Goal: Task Accomplishment & Management: Manage account settings

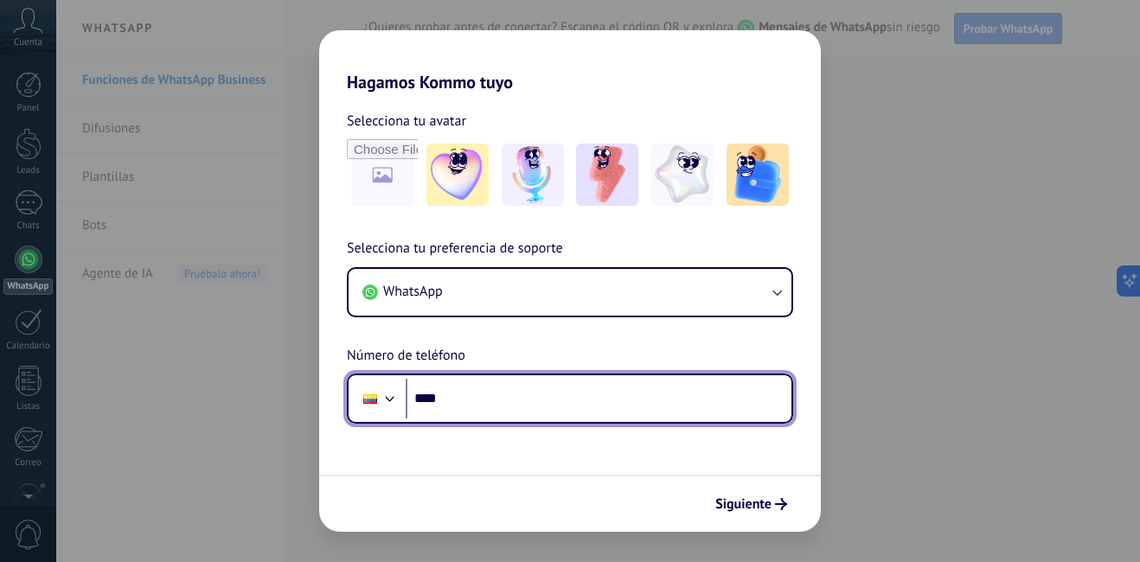
click at [604, 410] on input "****" at bounding box center [599, 399] width 386 height 40
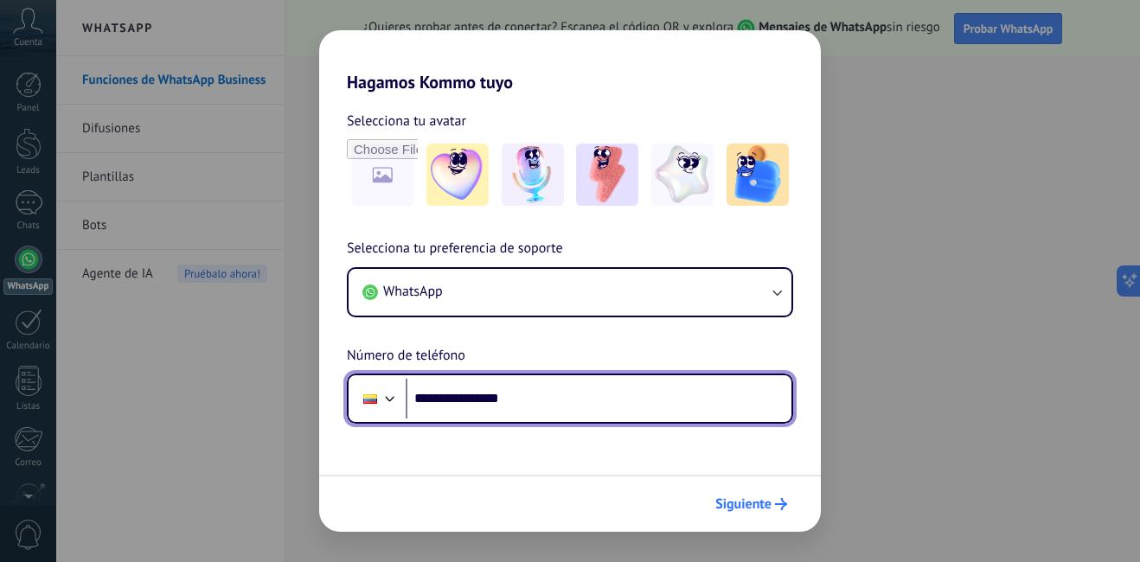
type input "**********"
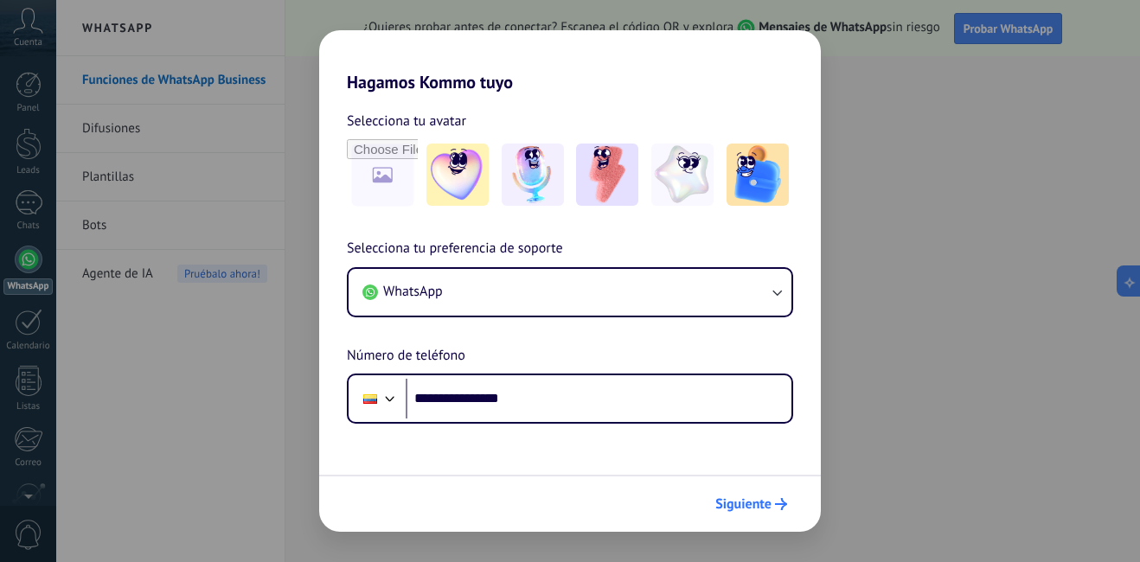
click at [767, 505] on span "Siguiente" at bounding box center [743, 504] width 56 height 12
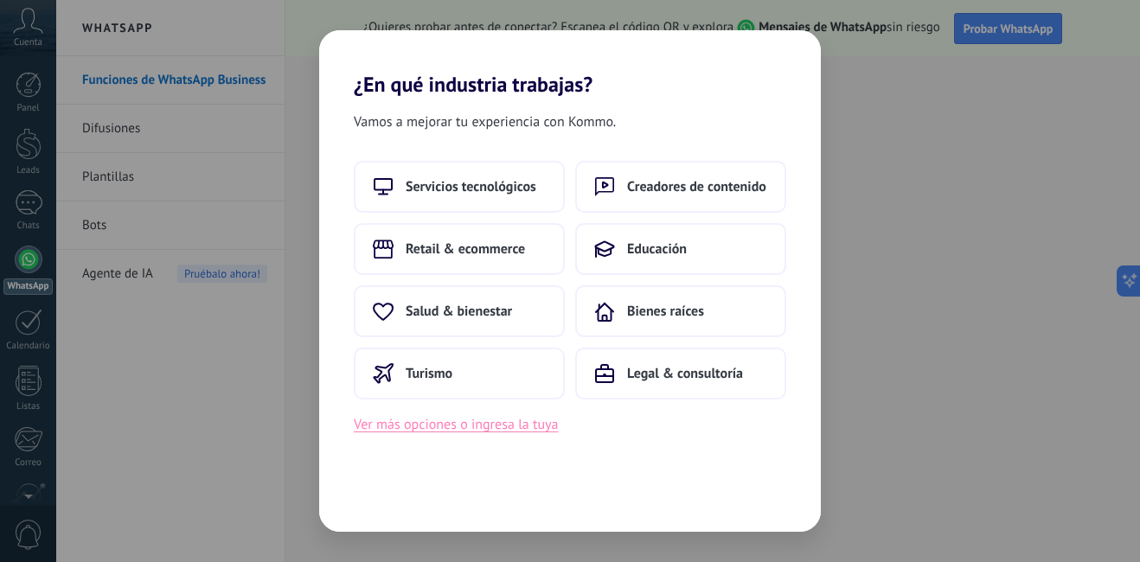
click at [514, 428] on button "Ver más opciones o ingresa la tuya" at bounding box center [456, 424] width 204 height 22
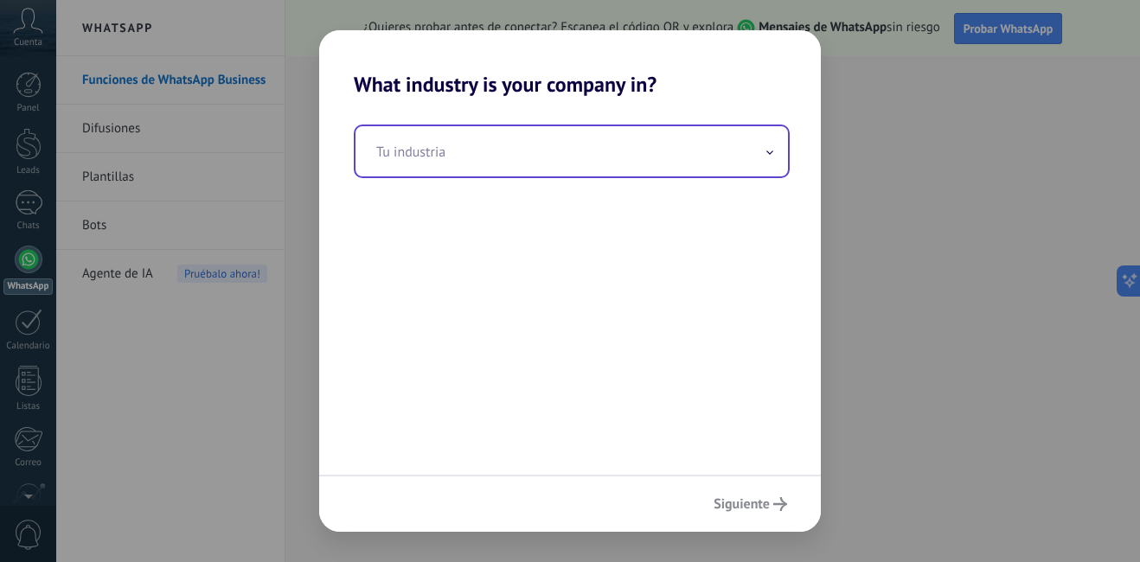
click at [531, 149] on input "text" at bounding box center [571, 151] width 432 height 50
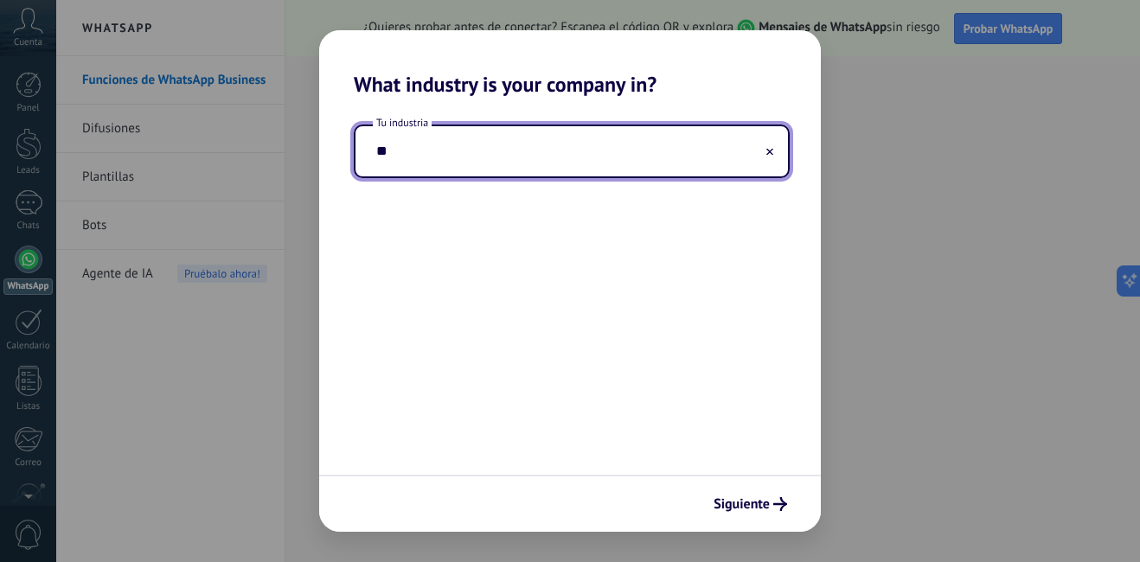
type input "*"
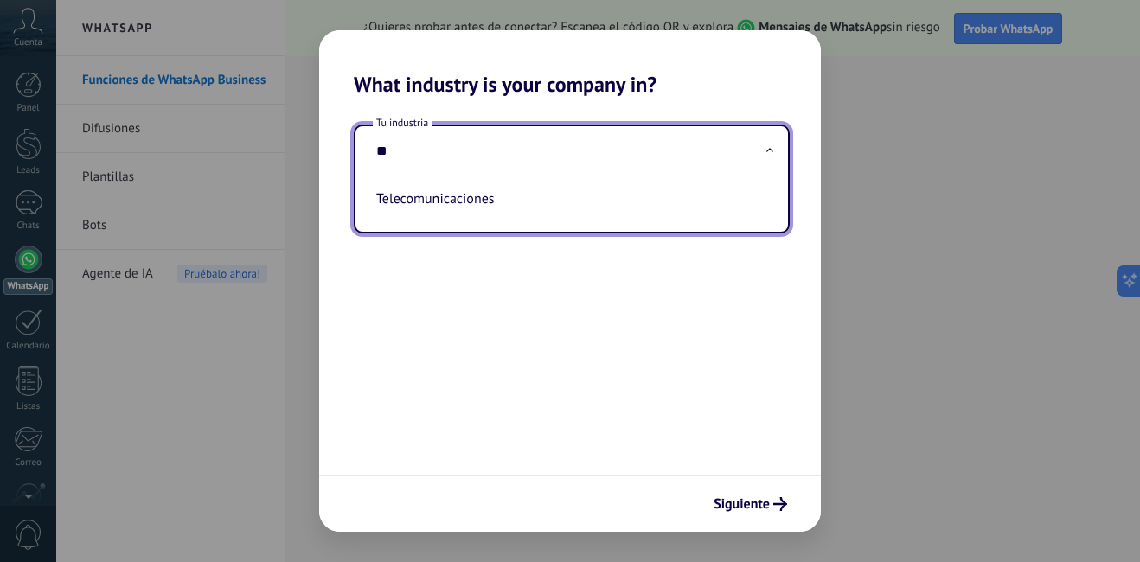
type input "*"
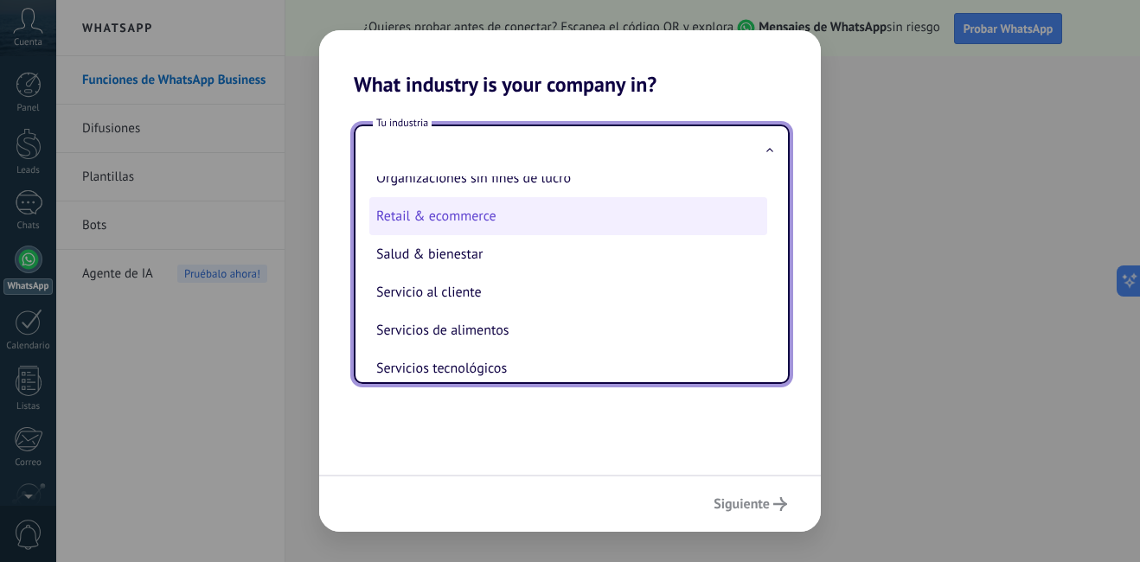
scroll to position [324, 0]
click at [532, 217] on li "Retail & ecommerce" at bounding box center [568, 217] width 398 height 38
type input "**********"
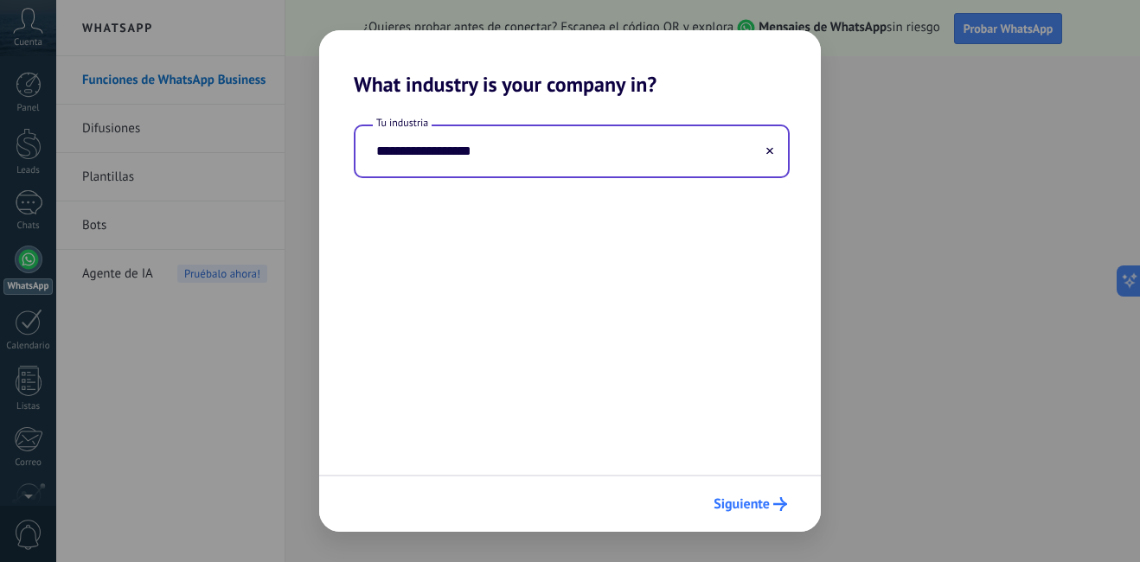
click at [736, 507] on span "Siguiente" at bounding box center [741, 504] width 56 height 12
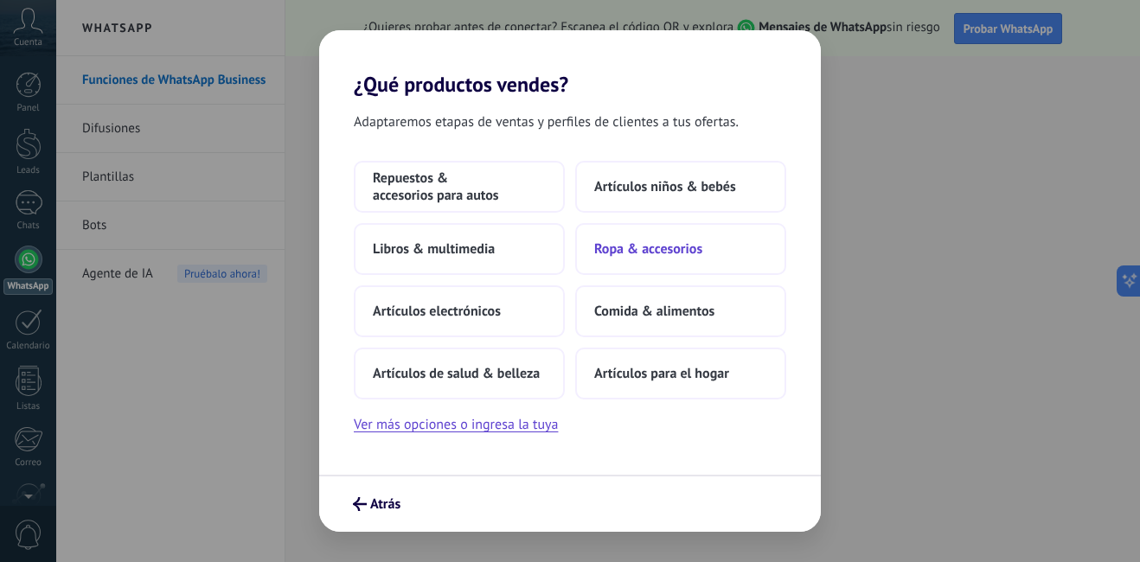
click at [630, 260] on button "Ropa & accesorios" at bounding box center [680, 249] width 211 height 52
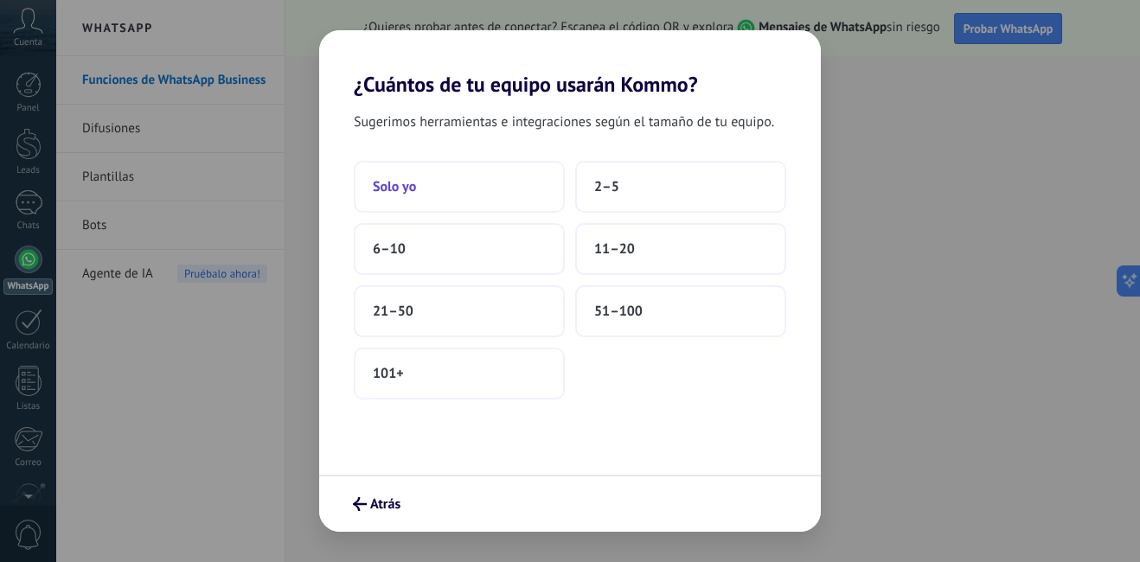
click at [502, 187] on button "Solo yo" at bounding box center [459, 187] width 211 height 52
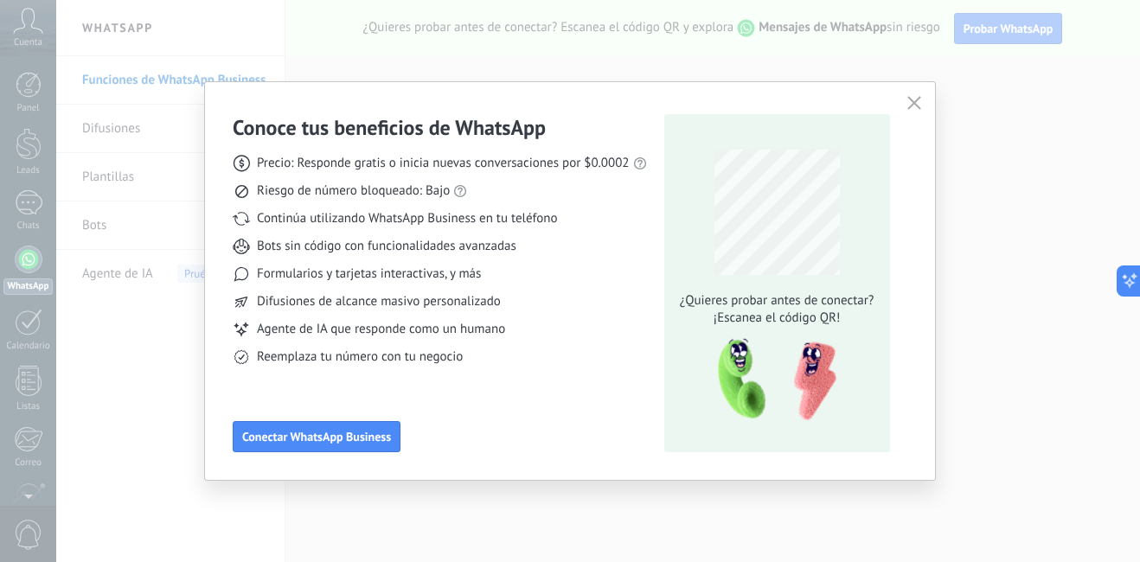
click at [910, 100] on icon "button" at bounding box center [914, 103] width 14 height 14
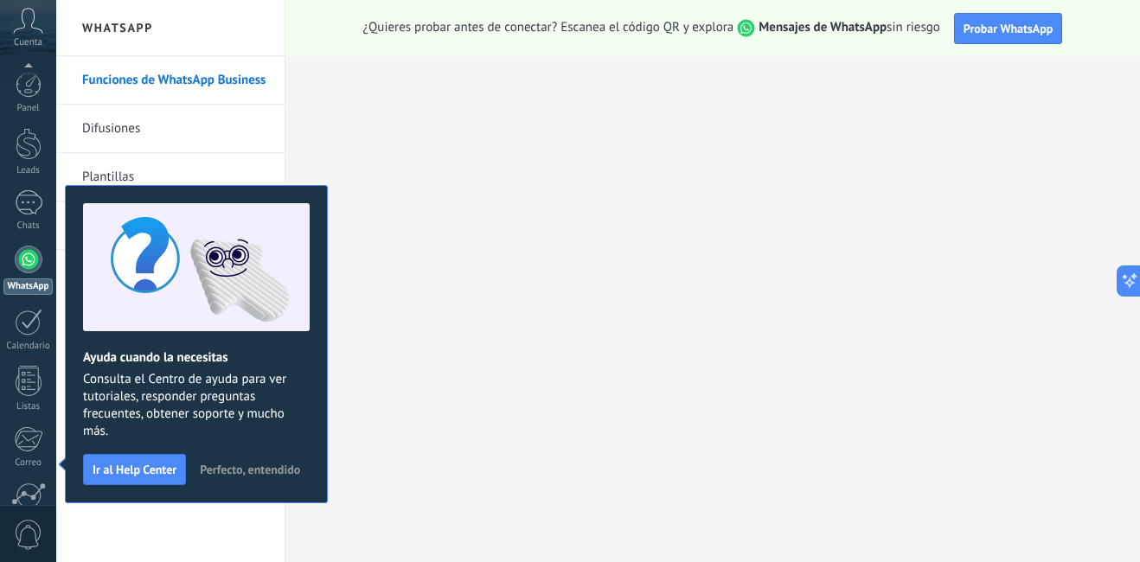
scroll to position [157, 0]
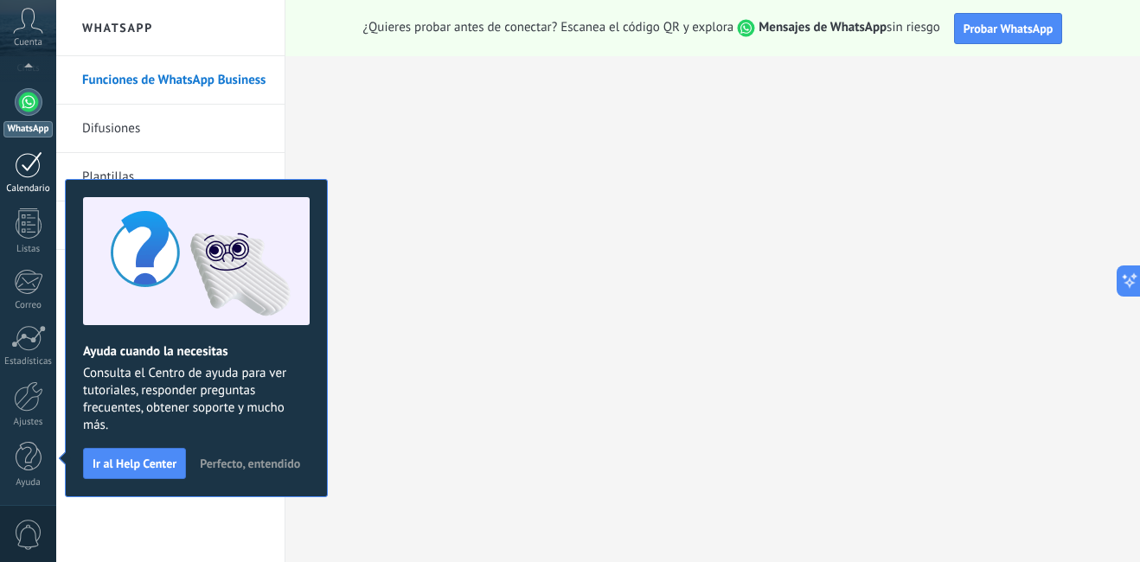
click at [19, 164] on div at bounding box center [29, 164] width 28 height 27
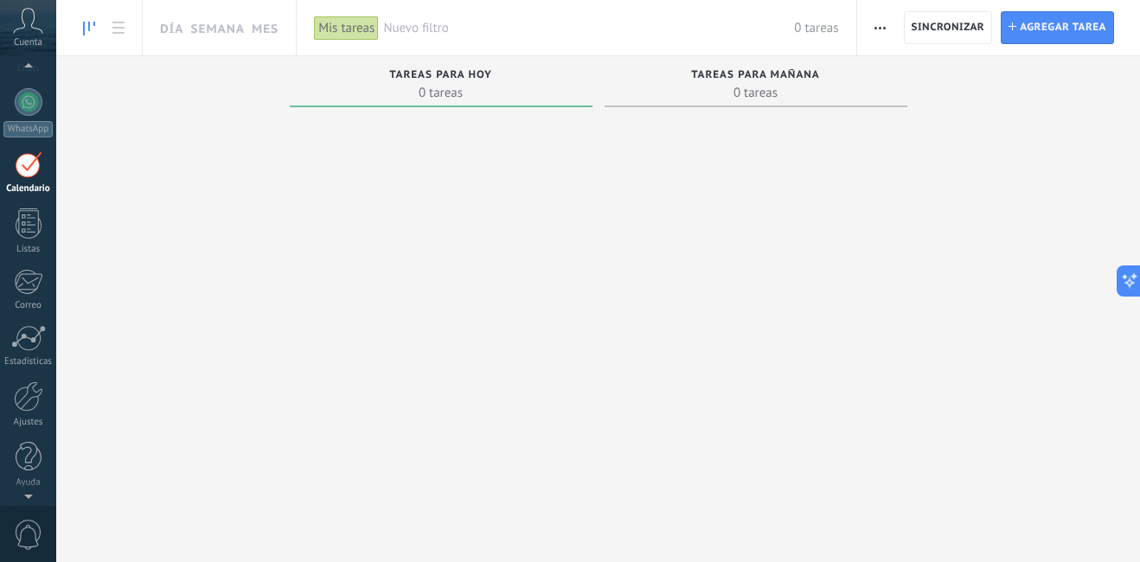
scroll to position [50, 0]
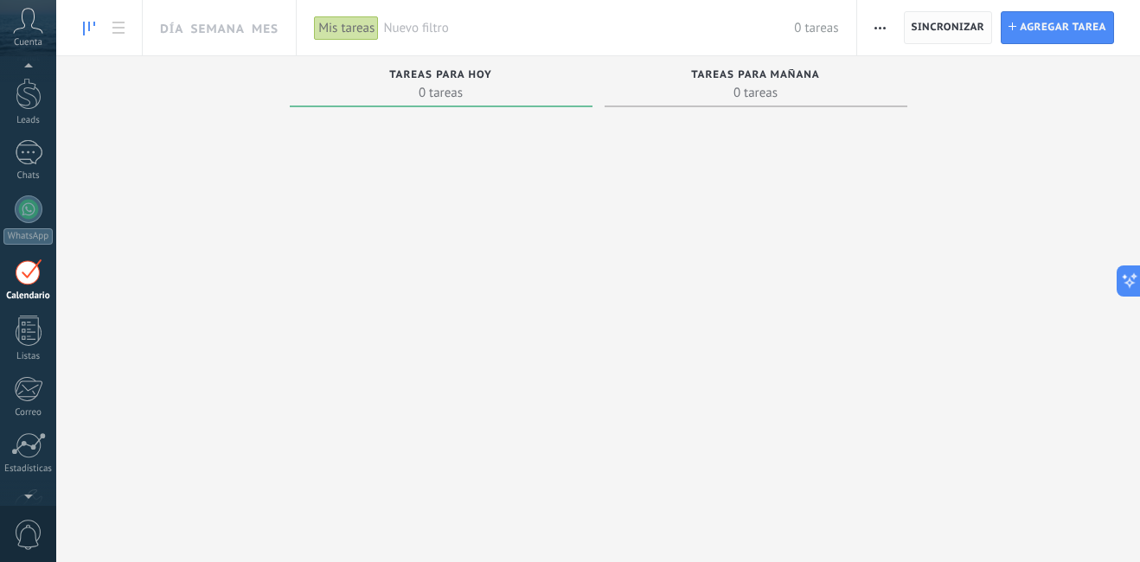
click at [948, 29] on span "Sincronizar" at bounding box center [947, 27] width 73 height 10
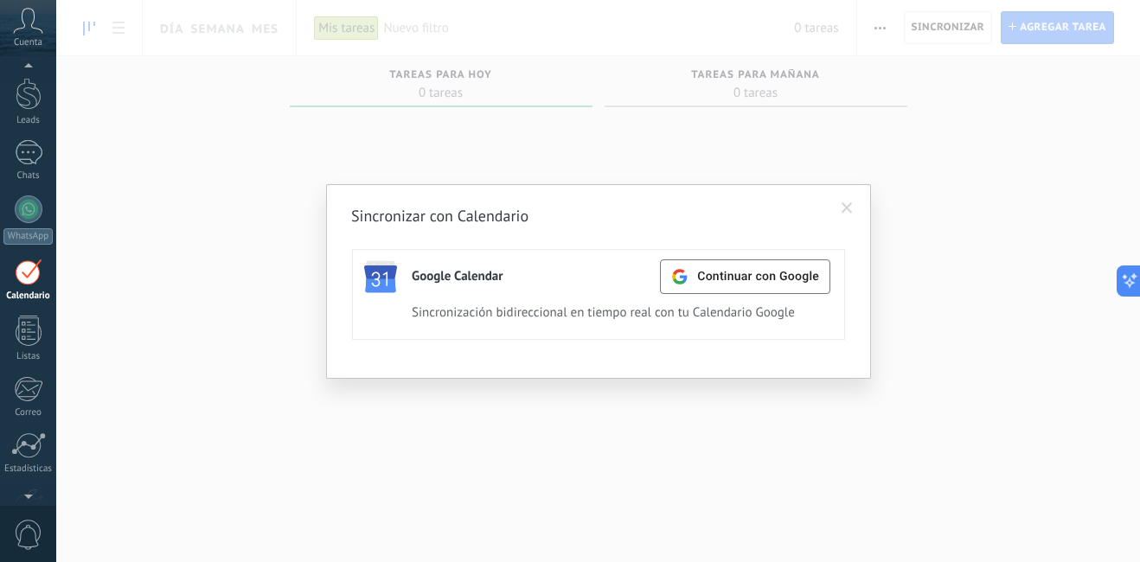
click at [844, 211] on span at bounding box center [846, 208] width 11 height 12
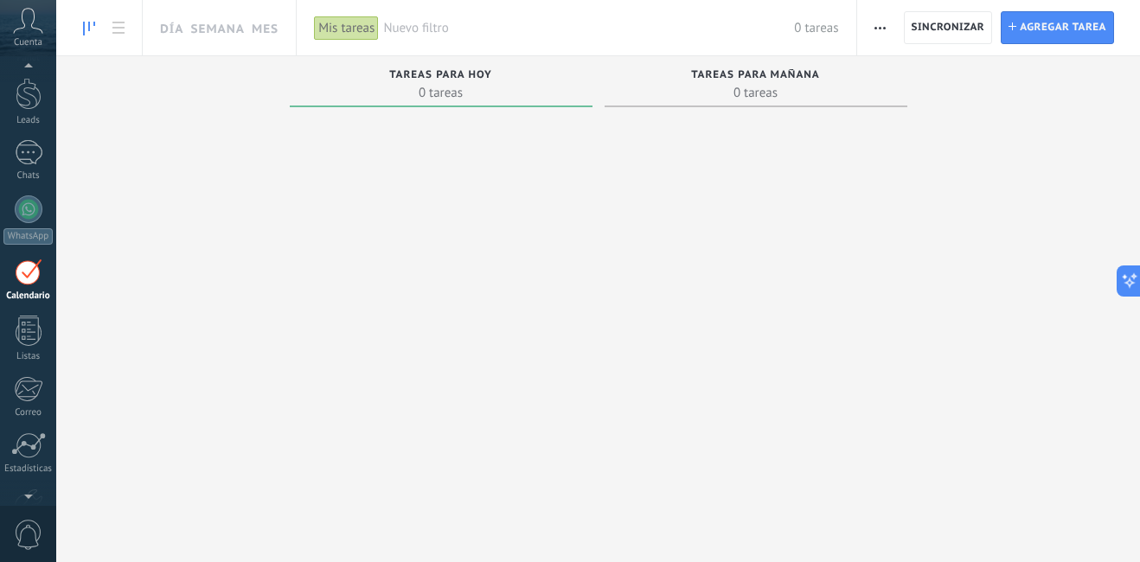
click at [28, 26] on icon at bounding box center [28, 21] width 30 height 26
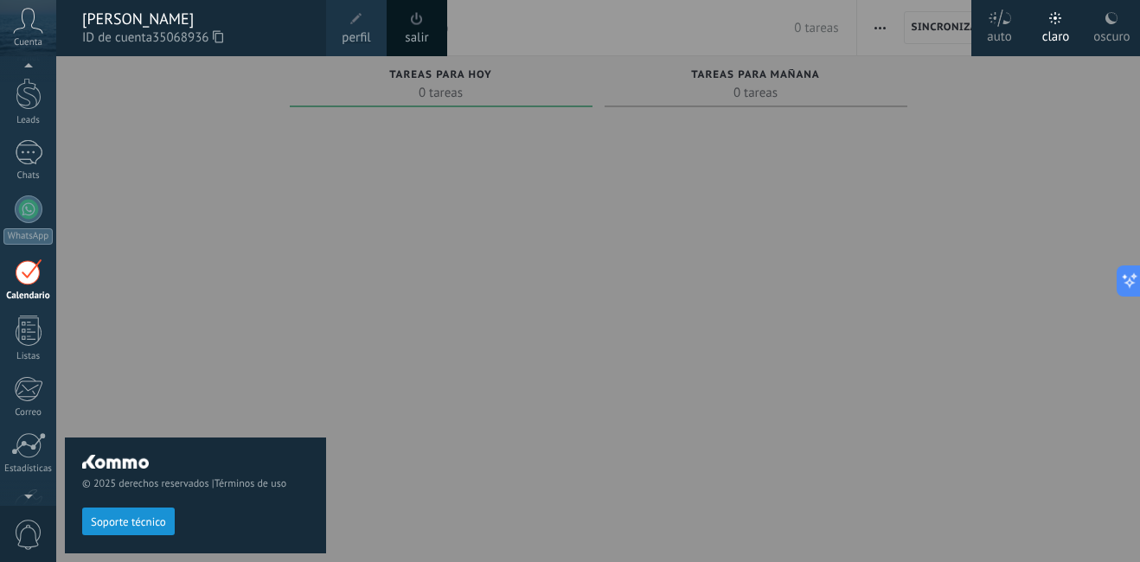
click at [365, 37] on span "perfil" at bounding box center [356, 38] width 29 height 19
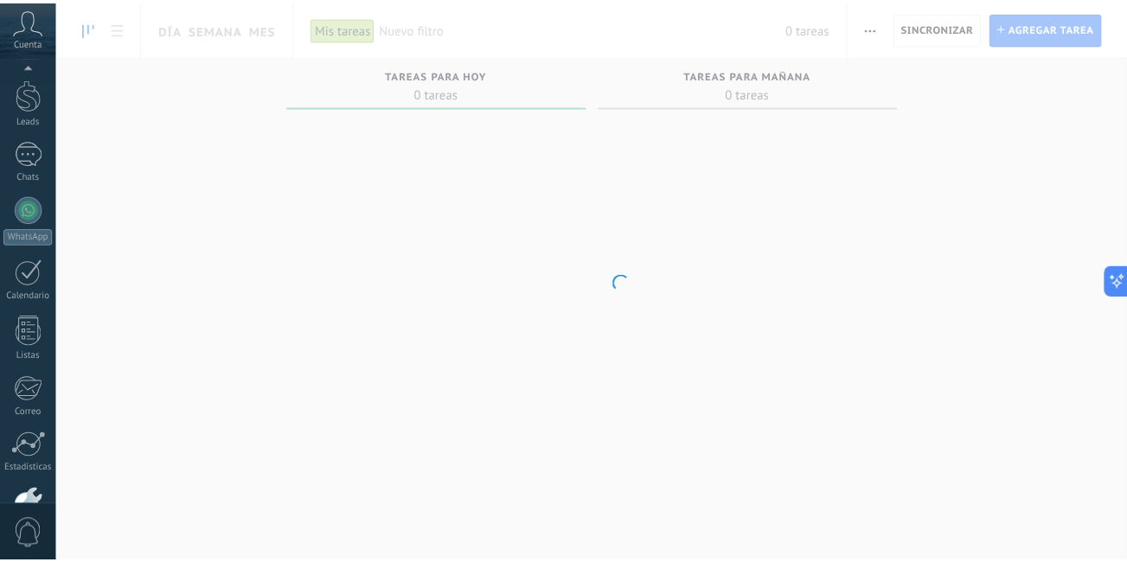
scroll to position [157, 0]
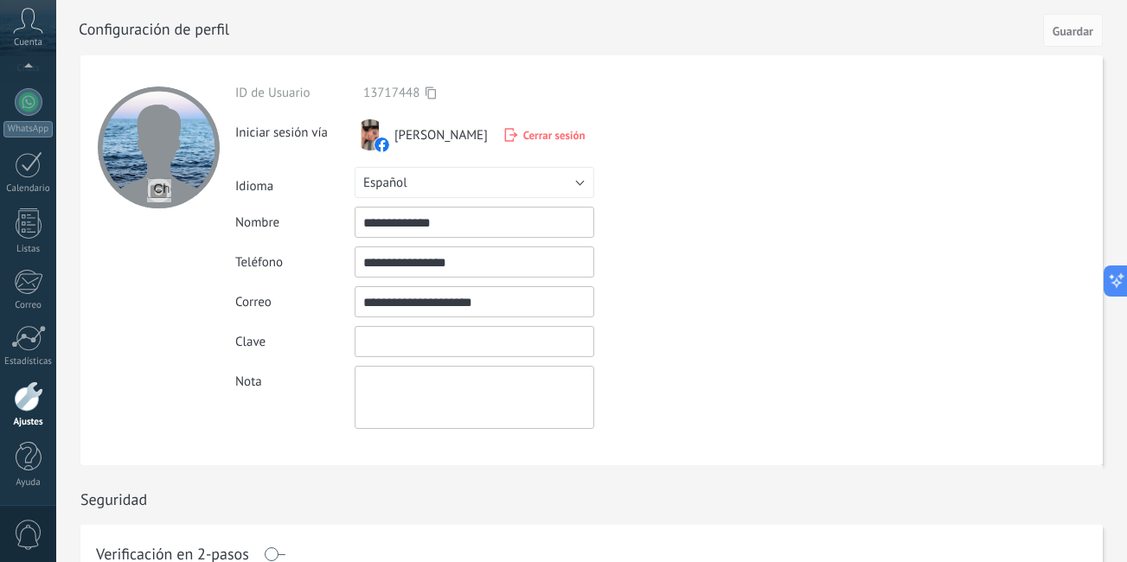
click at [403, 343] on input "textbox" at bounding box center [475, 341] width 240 height 31
click at [754, 351] on div "Clave" at bounding box center [514, 341] width 559 height 31
click at [23, 125] on div at bounding box center [29, 113] width 28 height 28
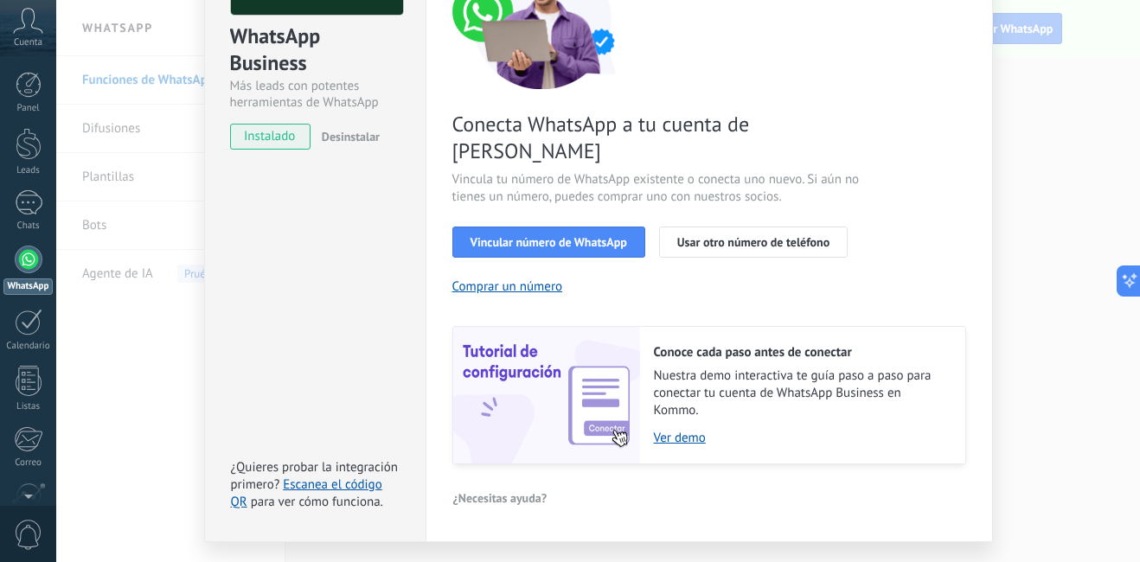
scroll to position [206, 0]
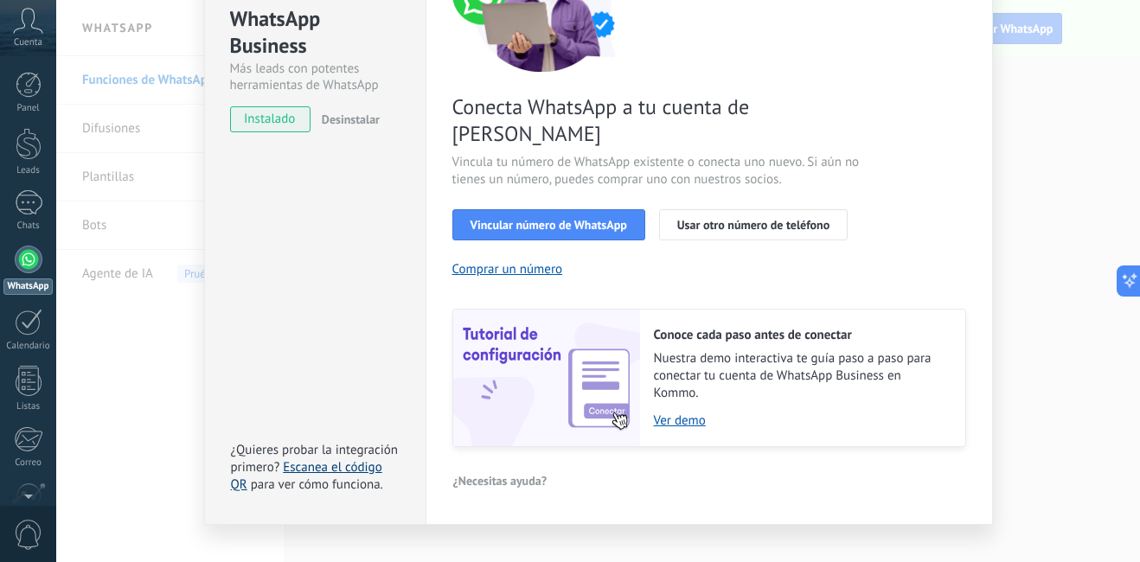
click at [327, 459] on link "Escanea el código QR" at bounding box center [306, 476] width 151 height 34
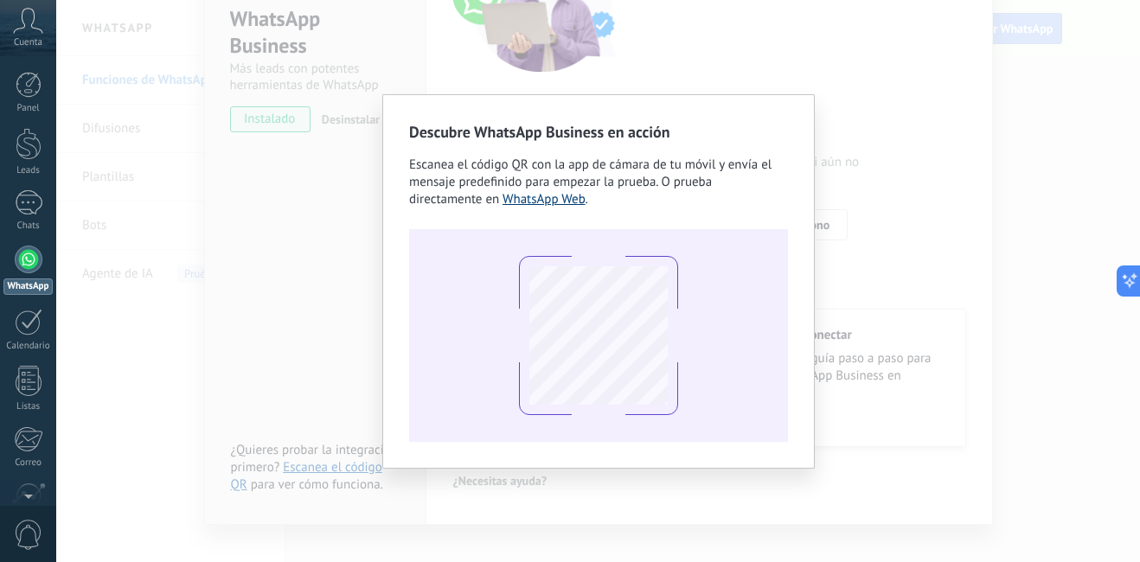
click at [533, 201] on link "WhatsApp Web" at bounding box center [543, 199] width 83 height 16
click at [818, 136] on div "Descubre WhatsApp Business en acción Escanea el código QR con la app [PERSON_NA…" at bounding box center [597, 281] width 1083 height 562
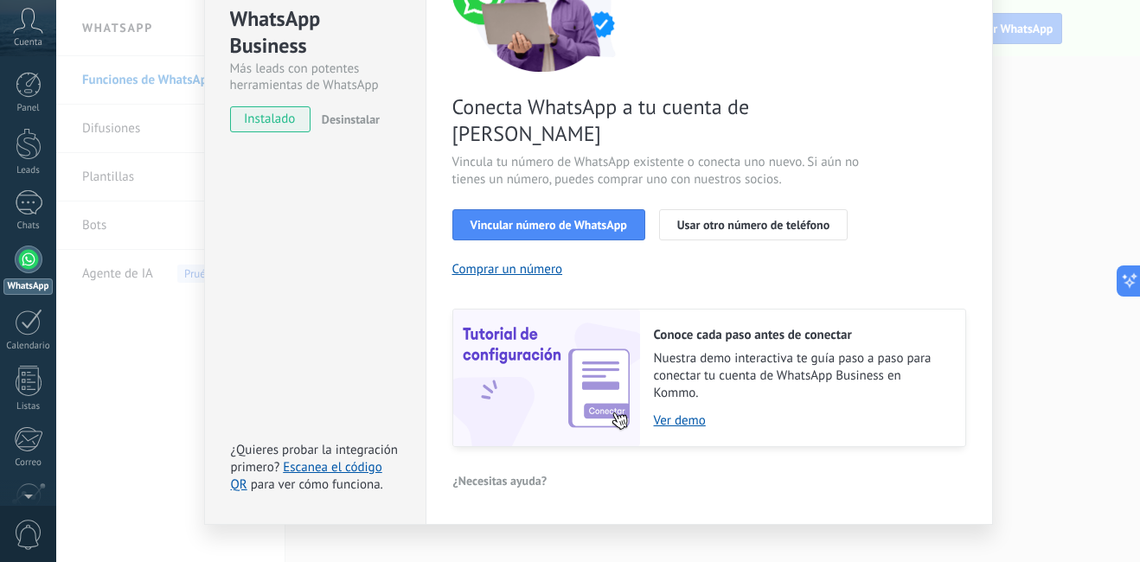
scroll to position [0, 0]
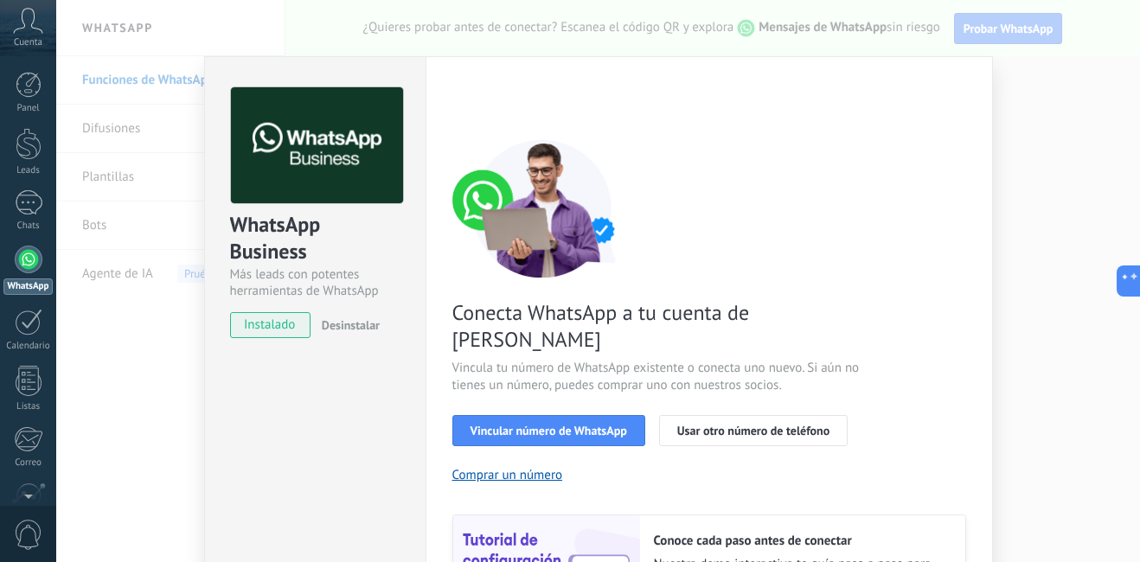
click at [283, 321] on span "instalado" at bounding box center [270, 325] width 79 height 26
click at [250, 333] on span "instalado" at bounding box center [270, 325] width 79 height 26
click at [306, 151] on img at bounding box center [317, 145] width 172 height 117
click at [1041, 355] on div "WhatsApp Business Más leads con potentes herramientas de WhatsApp instalado Des…" at bounding box center [597, 281] width 1083 height 562
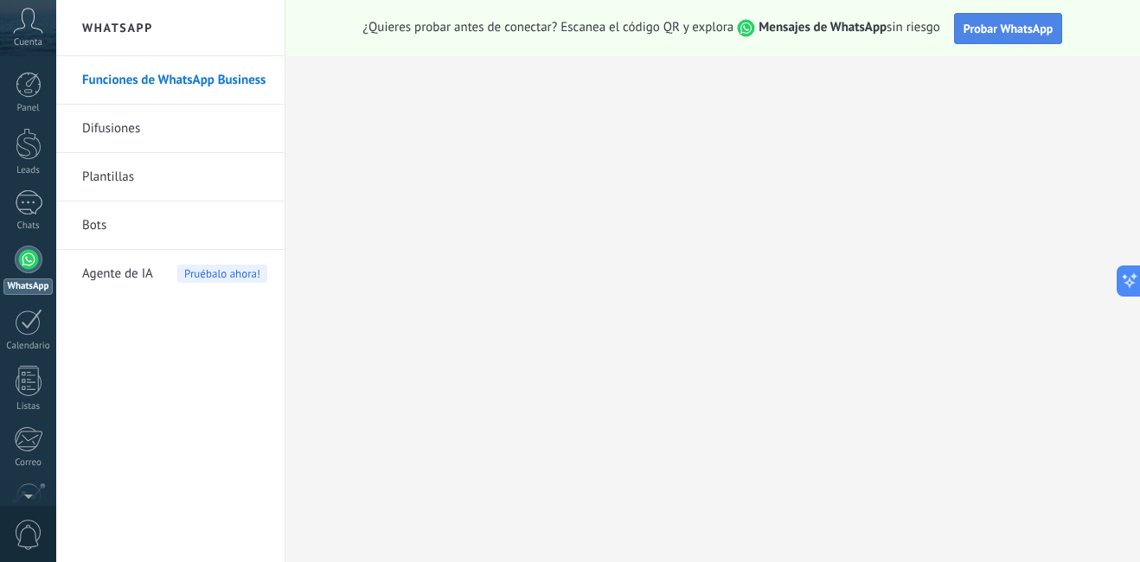
click at [984, 25] on span "Probar WhatsApp" at bounding box center [1008, 29] width 90 height 16
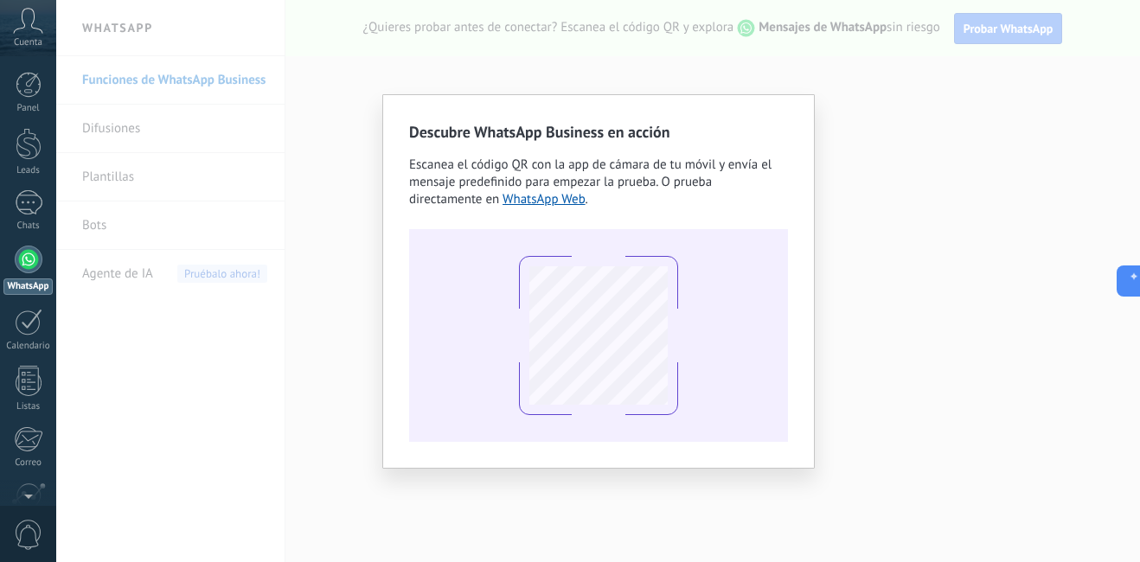
click at [379, 391] on div "Descubre WhatsApp Business en acción Escanea el código QR con la app [PERSON_NA…" at bounding box center [597, 281] width 1083 height 562
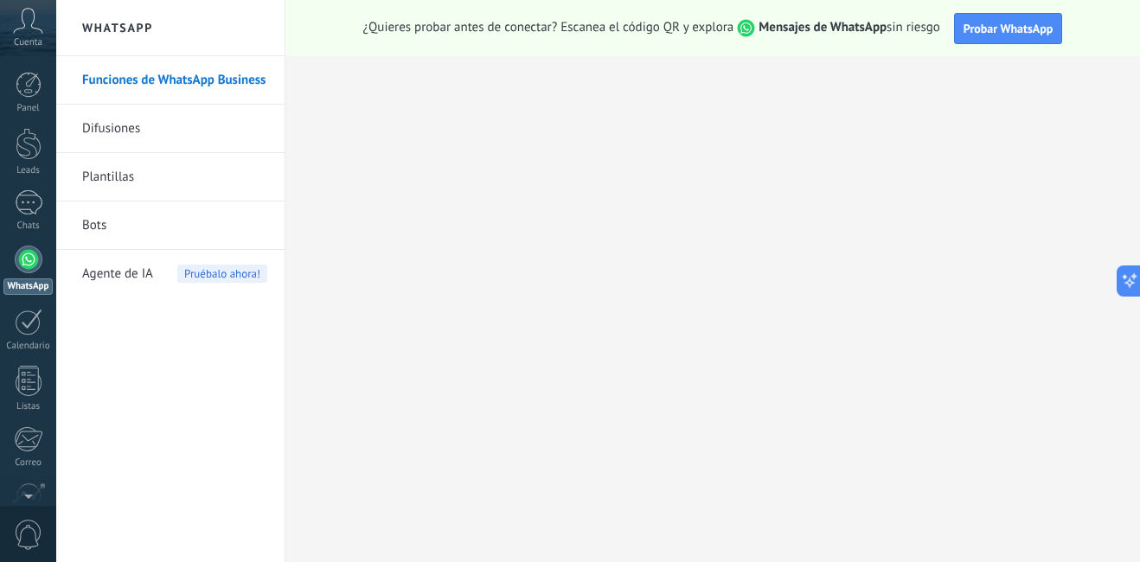
click at [22, 27] on icon at bounding box center [28, 21] width 30 height 26
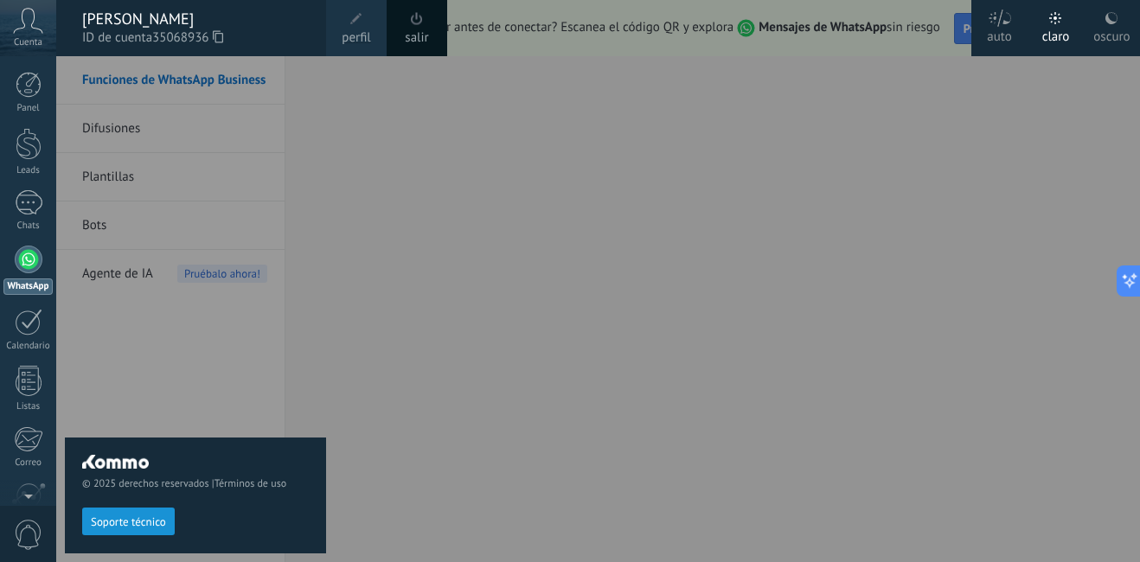
click at [156, 17] on div "[PERSON_NAME]" at bounding box center [195, 19] width 227 height 19
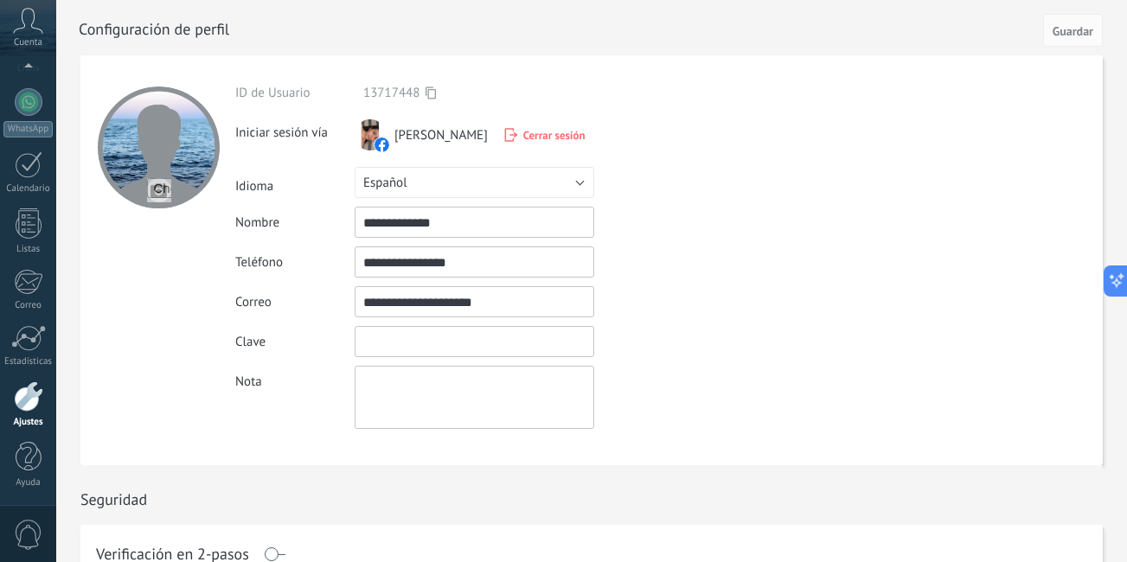
click at [433, 333] on input "textbox" at bounding box center [475, 341] width 240 height 31
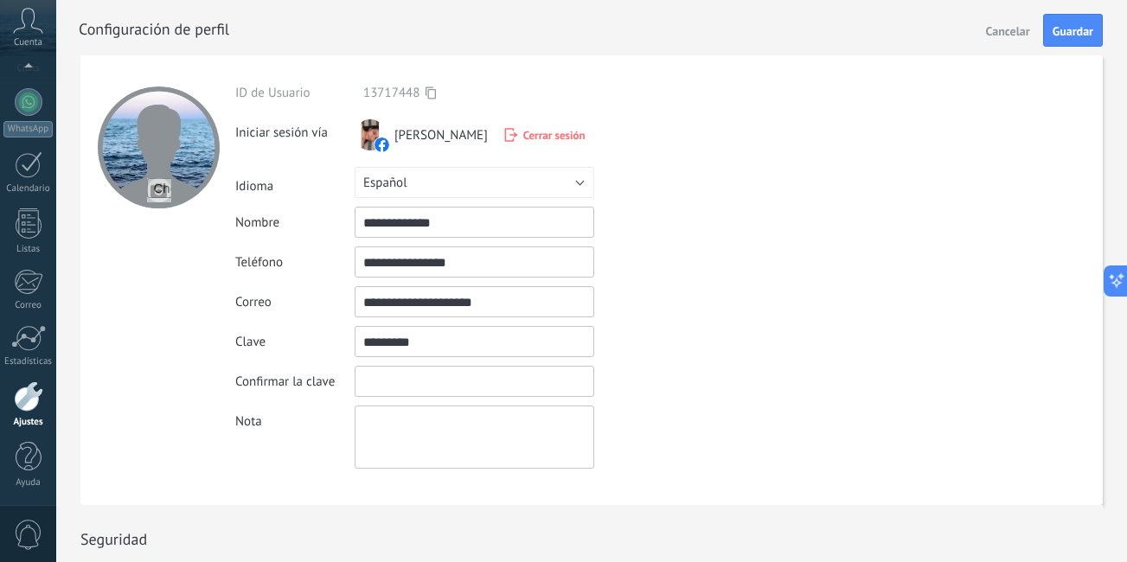
type input "*********"
click at [453, 380] on input "textbox" at bounding box center [475, 381] width 240 height 31
type input "*********"
click at [706, 390] on div "Confirmar la clave La contraseña no coincide" at bounding box center [514, 381] width 559 height 31
drag, startPoint x: 501, startPoint y: 302, endPoint x: 322, endPoint y: 312, distance: 179.3
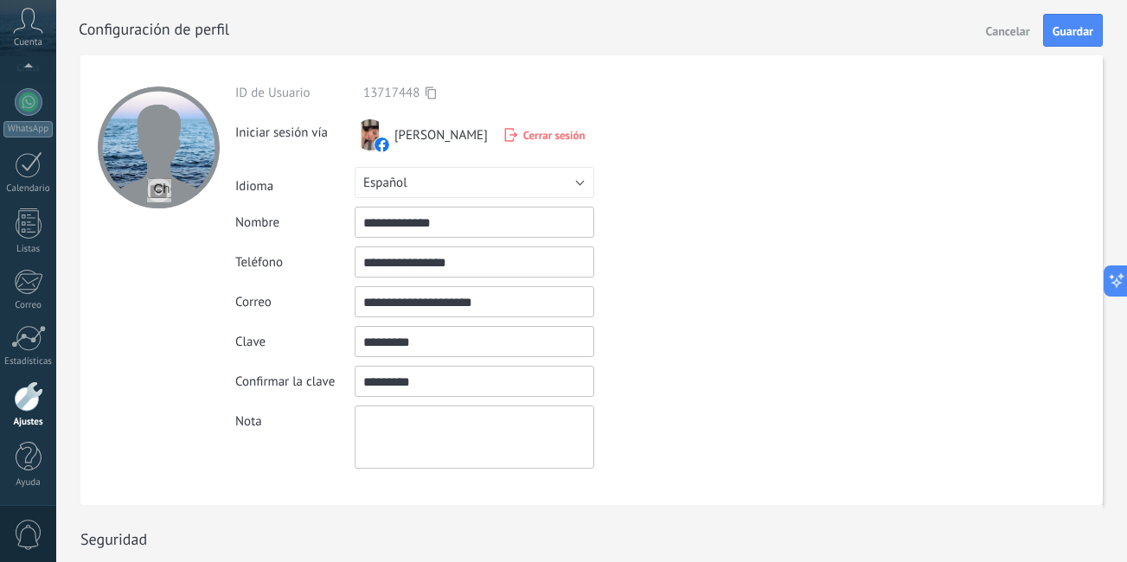
click at [322, 312] on div "**********" at bounding box center [514, 301] width 559 height 31
drag, startPoint x: 457, startPoint y: 349, endPoint x: 236, endPoint y: 335, distance: 221.8
click at [236, 335] on div "Clave" at bounding box center [514, 341] width 559 height 31
click at [431, 95] on icon at bounding box center [430, 92] width 10 height 13
click at [1084, 35] on span "Guardar" at bounding box center [1072, 31] width 41 height 12
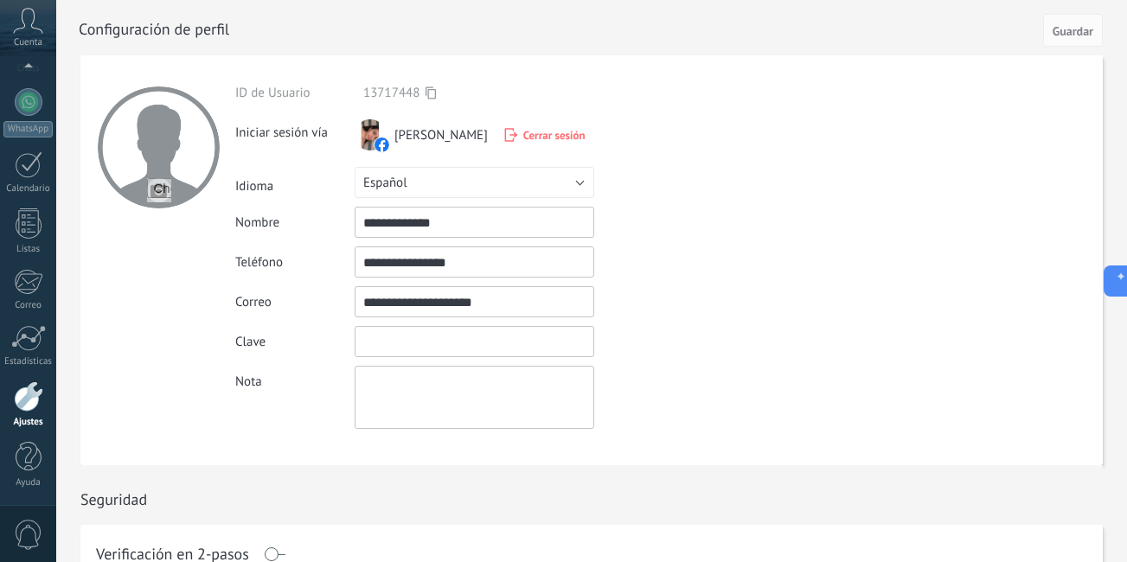
click at [408, 341] on input "textbox" at bounding box center [475, 341] width 240 height 31
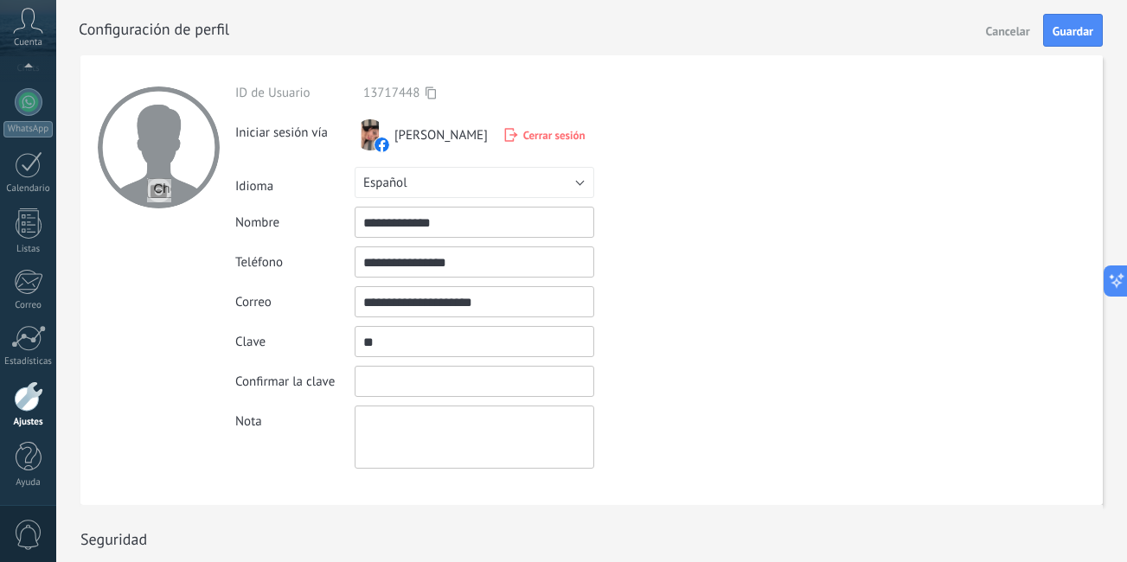
type input "*"
type input "*********"
click at [424, 380] on input "textbox" at bounding box center [475, 381] width 240 height 31
type input "*********"
click at [1075, 34] on span "Guardar" at bounding box center [1072, 31] width 41 height 12
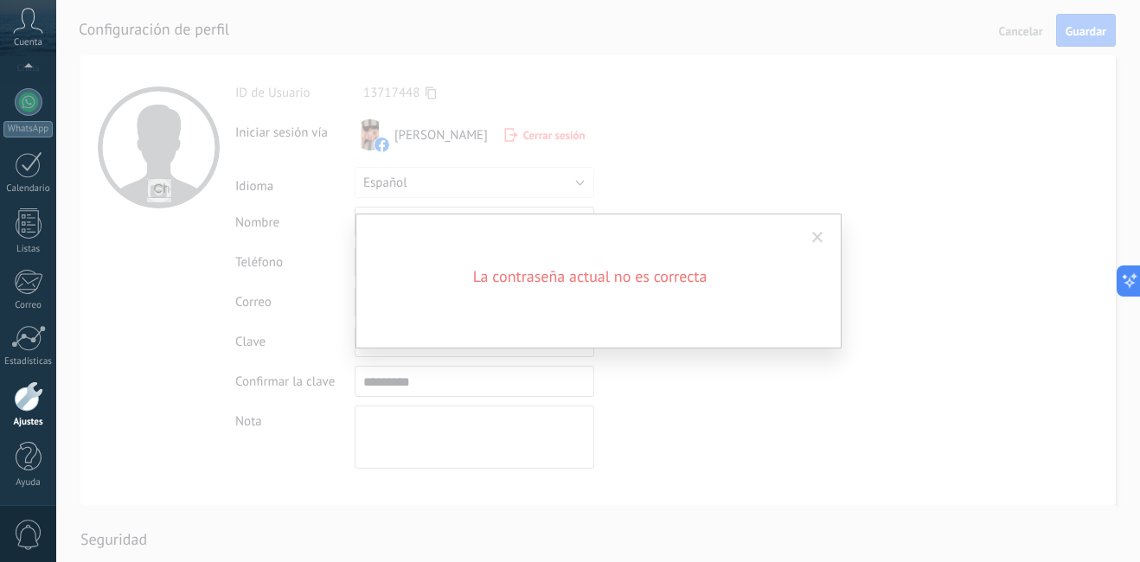
click at [817, 235] on span at bounding box center [817, 238] width 11 height 12
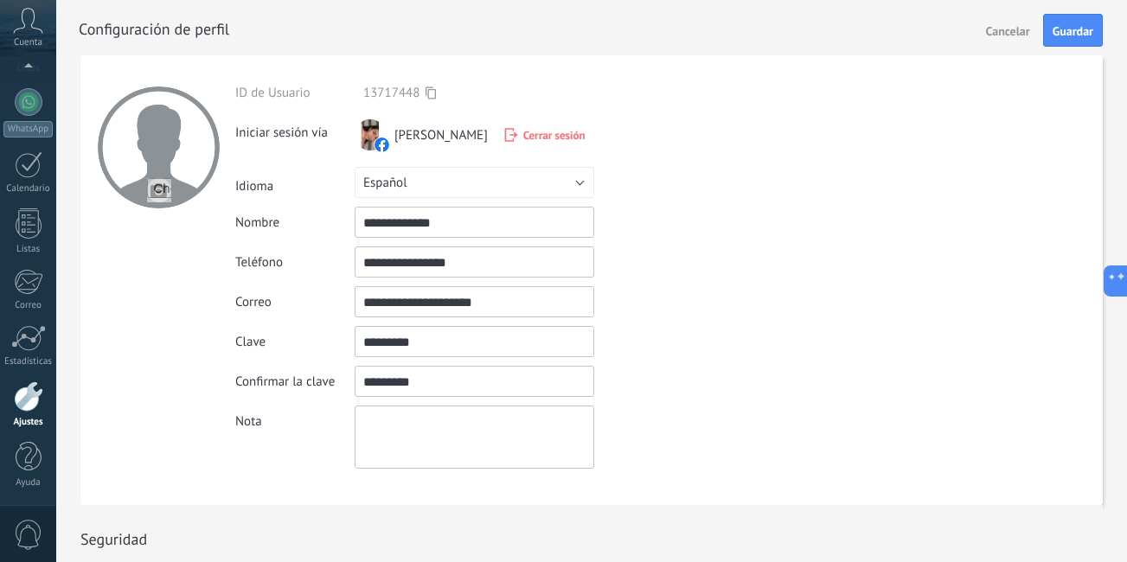
click at [429, 345] on input "textbox" at bounding box center [475, 341] width 240 height 31
type input "*"
type input "*********"
click at [411, 394] on input "textbox" at bounding box center [475, 381] width 240 height 31
type input "*********"
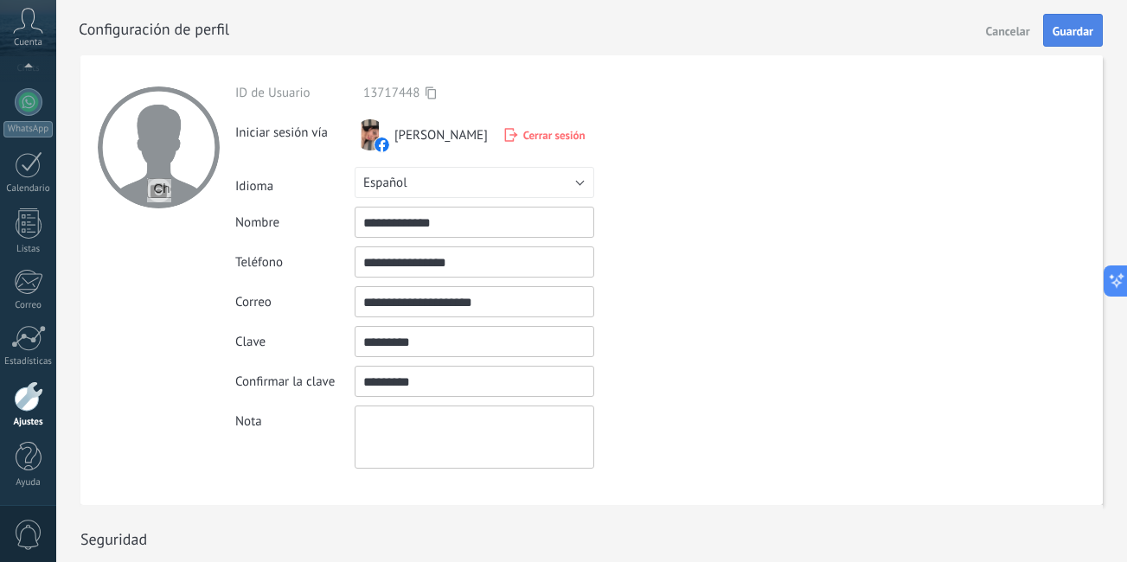
click at [1073, 42] on button "Guardar" at bounding box center [1073, 30] width 60 height 33
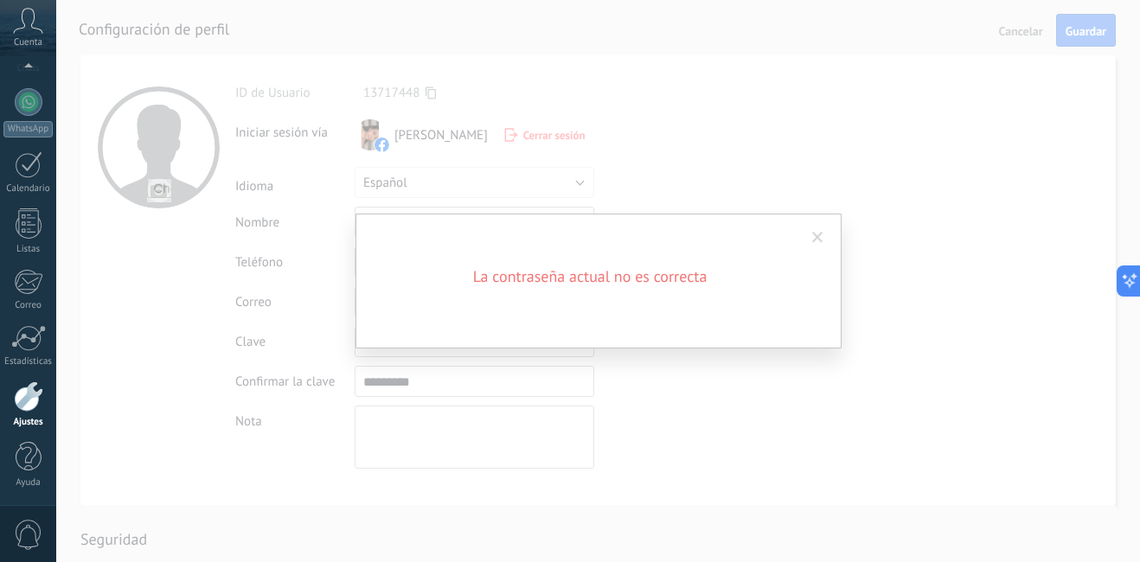
click at [815, 234] on span at bounding box center [817, 238] width 11 height 12
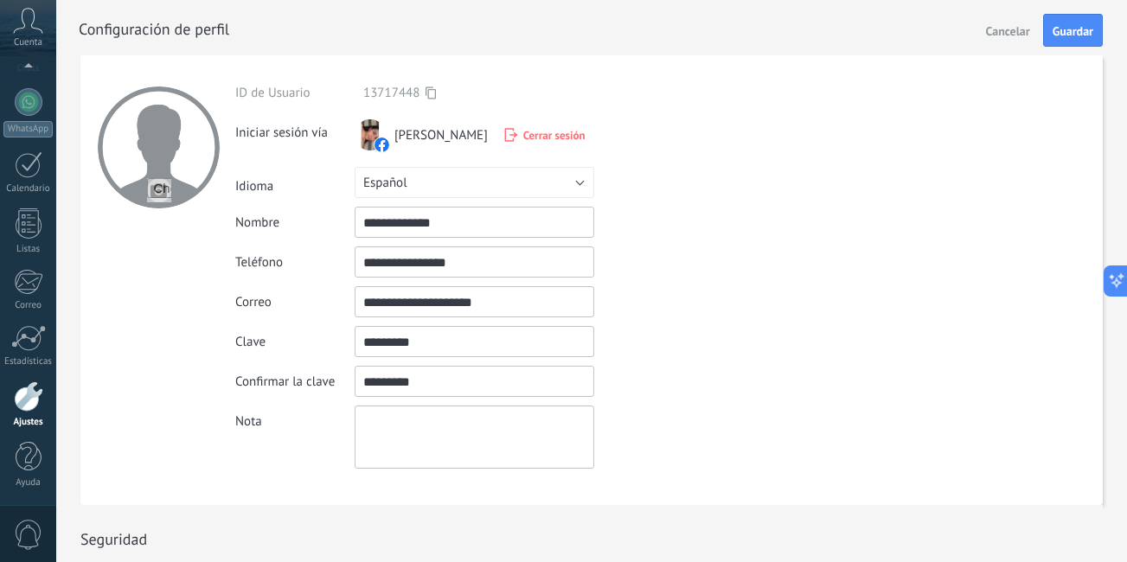
click at [416, 335] on input "textbox" at bounding box center [475, 341] width 240 height 31
type input "*"
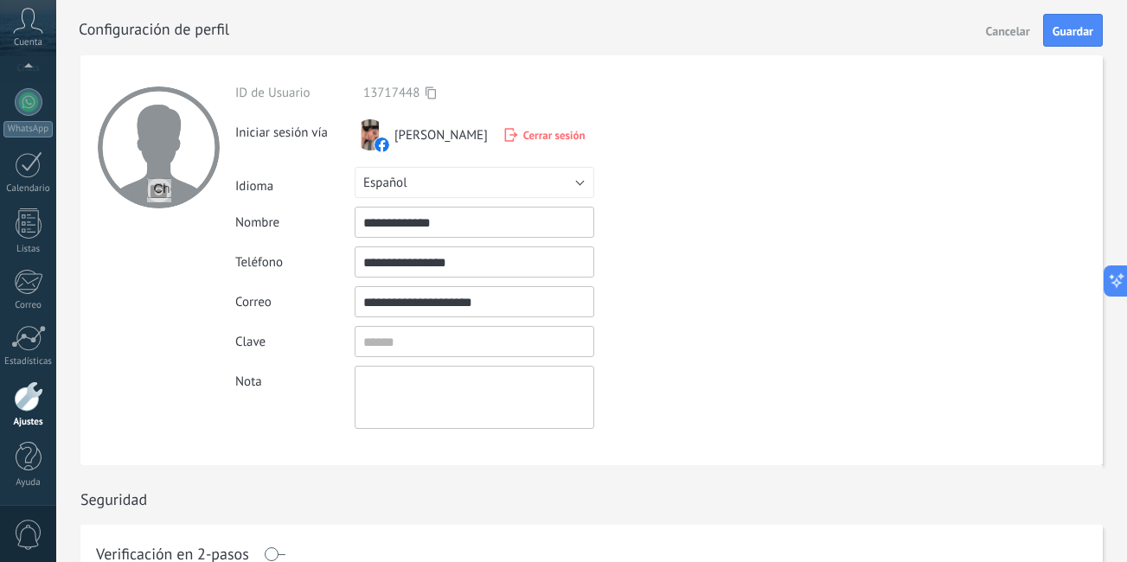
click at [660, 350] on div "Clave" at bounding box center [514, 341] width 559 height 31
click at [1078, 37] on span "Guardar" at bounding box center [1072, 31] width 41 height 12
click at [426, 352] on input "textbox" at bounding box center [475, 341] width 240 height 31
click at [818, 275] on form "**********" at bounding box center [591, 260] width 1022 height 410
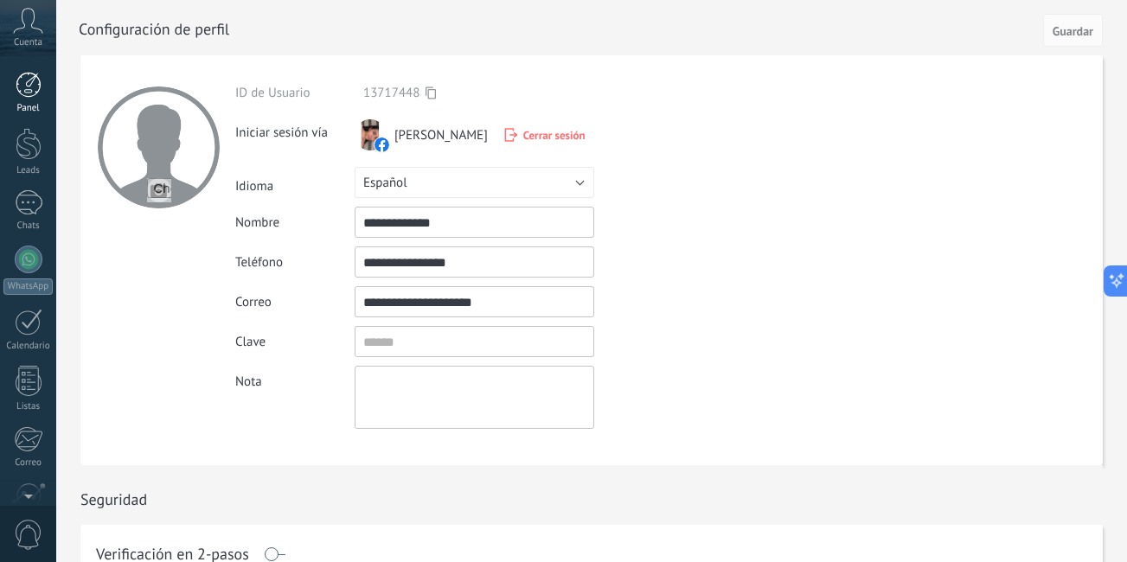
click at [22, 81] on div at bounding box center [29, 85] width 26 height 26
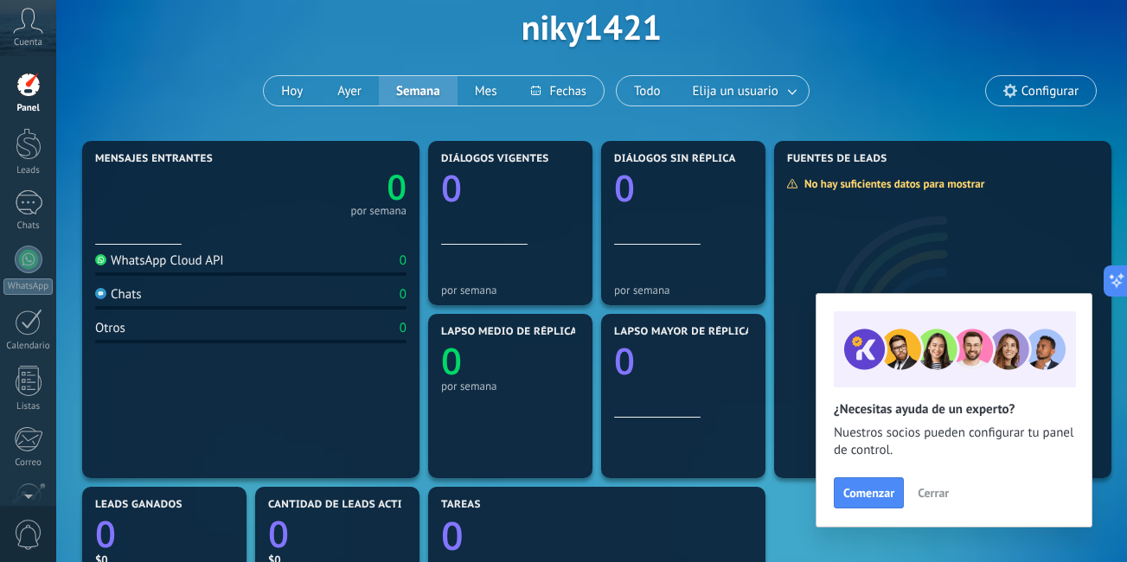
scroll to position [88, 0]
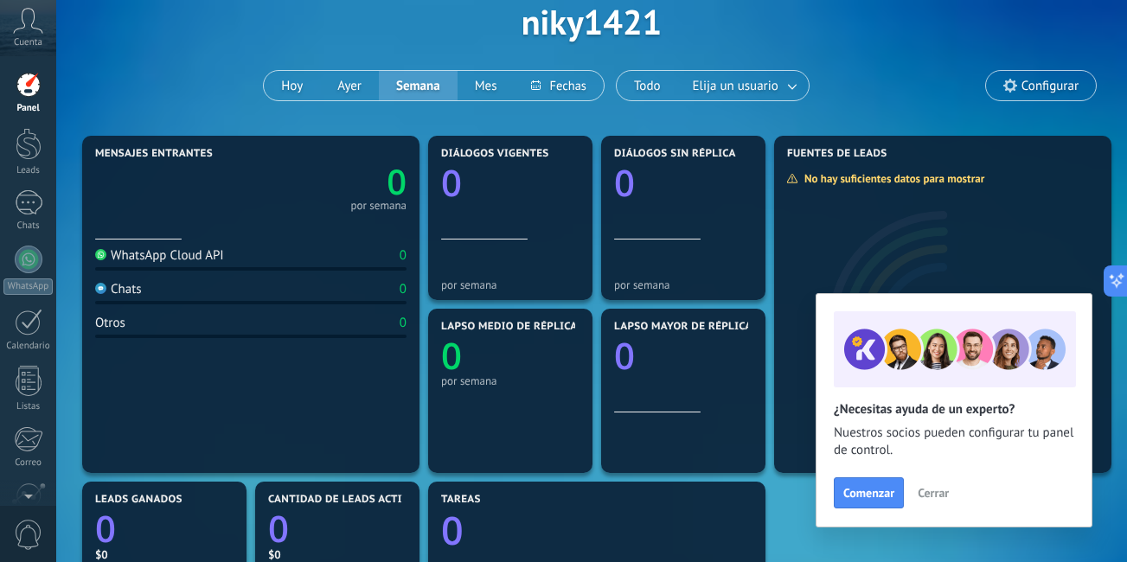
click at [273, 296] on div "Chats 0" at bounding box center [250, 292] width 311 height 23
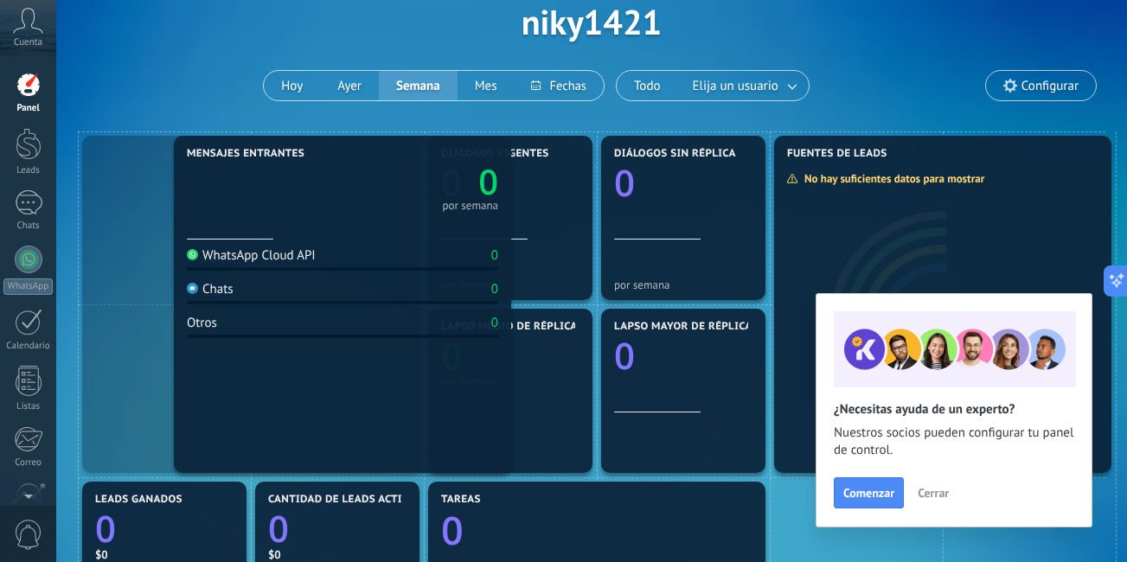
drag, startPoint x: 257, startPoint y: 330, endPoint x: 350, endPoint y: 328, distance: 93.4
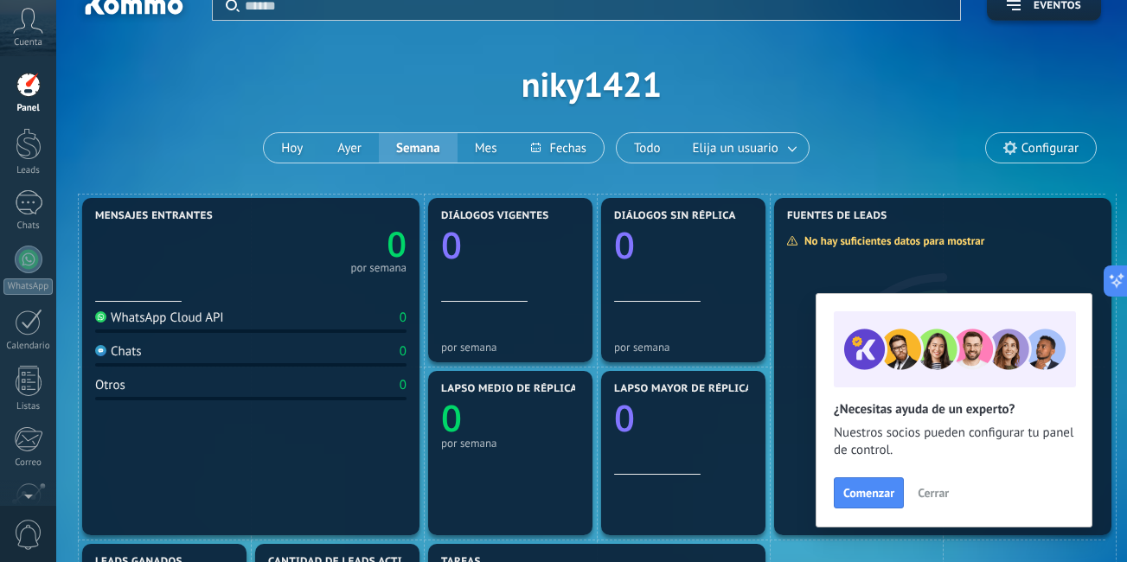
scroll to position [16, 0]
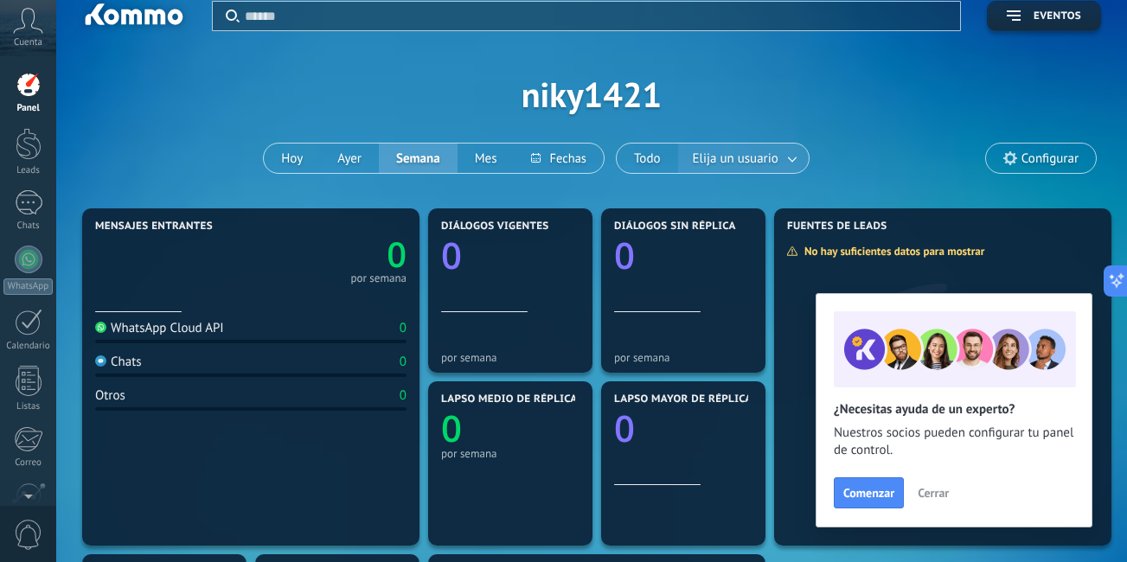
click at [751, 164] on span "Elija un usuario" at bounding box center [735, 158] width 93 height 23
click at [750, 164] on span "Elija un usuario" at bounding box center [735, 158] width 93 height 23
click at [32, 137] on div at bounding box center [29, 144] width 26 height 32
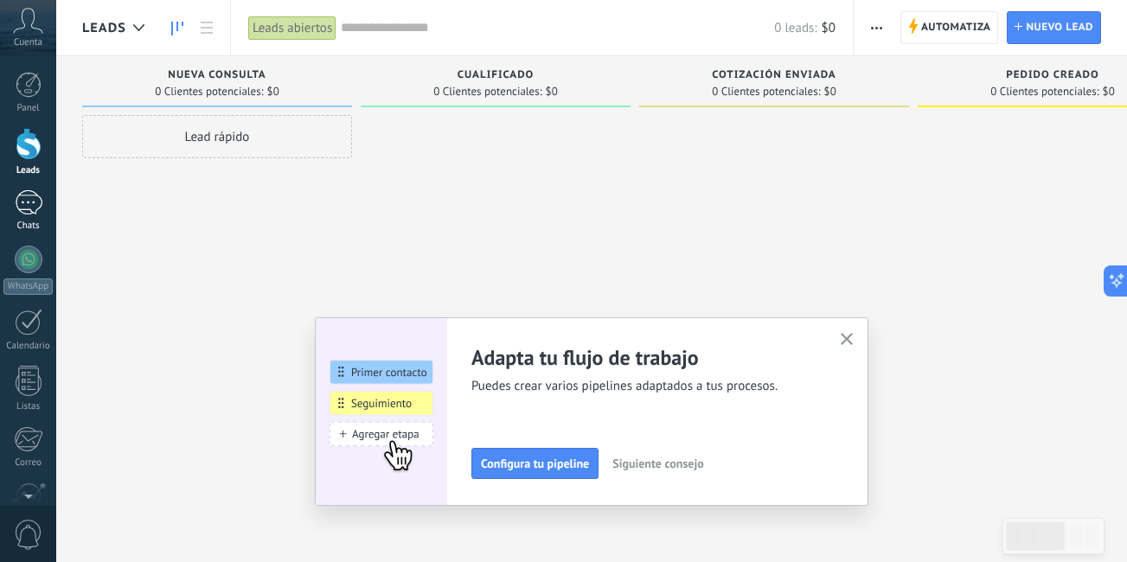
click at [26, 214] on div at bounding box center [29, 202] width 28 height 25
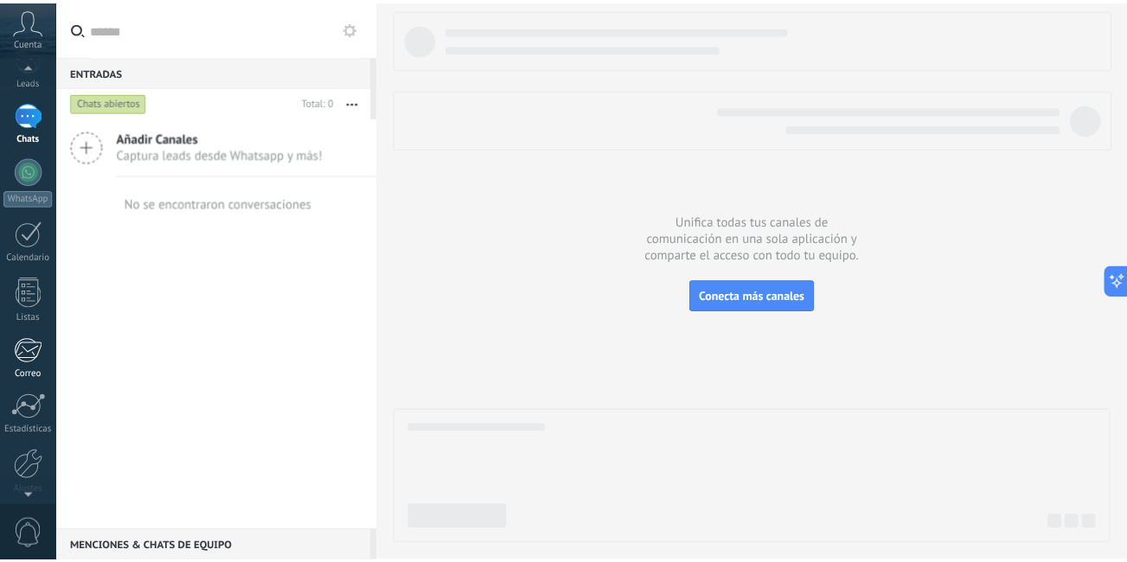
scroll to position [157, 0]
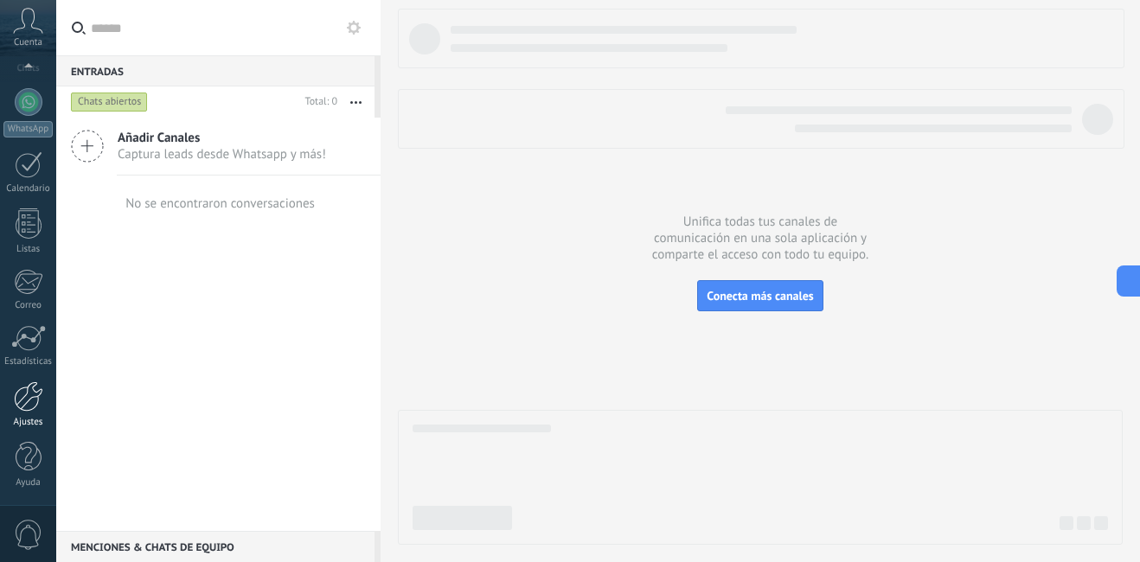
click at [27, 410] on div at bounding box center [28, 396] width 29 height 30
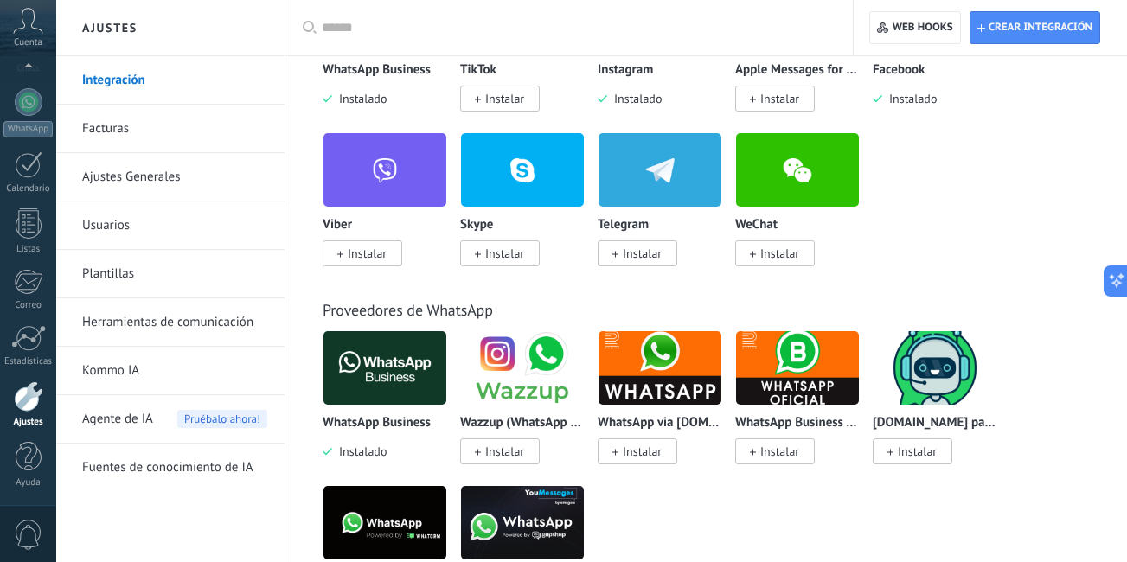
scroll to position [466, 0]
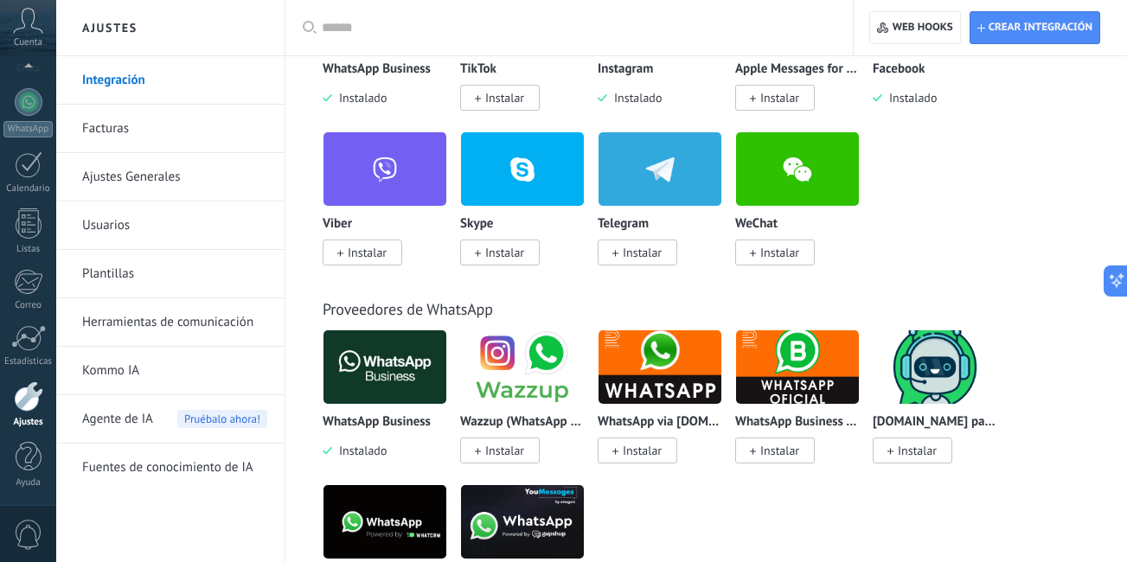
click at [156, 112] on link "Facturas" at bounding box center [174, 129] width 185 height 48
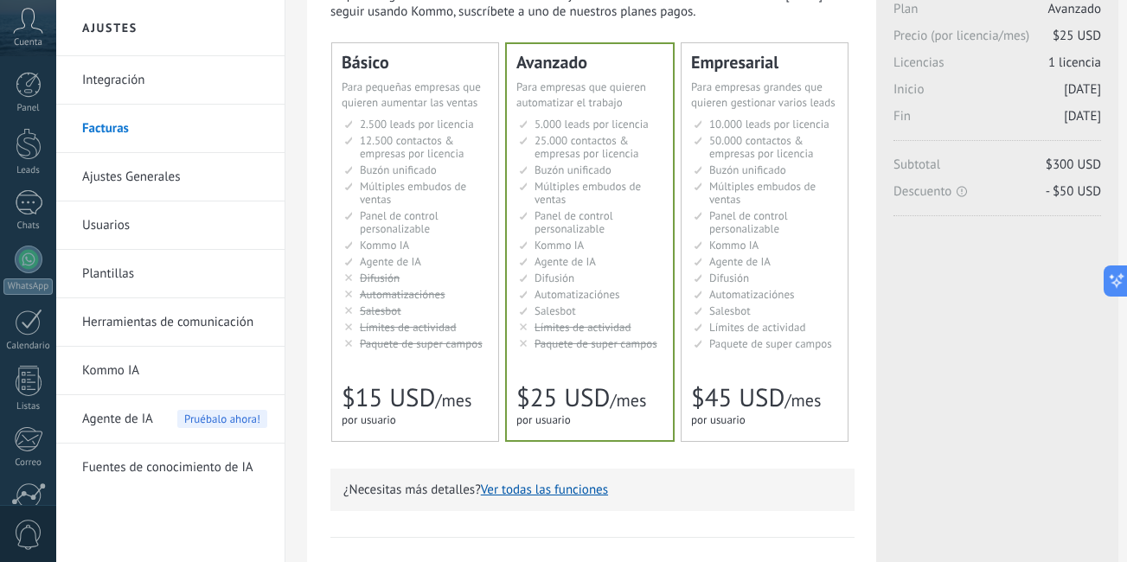
click at [438, 355] on div "Básico Для увеличения продаж в малом бизнесе For small businesses that want to …" at bounding box center [415, 242] width 166 height 398
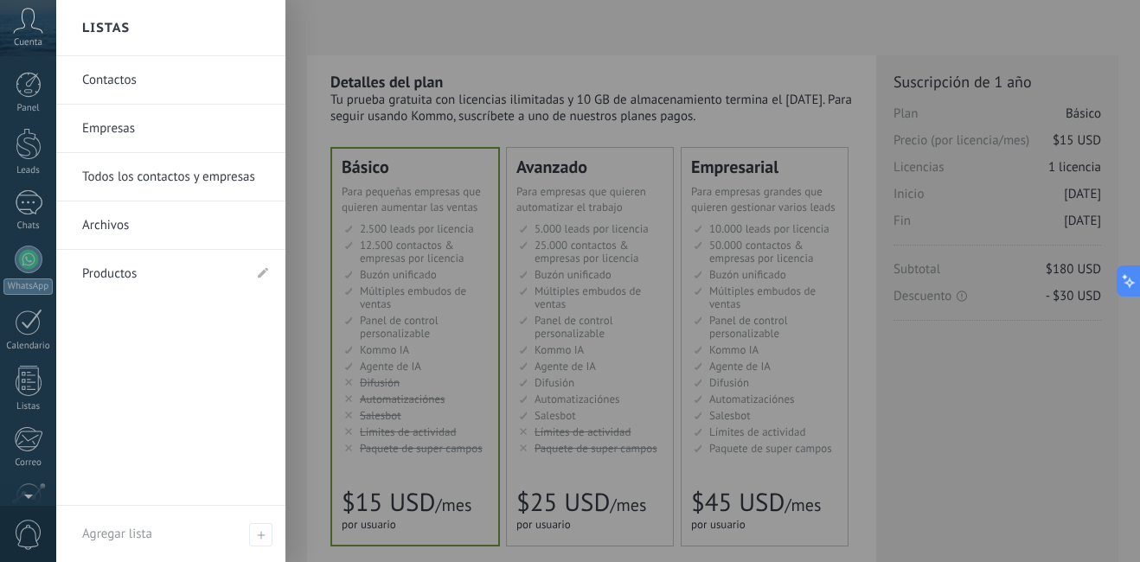
click at [137, 277] on link "Productos" at bounding box center [162, 274] width 160 height 48
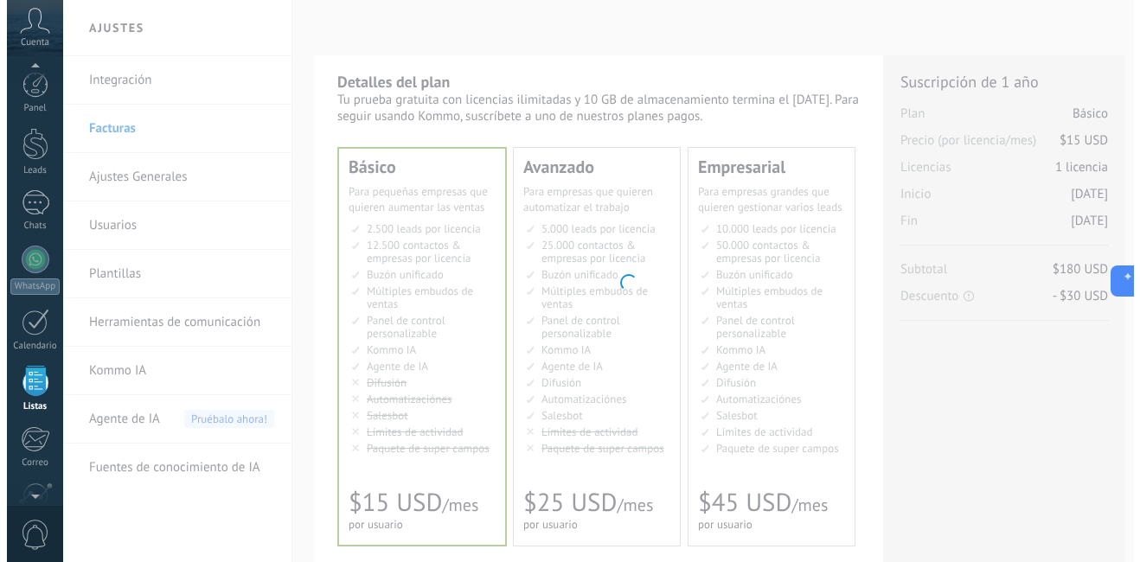
scroll to position [107, 0]
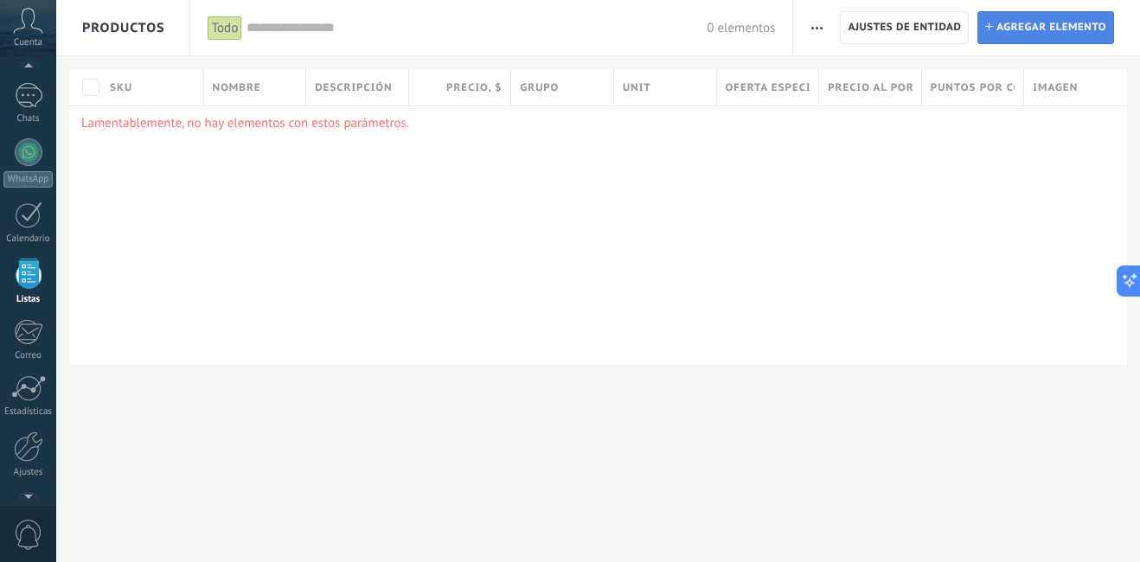
click at [1043, 27] on span "Agregar elemento" at bounding box center [1051, 27] width 110 height 31
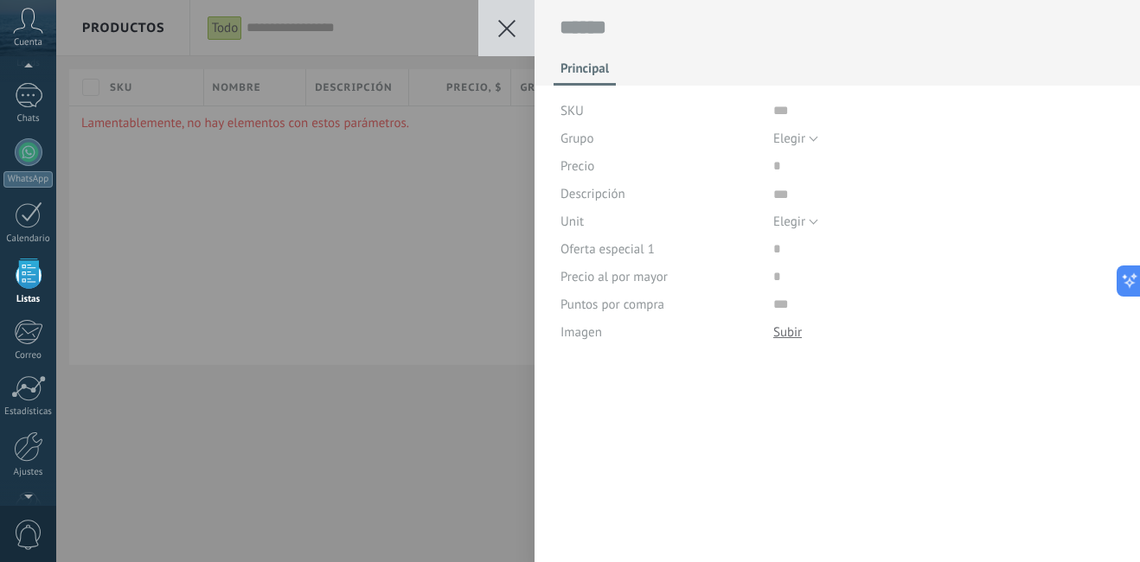
scroll to position [17, 0]
drag, startPoint x: 601, startPoint y: 111, endPoint x: 751, endPoint y: 59, distance: 158.3
click at [751, 59] on div "Principal SKU Grupo Elegir Todos los productos Elegir Precio Descripción Unit E…" at bounding box center [837, 173] width 606 height 346
click at [751, 59] on div at bounding box center [837, 30] width 606 height 61
click at [693, 104] on div "SKU" at bounding box center [660, 111] width 200 height 28
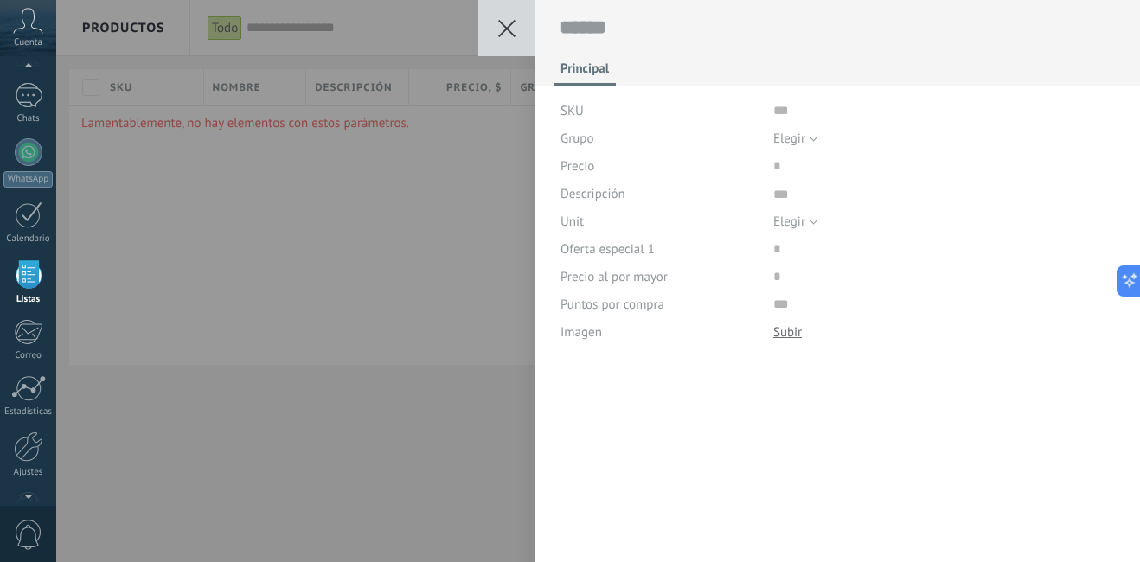
click at [570, 112] on span "SKU" at bounding box center [571, 111] width 23 height 13
click at [787, 108] on input "text" at bounding box center [944, 111] width 342 height 28
click at [789, 218] on span "Elegir" at bounding box center [789, 222] width 32 height 16
click at [826, 187] on textarea at bounding box center [944, 194] width 342 height 28
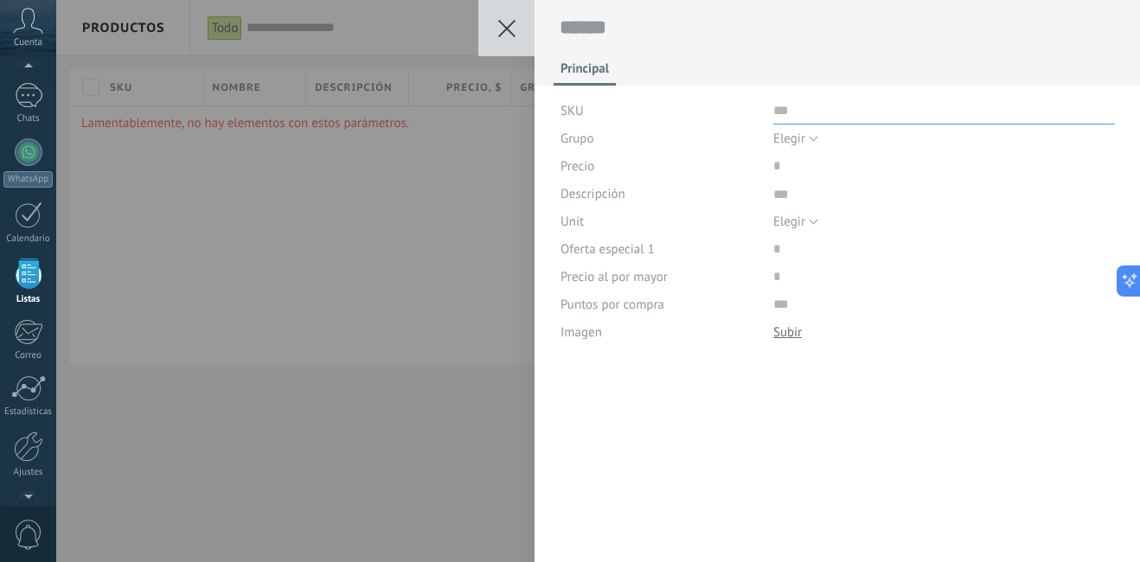
click at [811, 109] on input "text" at bounding box center [944, 111] width 342 height 28
type input "**********"
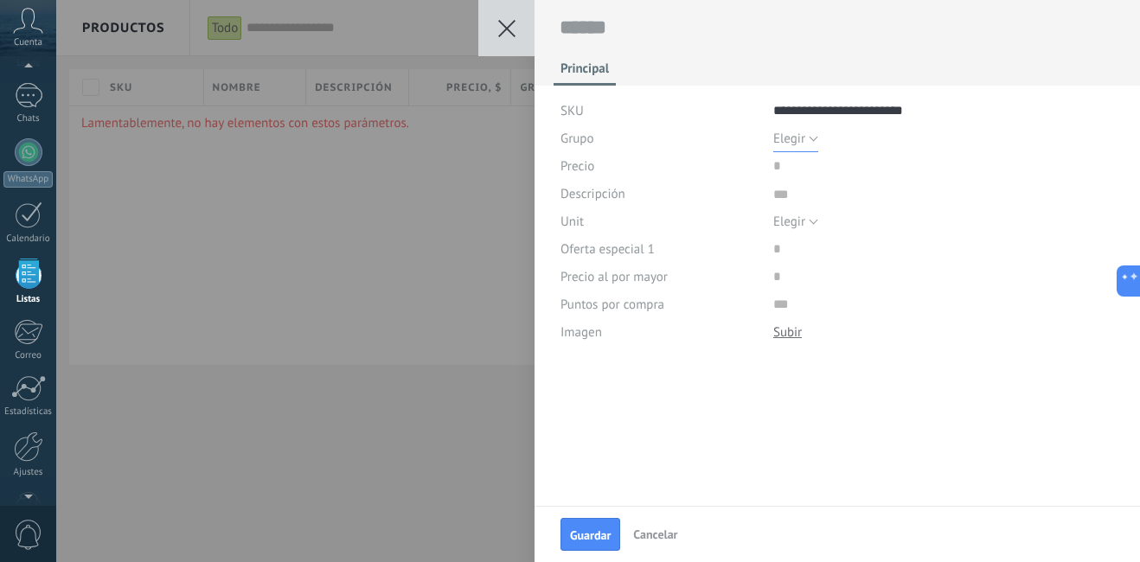
click at [790, 142] on span "Elegir" at bounding box center [789, 139] width 32 height 16
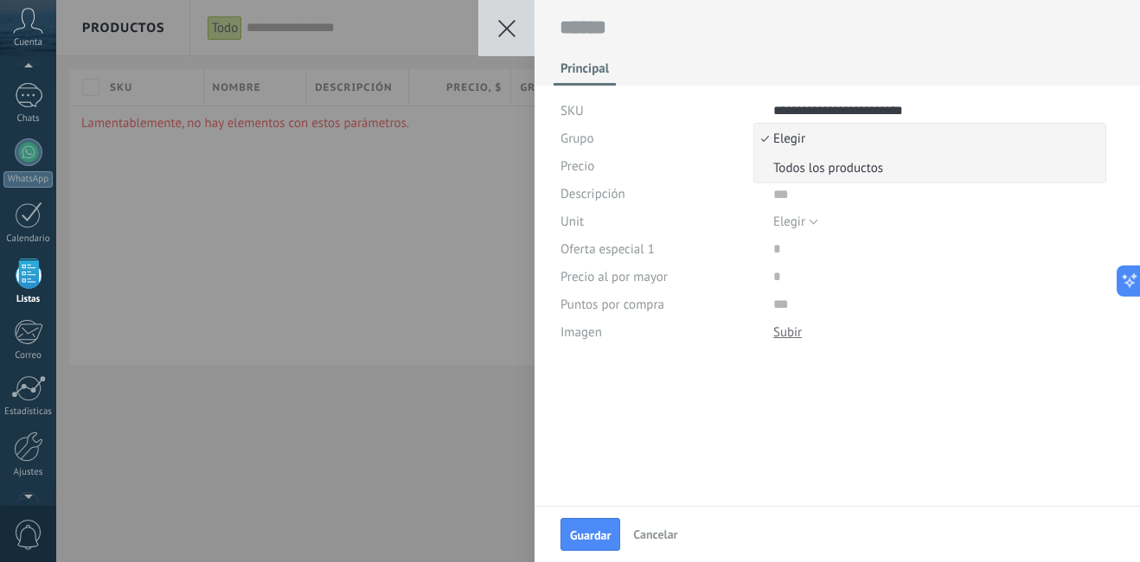
click at [803, 168] on span "Todos los productos" at bounding box center [927, 168] width 346 height 16
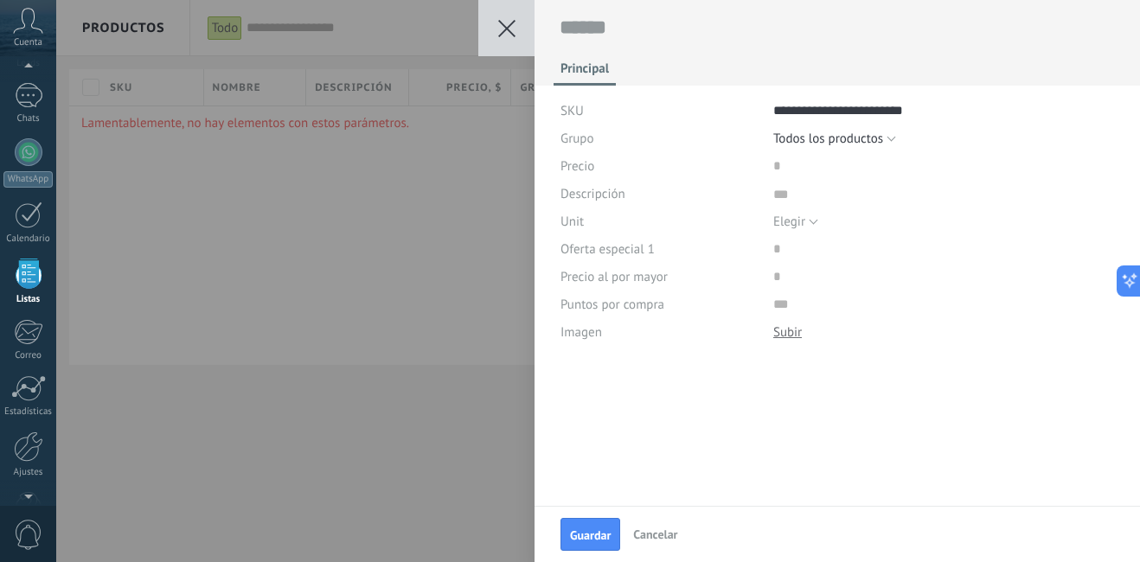
drag, startPoint x: 767, startPoint y: 170, endPoint x: 776, endPoint y: 169, distance: 9.6
click at [776, 169] on div "Precio" at bounding box center [837, 166] width 554 height 28
click at [776, 169] on input "price" at bounding box center [828, 166] width 110 height 28
type input "**"
click at [777, 200] on textarea at bounding box center [944, 194] width 342 height 28
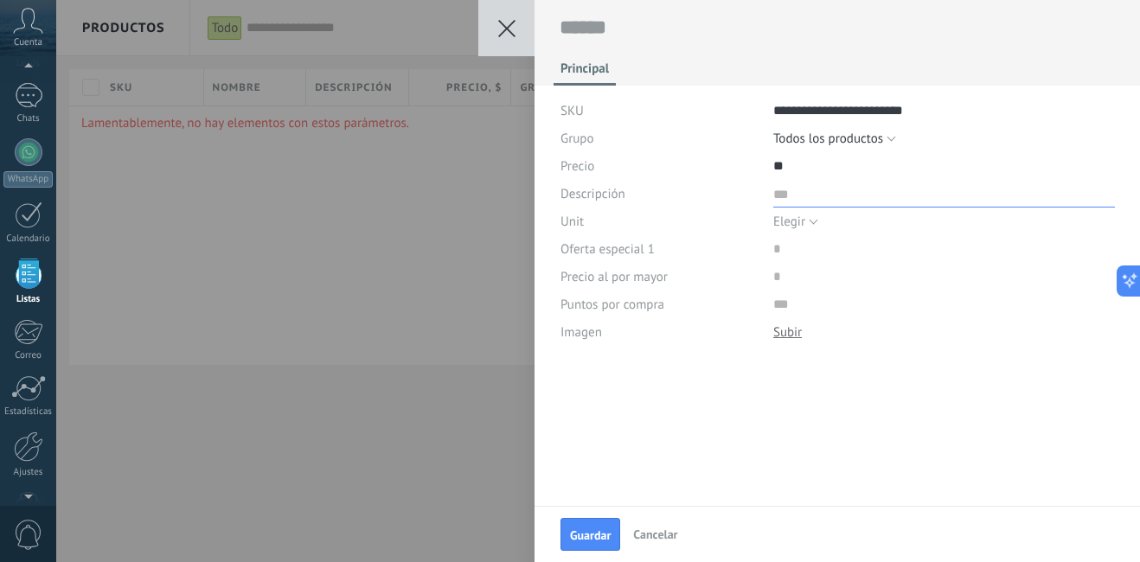
type textarea "*"
type textarea "**"
type textarea "***"
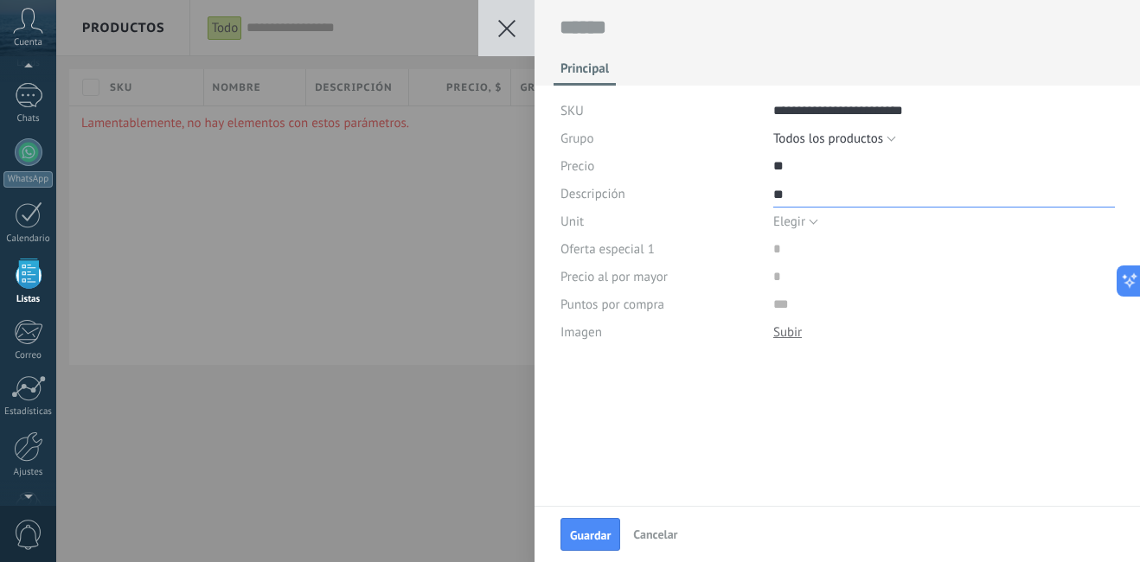
type textarea "***"
type textarea "****"
type textarea "*****"
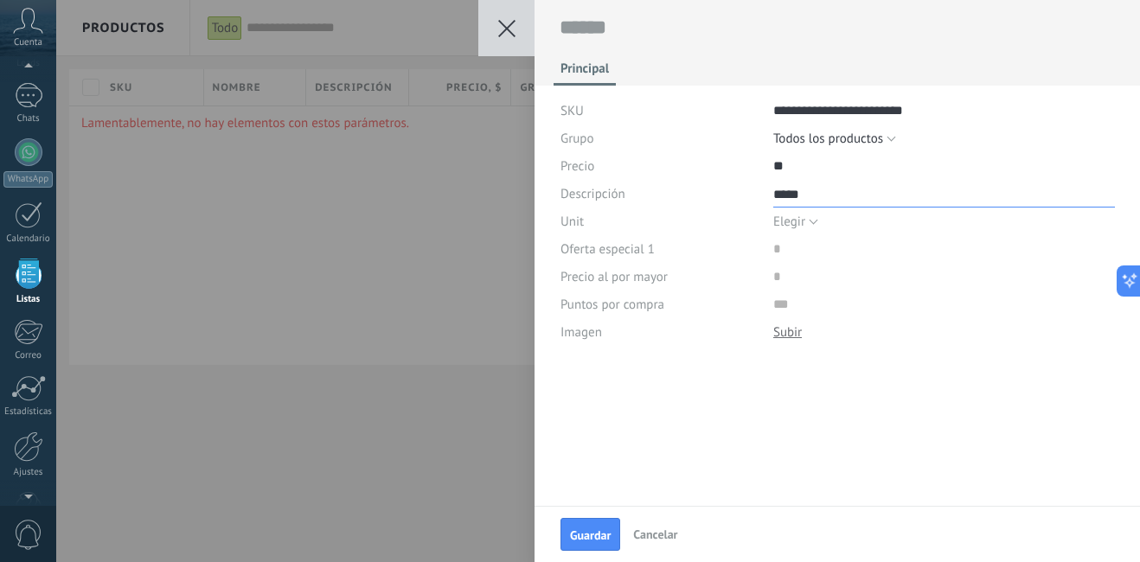
type textarea "*****"
type textarea "*******"
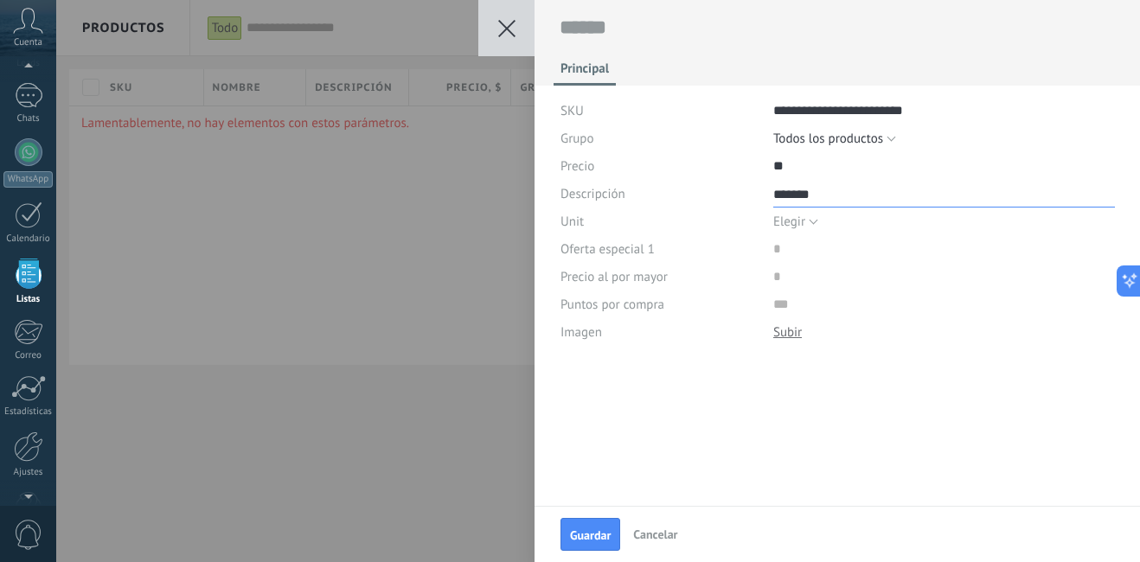
type textarea "*******"
click at [783, 219] on span "Elegir" at bounding box center [789, 222] width 32 height 16
click at [783, 219] on span "Elegir" at bounding box center [927, 222] width 346 height 16
click at [782, 253] on input "price" at bounding box center [828, 249] width 110 height 28
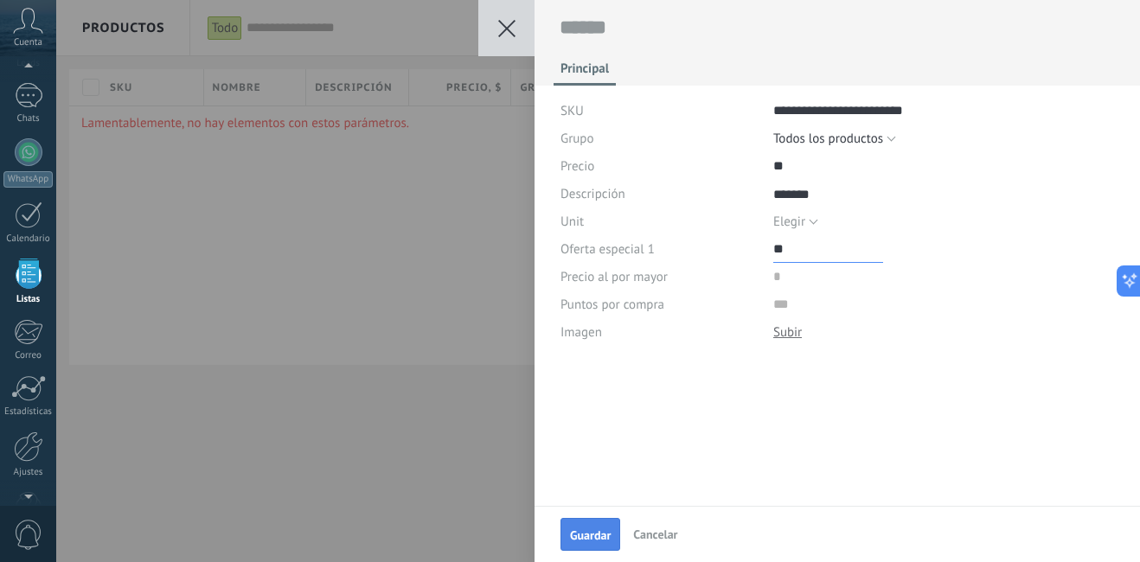
type input "**"
click at [579, 531] on span "Guardar" at bounding box center [590, 535] width 41 height 12
drag, startPoint x: 915, startPoint y: 113, endPoint x: 717, endPoint y: 127, distance: 198.5
click at [717, 127] on div "**********" at bounding box center [837, 221] width 554 height 249
click at [668, 14] on div at bounding box center [837, 21] width 606 height 42
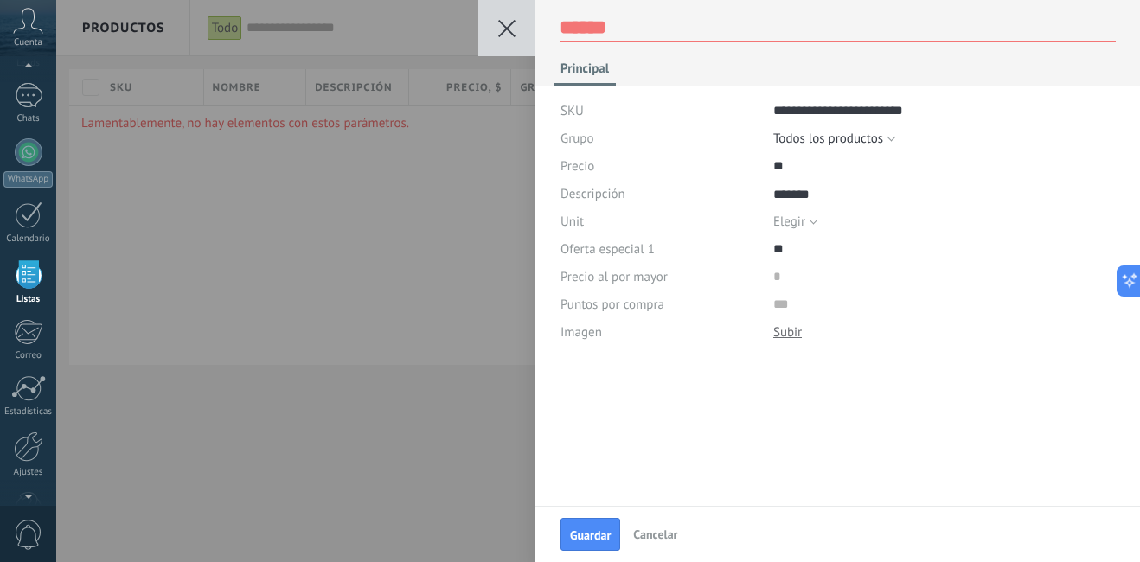
click at [671, 29] on textarea at bounding box center [837, 28] width 556 height 27
paste textarea "**********"
type textarea "**********"
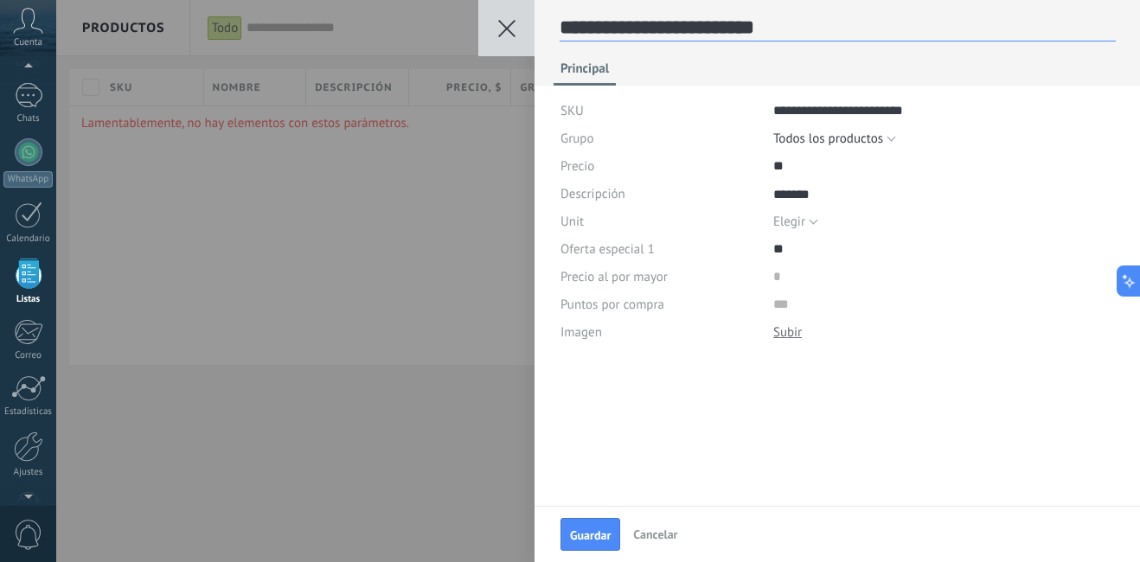
type textarea "**********"
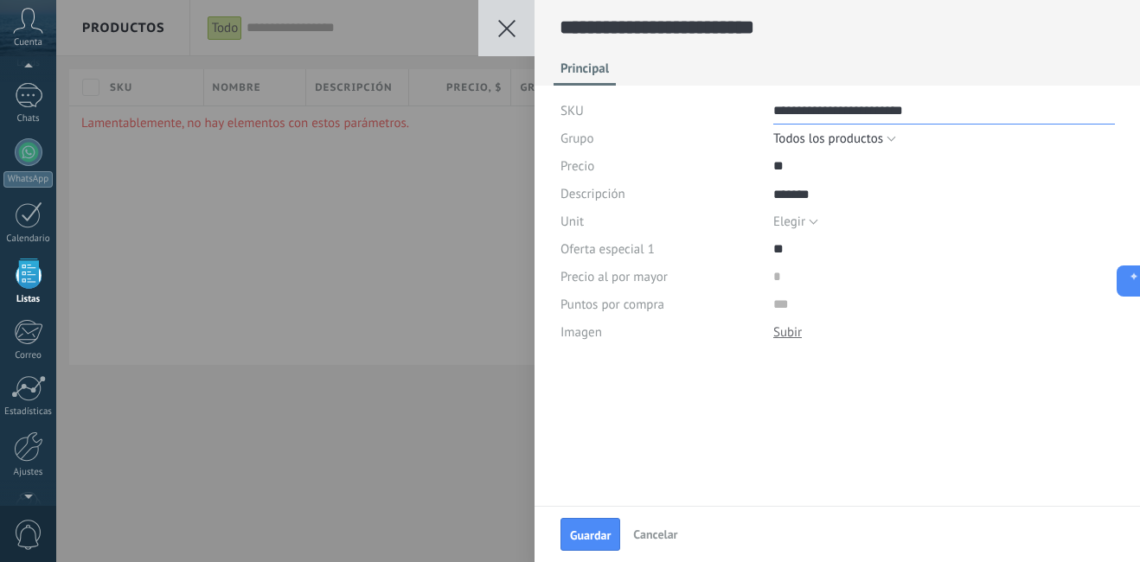
drag, startPoint x: 924, startPoint y: 105, endPoint x: 729, endPoint y: 99, distance: 195.5
click at [729, 99] on div "**********" at bounding box center [837, 111] width 554 height 28
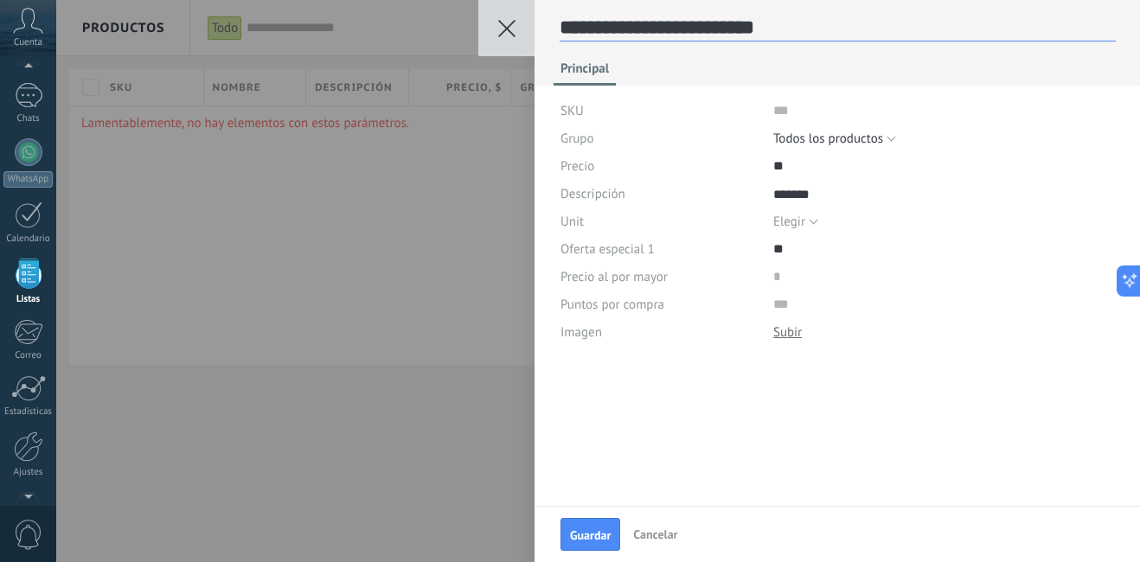
click at [617, 30] on textarea "**********" at bounding box center [837, 28] width 556 height 27
type textarea "**********"
click at [593, 533] on span "Guardar" at bounding box center [590, 535] width 41 height 12
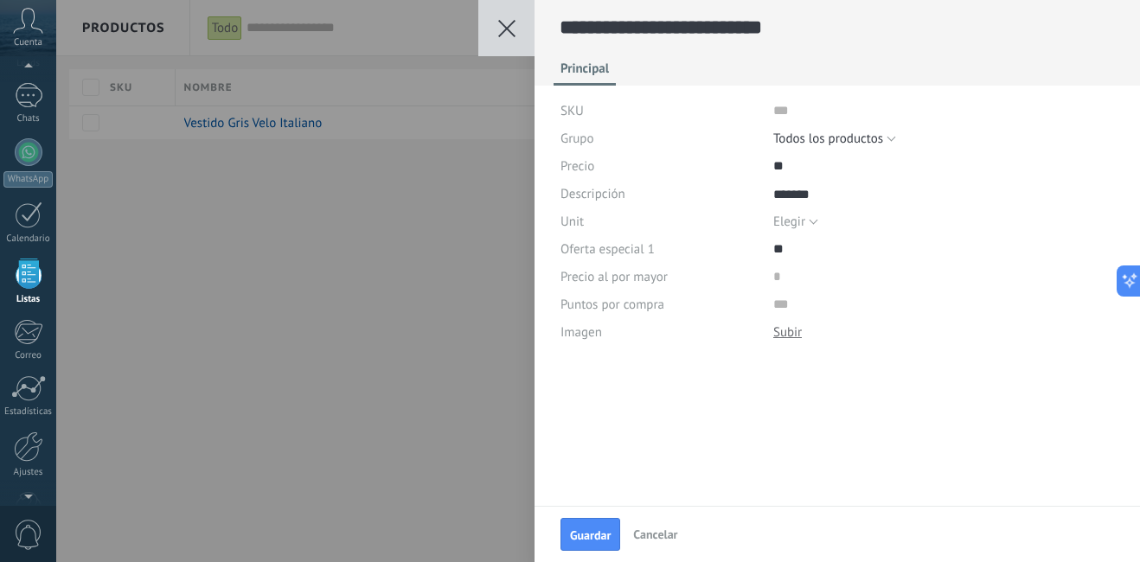
click at [398, 305] on div "**********" at bounding box center [597, 281] width 1083 height 562
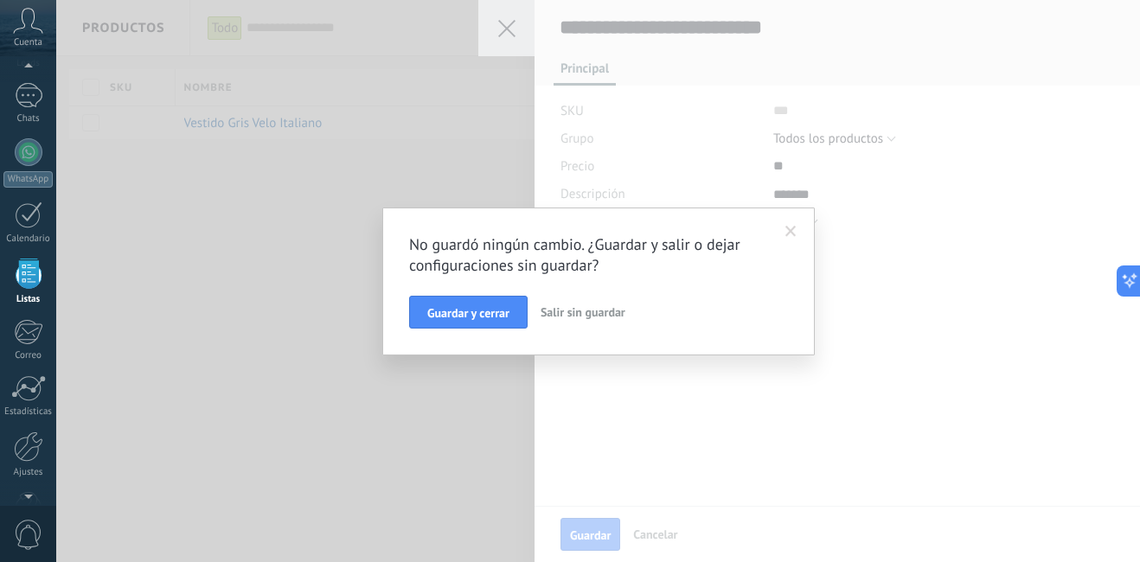
click at [591, 312] on span "Salir sin guardar" at bounding box center [582, 312] width 85 height 16
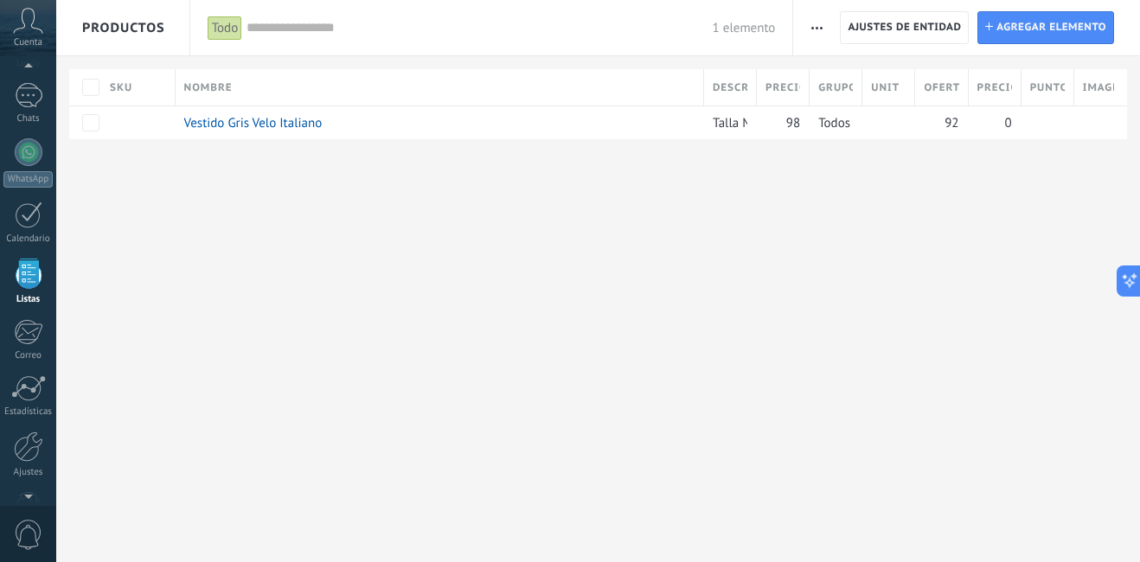
click at [371, 86] on div "Nombre" at bounding box center [439, 87] width 527 height 36
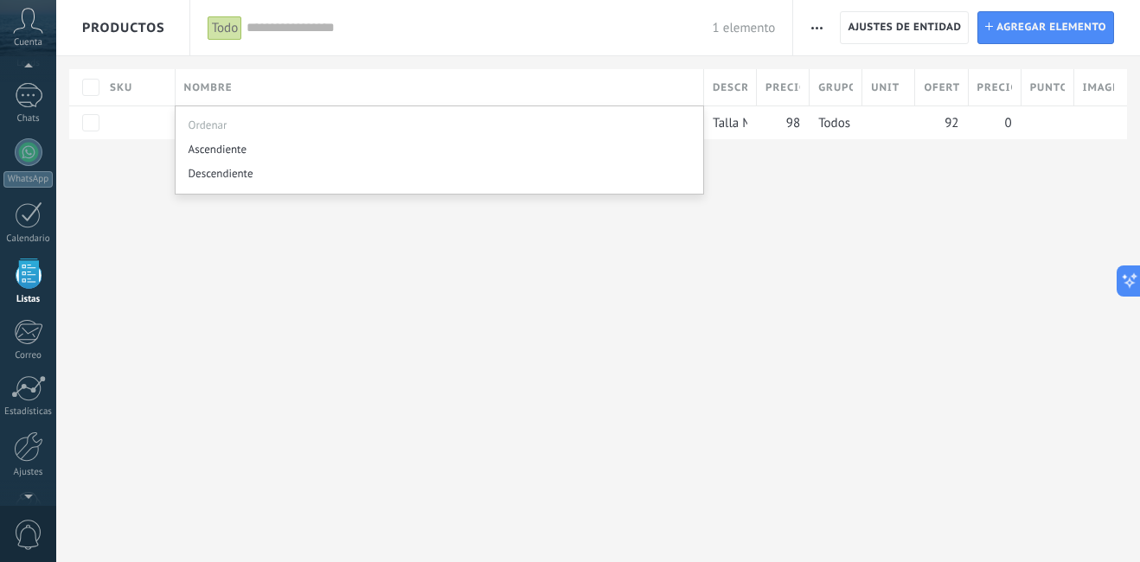
click at [728, 334] on div "**********" at bounding box center [597, 281] width 1083 height 562
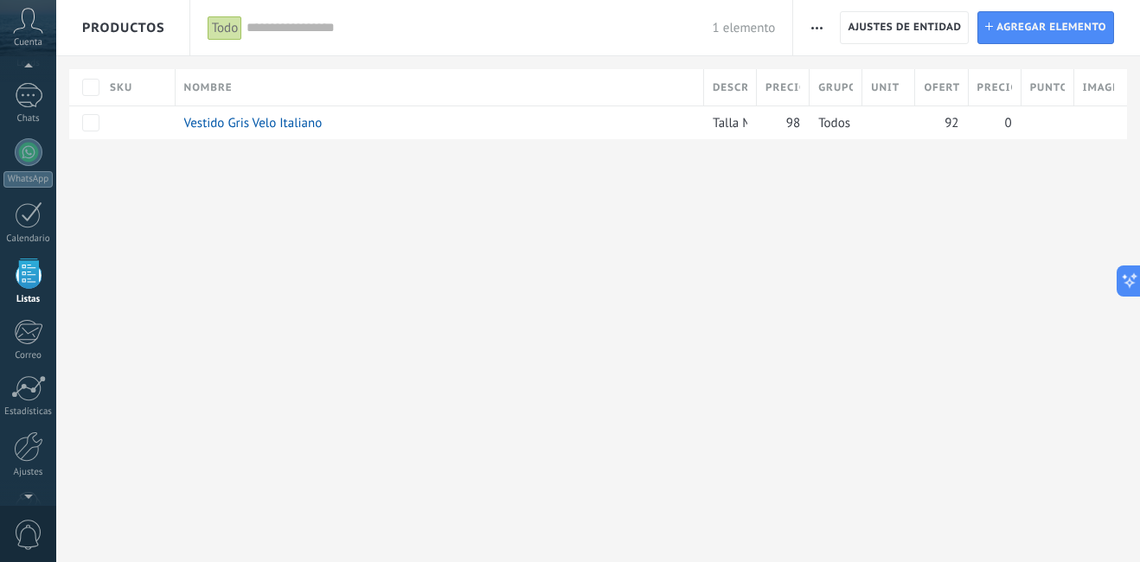
click at [817, 21] on span "button" at bounding box center [816, 27] width 11 height 33
click at [846, 224] on div "**********" at bounding box center [597, 281] width 1083 height 562
click at [1048, 22] on span "Agregar elemento" at bounding box center [1051, 27] width 110 height 31
type textarea "***"
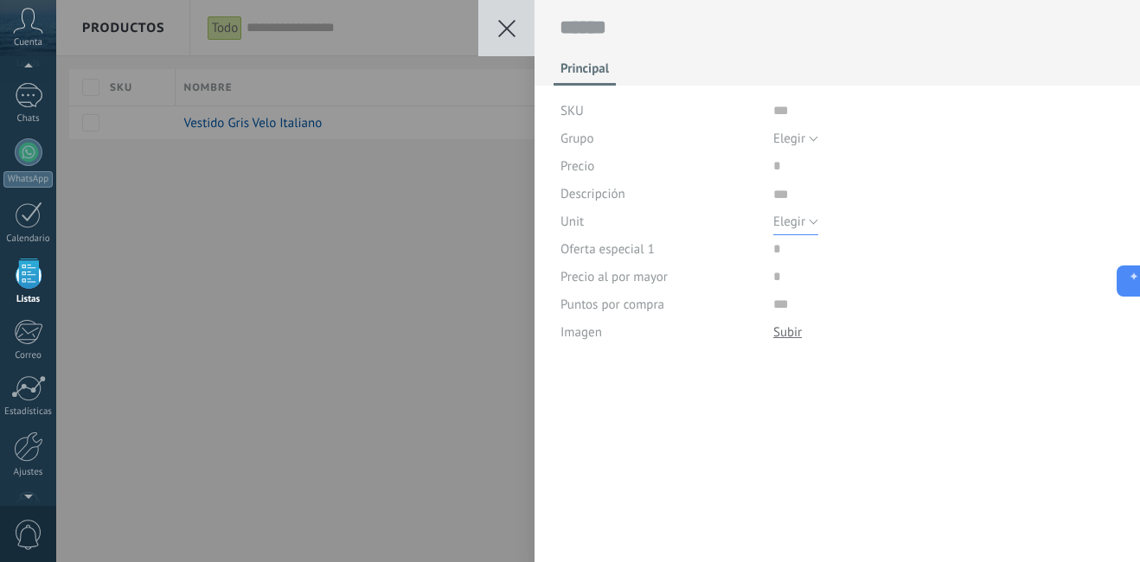
click at [782, 226] on span "Elegir" at bounding box center [789, 222] width 32 height 16
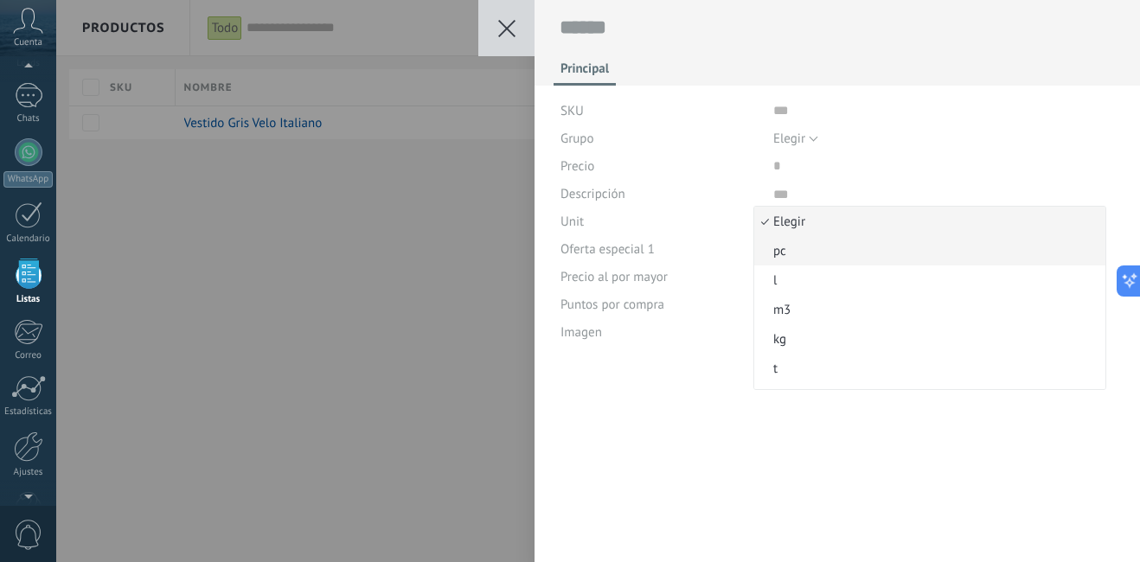
click at [782, 242] on li "pc" at bounding box center [929, 250] width 351 height 29
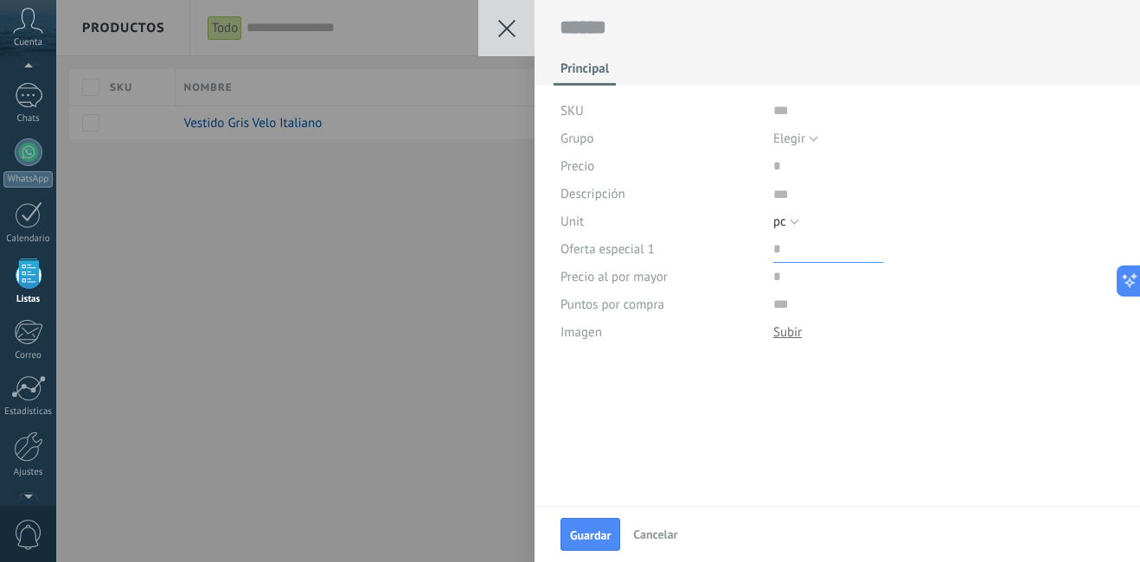
click at [785, 250] on input "price" at bounding box center [828, 249] width 110 height 28
click at [781, 226] on span "pc" at bounding box center [779, 222] width 13 height 16
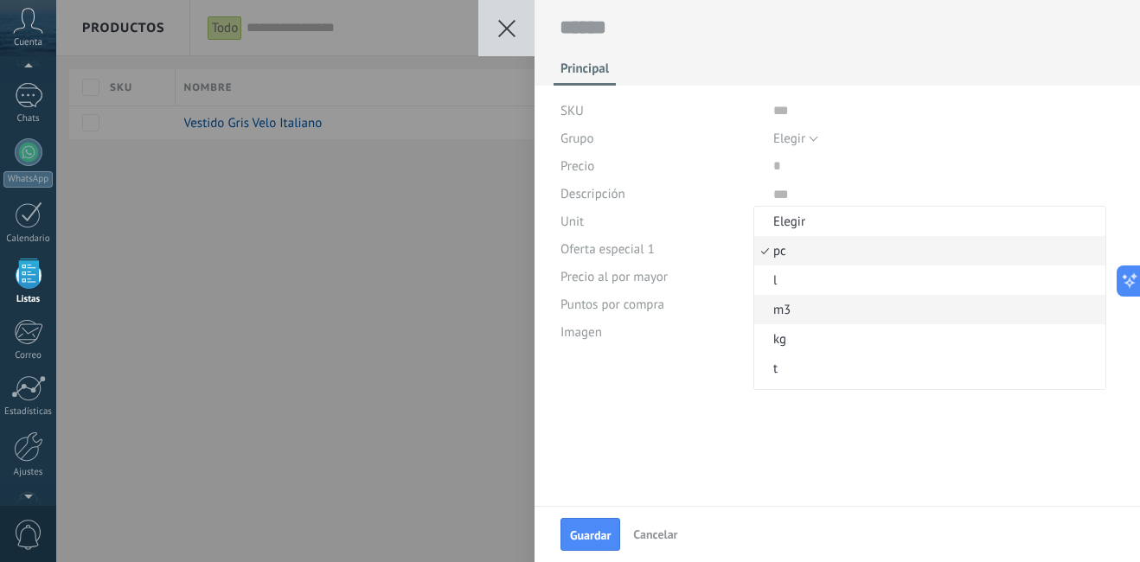
scroll to position [82, 0]
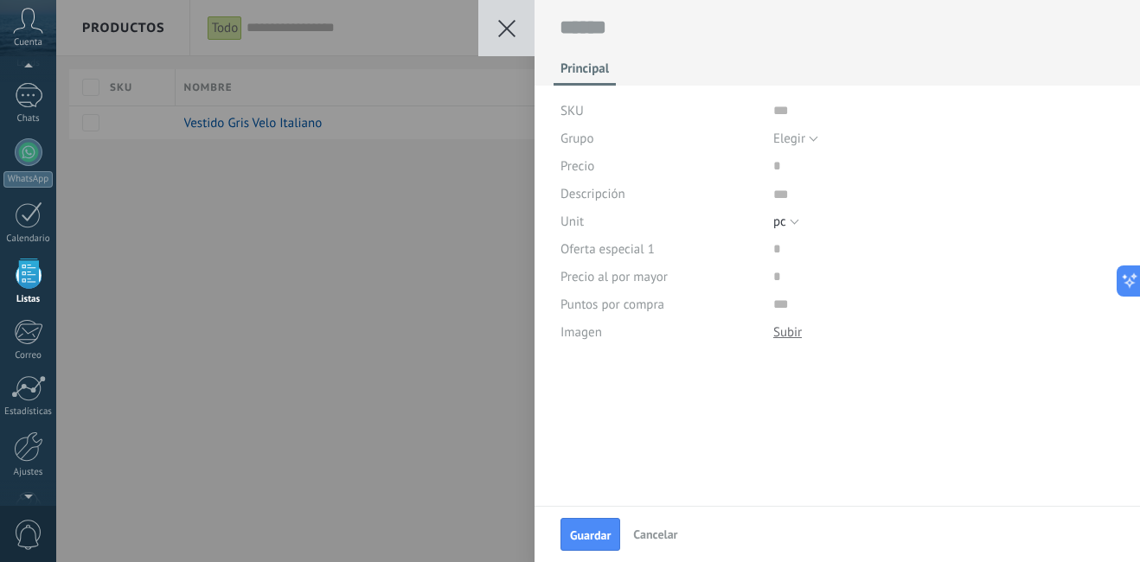
click at [686, 352] on div "Principal SKU Grupo Elegir Todos los productos Elegir Precio Descripción Unit E…" at bounding box center [836, 194] width 605 height 389
click at [665, 533] on span "Cancelar" at bounding box center [655, 535] width 44 height 16
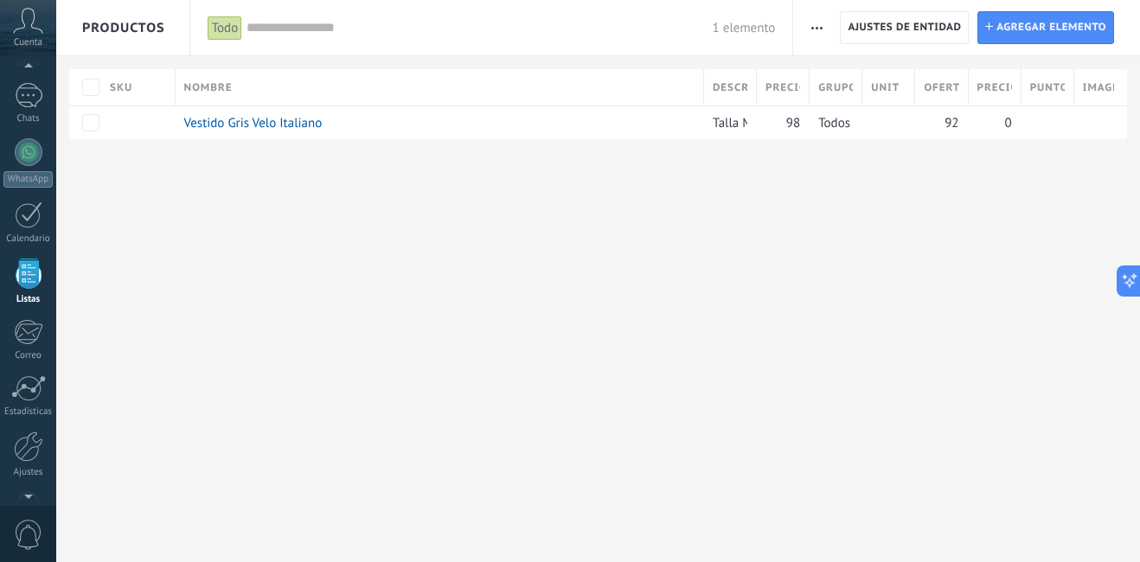
click at [824, 22] on button "button" at bounding box center [816, 27] width 25 height 33
click at [515, 318] on div "**********" at bounding box center [597, 281] width 1083 height 562
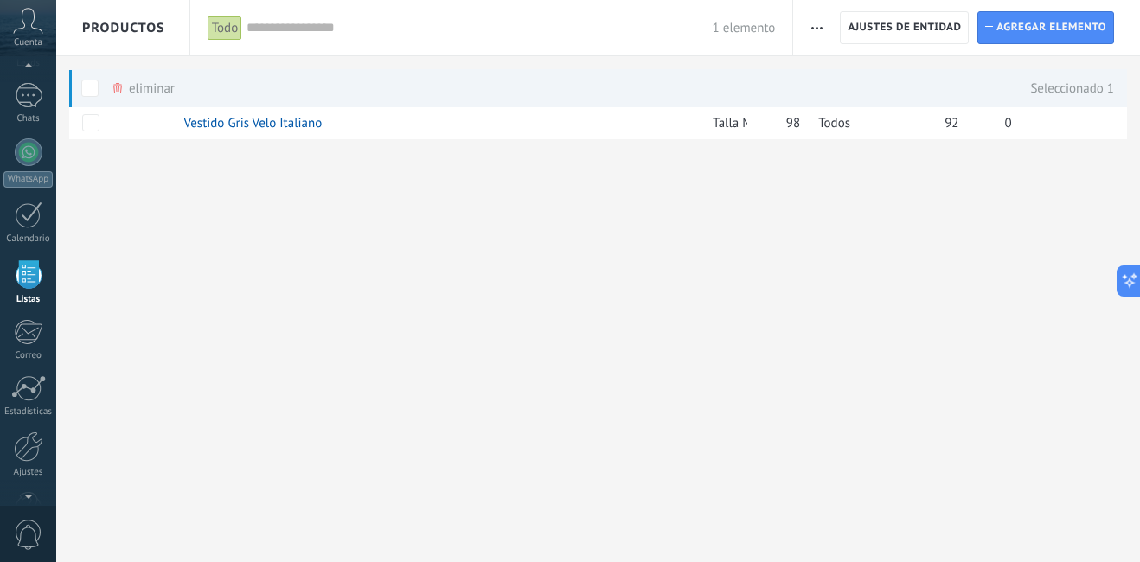
click at [306, 237] on div "**********" at bounding box center [597, 281] width 1083 height 562
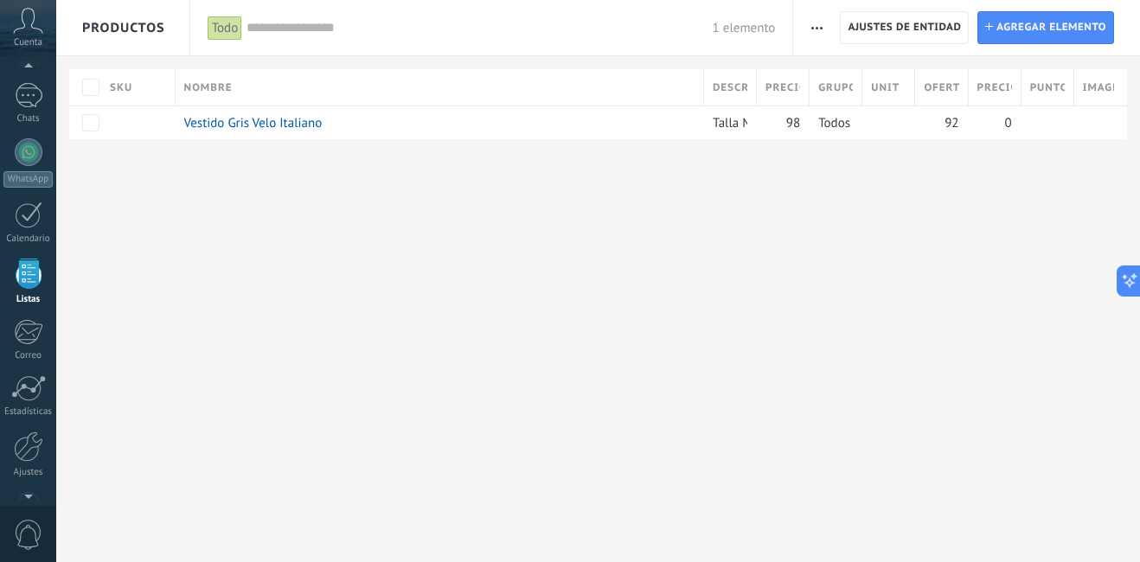
click at [816, 24] on span "button" at bounding box center [816, 27] width 11 height 33
click at [299, 348] on div "**********" at bounding box center [597, 281] width 1083 height 562
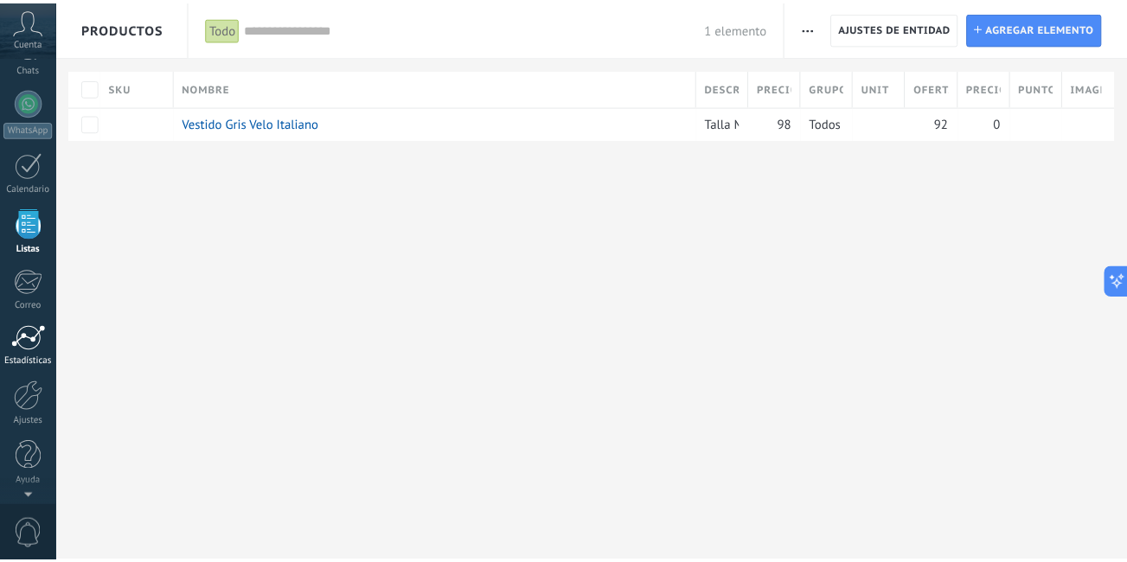
scroll to position [0, 0]
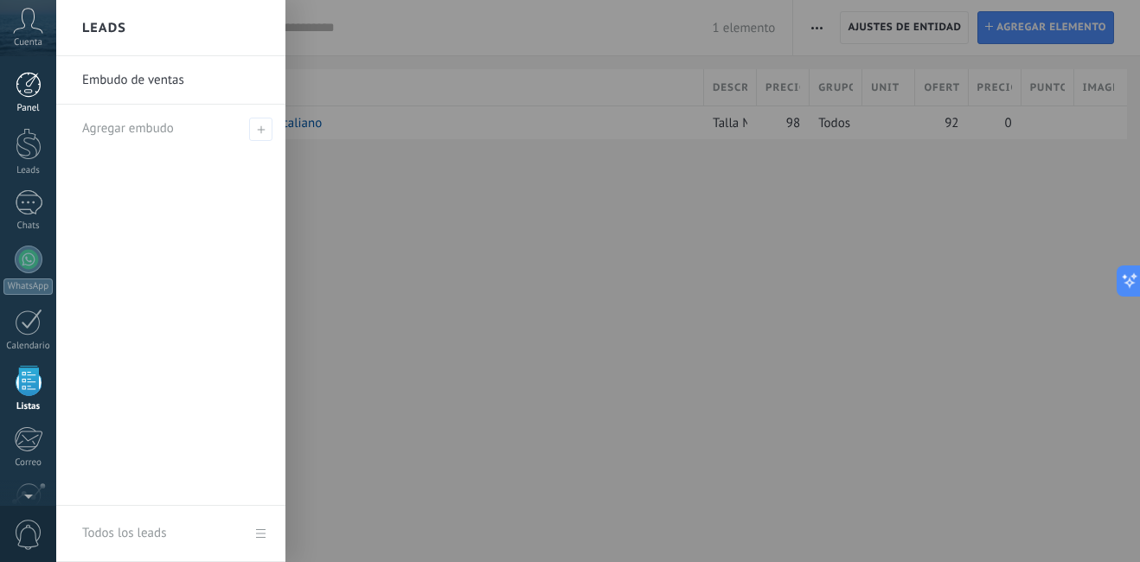
click at [37, 93] on div at bounding box center [29, 85] width 26 height 26
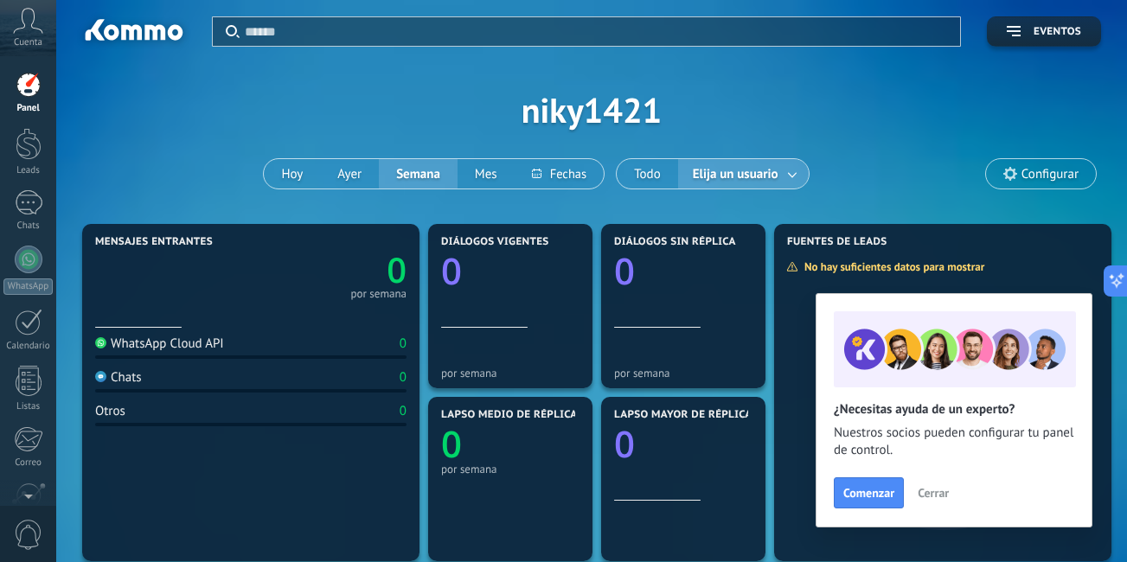
click at [1053, 178] on span "Configurar" at bounding box center [1049, 174] width 57 height 15
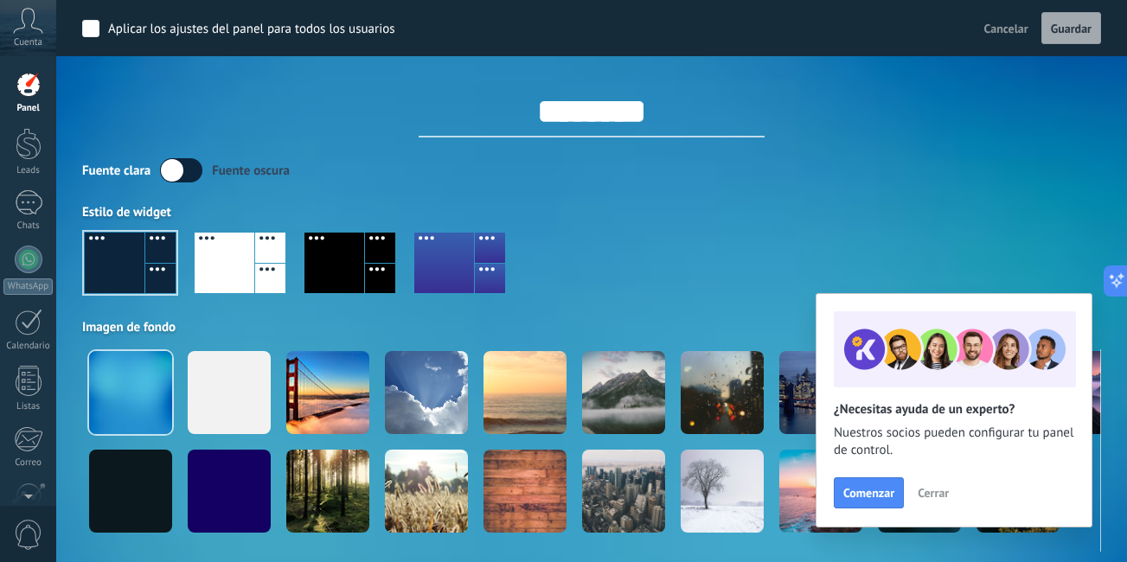
click at [1053, 178] on div "Fuente clara Fuente oscura" at bounding box center [591, 170] width 1019 height 24
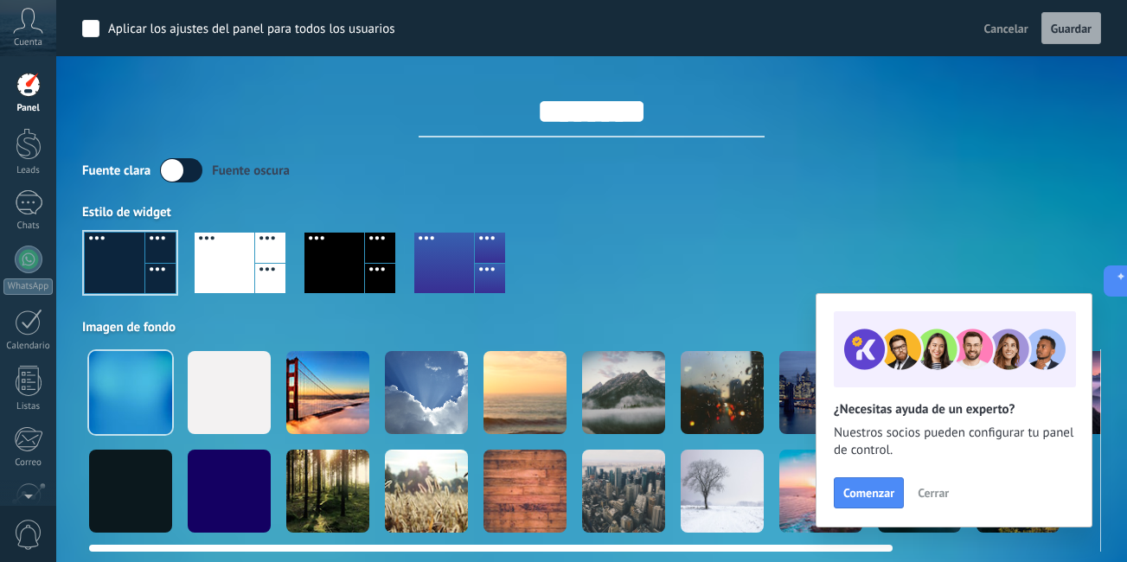
click at [443, 384] on div at bounding box center [426, 392] width 83 height 83
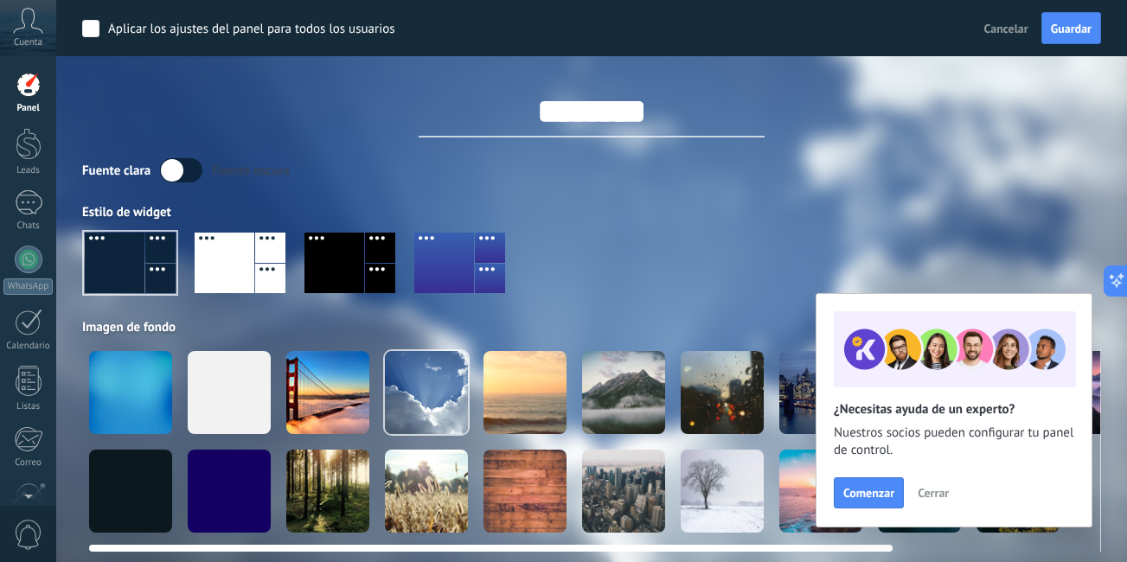
click at [531, 397] on div at bounding box center [524, 392] width 83 height 83
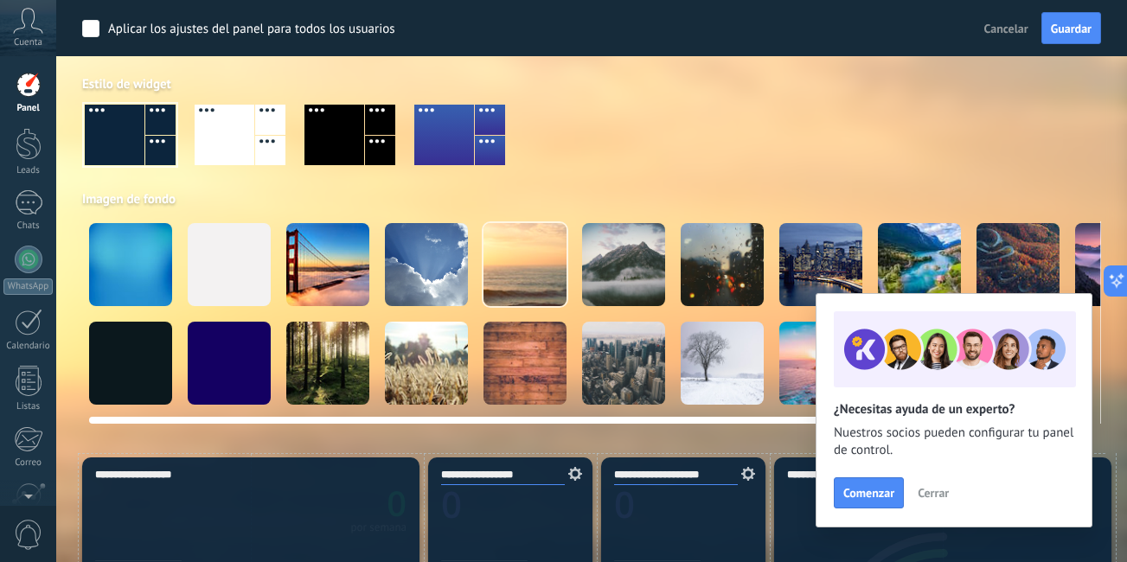
scroll to position [131, 0]
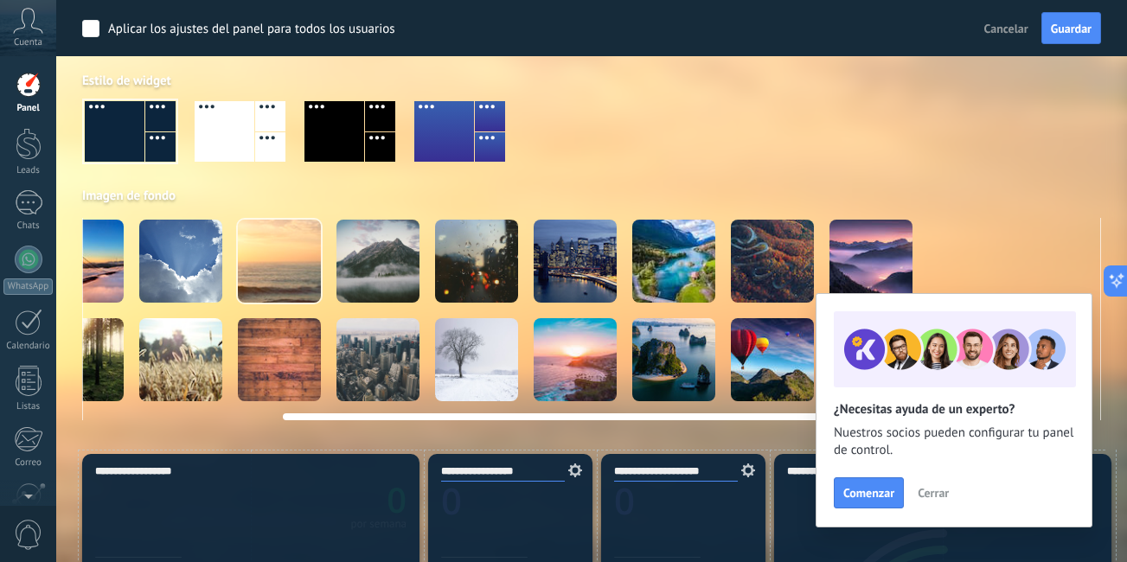
click at [481, 374] on div at bounding box center [476, 359] width 83 height 83
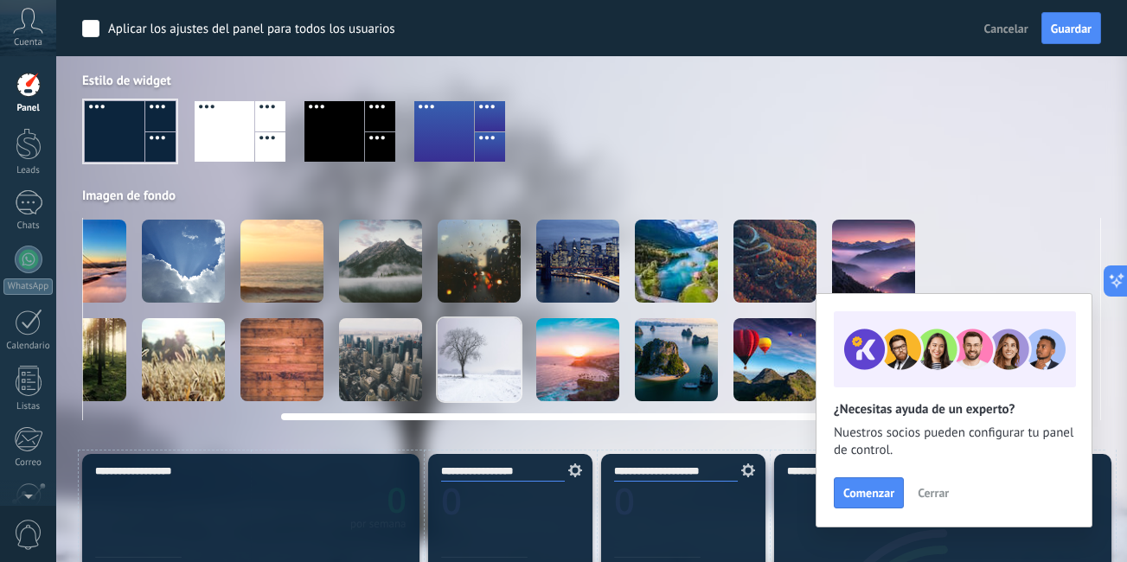
scroll to position [0, 0]
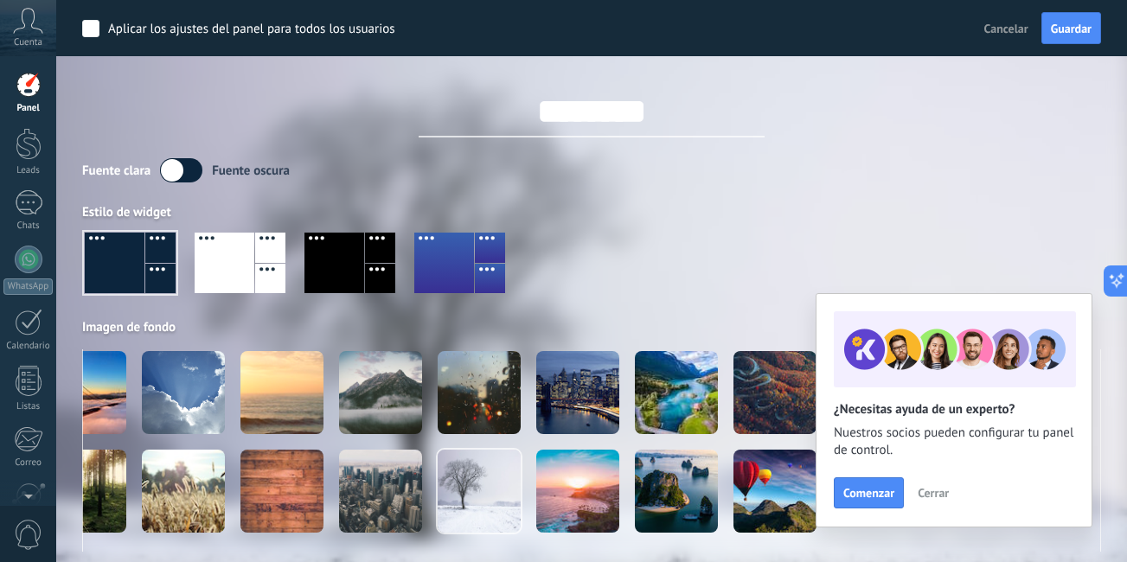
click at [936, 488] on span "Cerrar" at bounding box center [932, 493] width 31 height 12
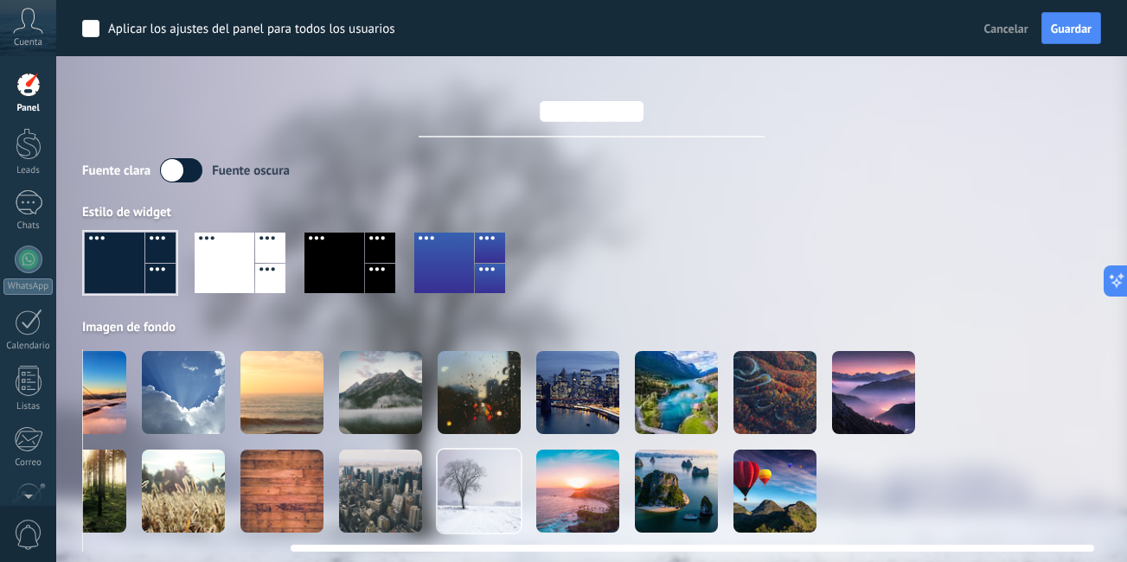
scroll to position [0, 256]
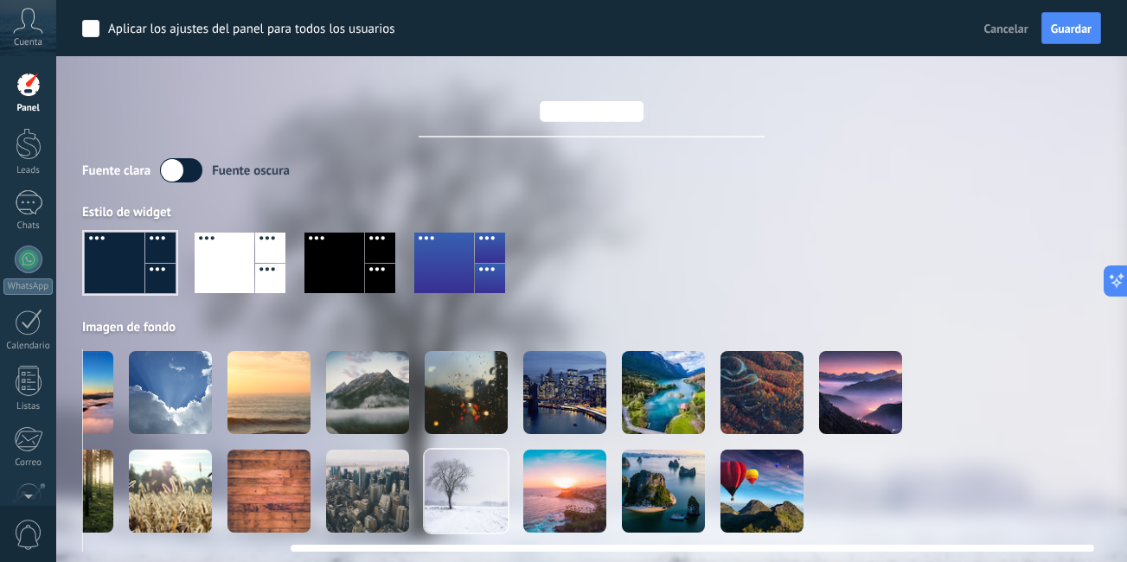
click at [968, 412] on video at bounding box center [958, 392] width 83 height 83
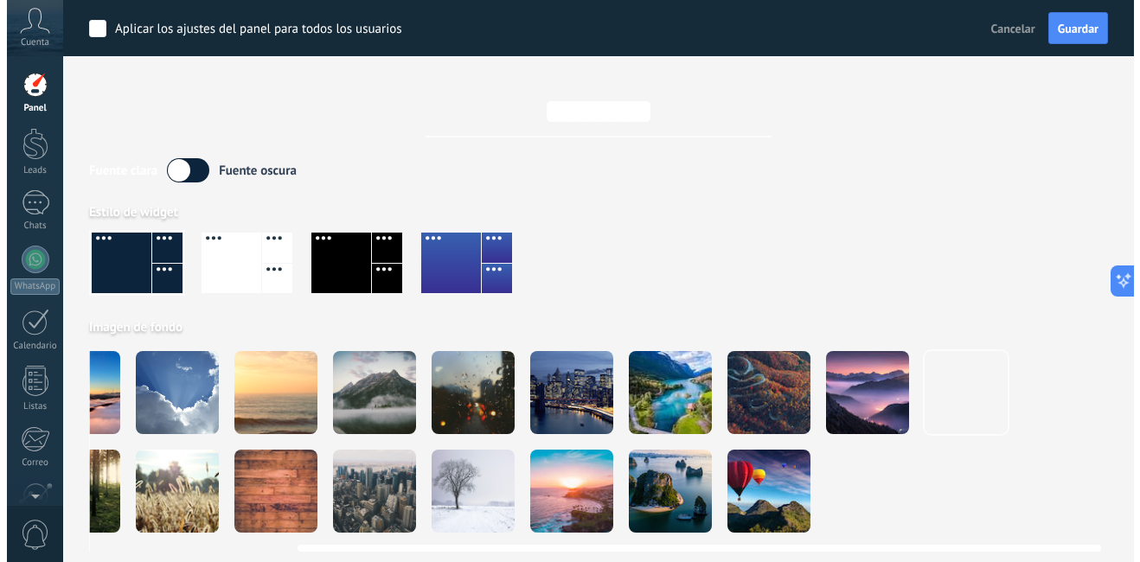
scroll to position [0, 243]
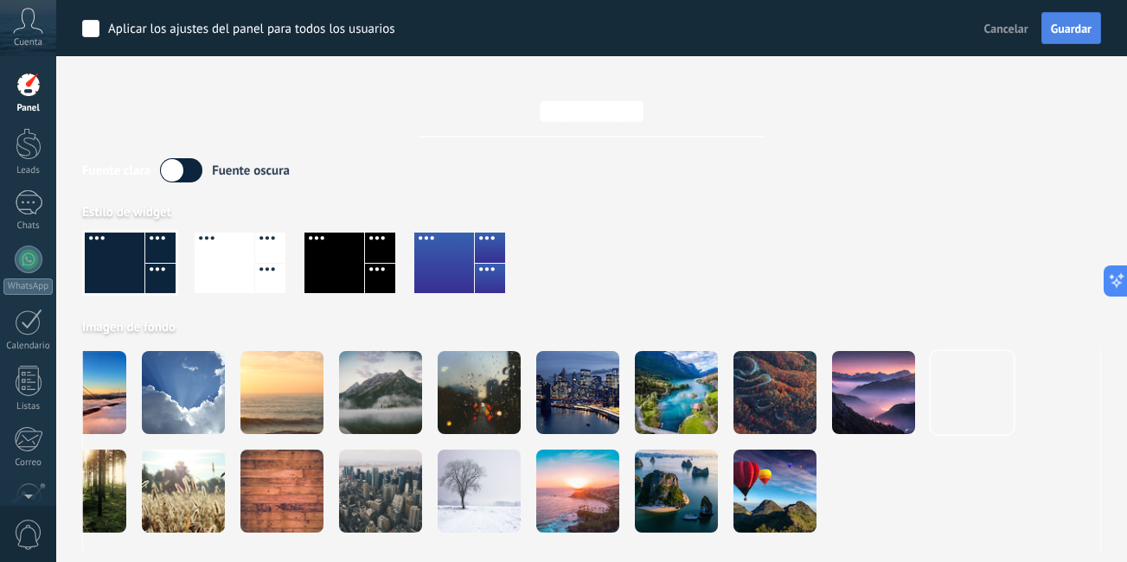
click at [1064, 34] on span "Guardar" at bounding box center [1071, 28] width 41 height 12
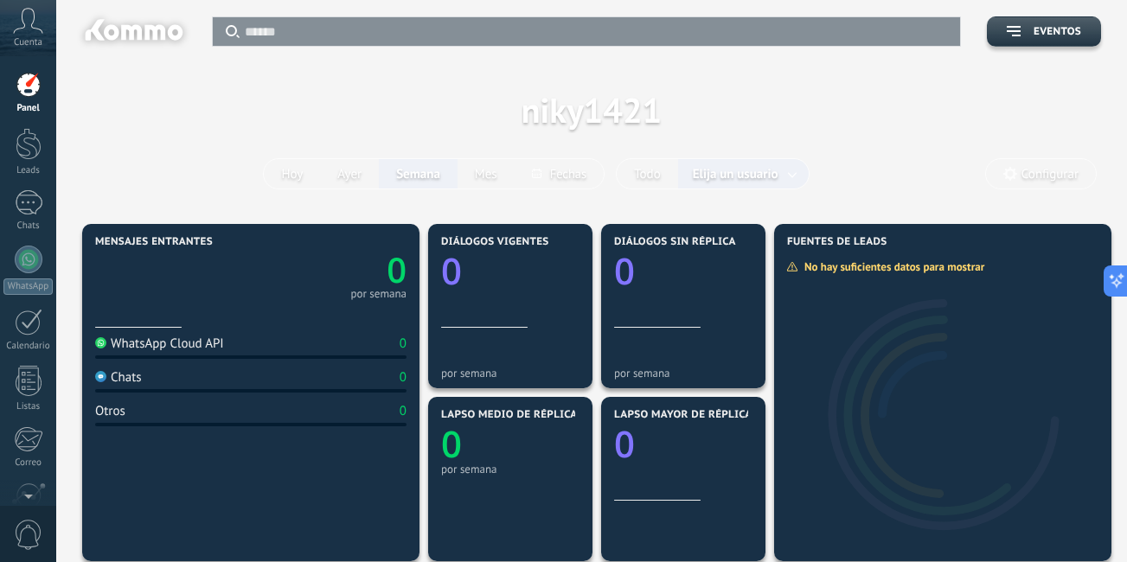
click at [1047, 176] on span "Configurar" at bounding box center [1049, 174] width 57 height 15
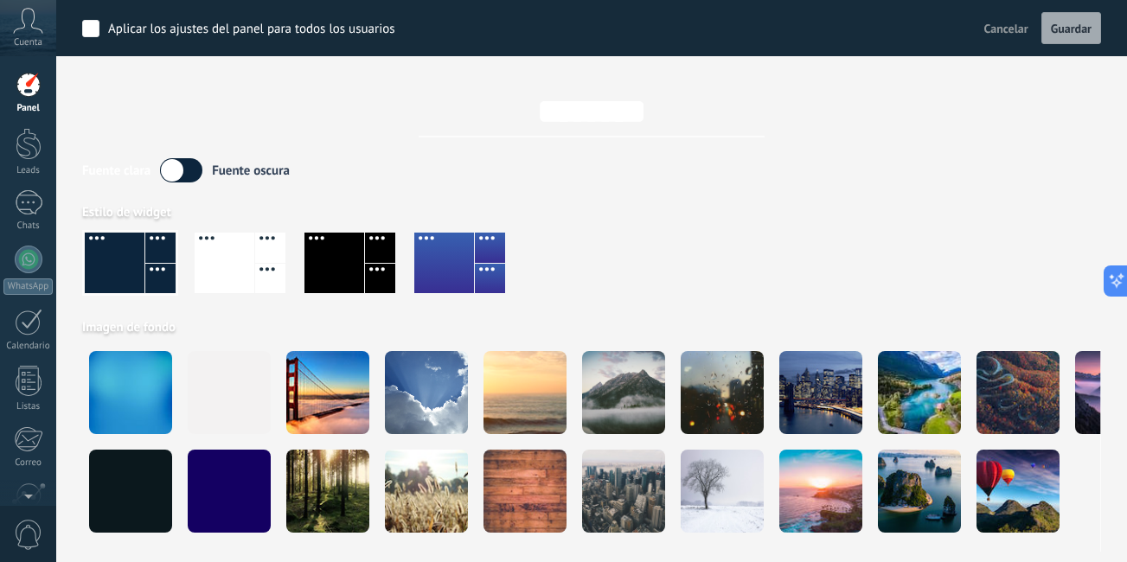
click at [1047, 176] on div "Fuente clara Fuente oscura" at bounding box center [591, 170] width 1019 height 24
click at [248, 267] on div at bounding box center [225, 263] width 60 height 61
click at [101, 270] on div at bounding box center [115, 263] width 60 height 61
click at [32, 154] on div at bounding box center [29, 144] width 26 height 32
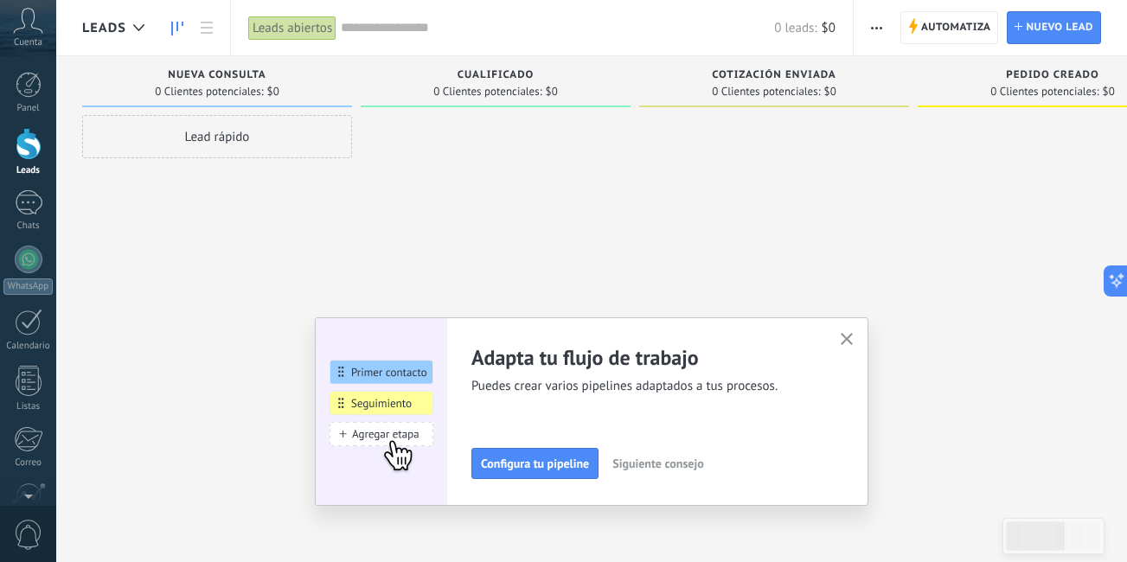
click at [848, 344] on use "button" at bounding box center [846, 339] width 13 height 13
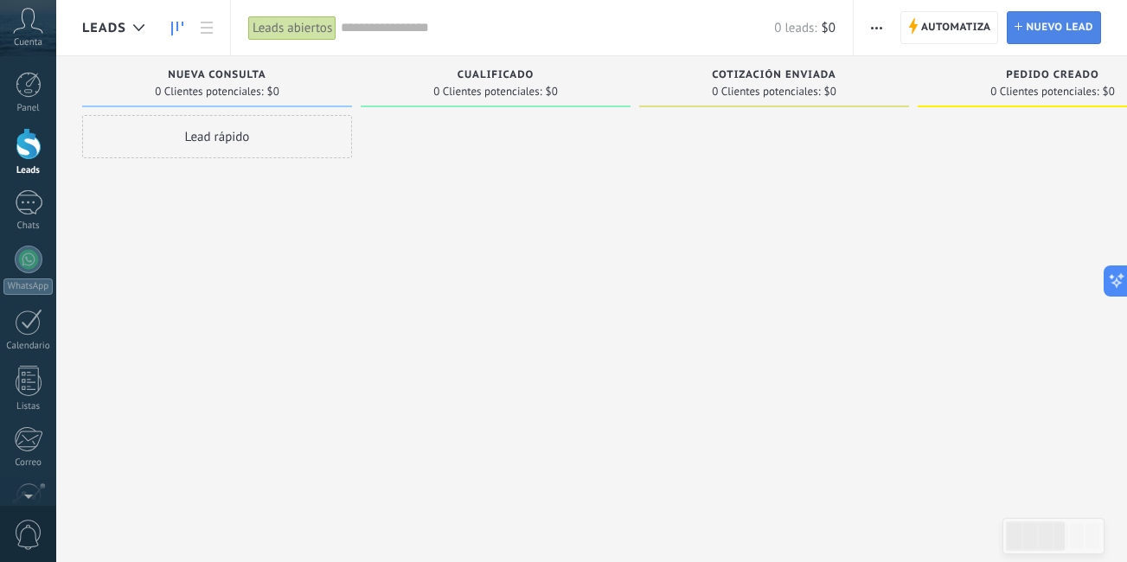
click at [1065, 18] on span "Nuevo lead" at bounding box center [1058, 27] width 67 height 31
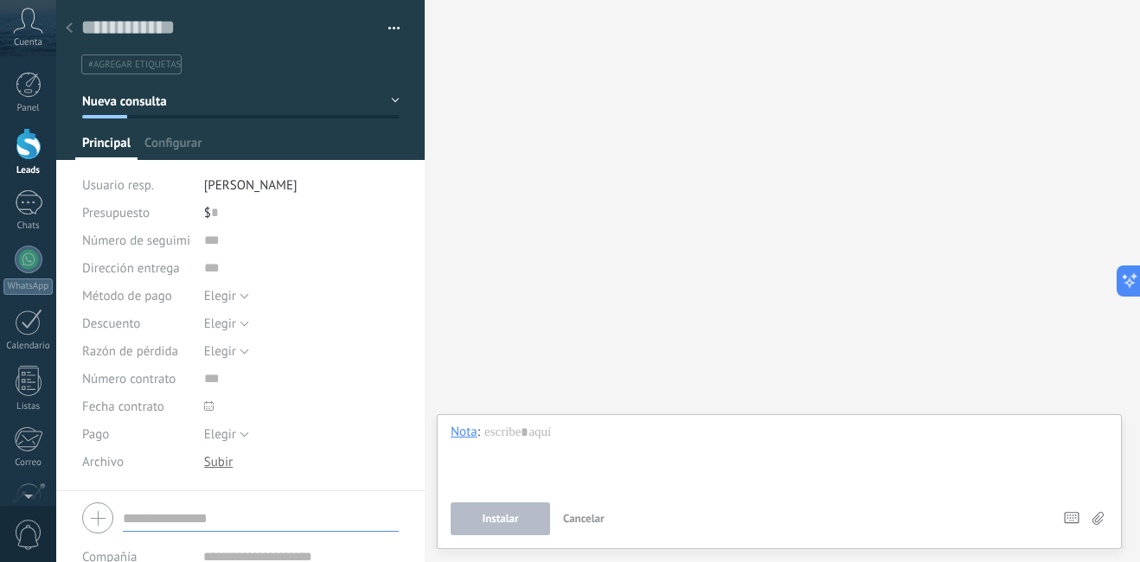
click at [261, 187] on span "[PERSON_NAME]" at bounding box center [250, 185] width 93 height 16
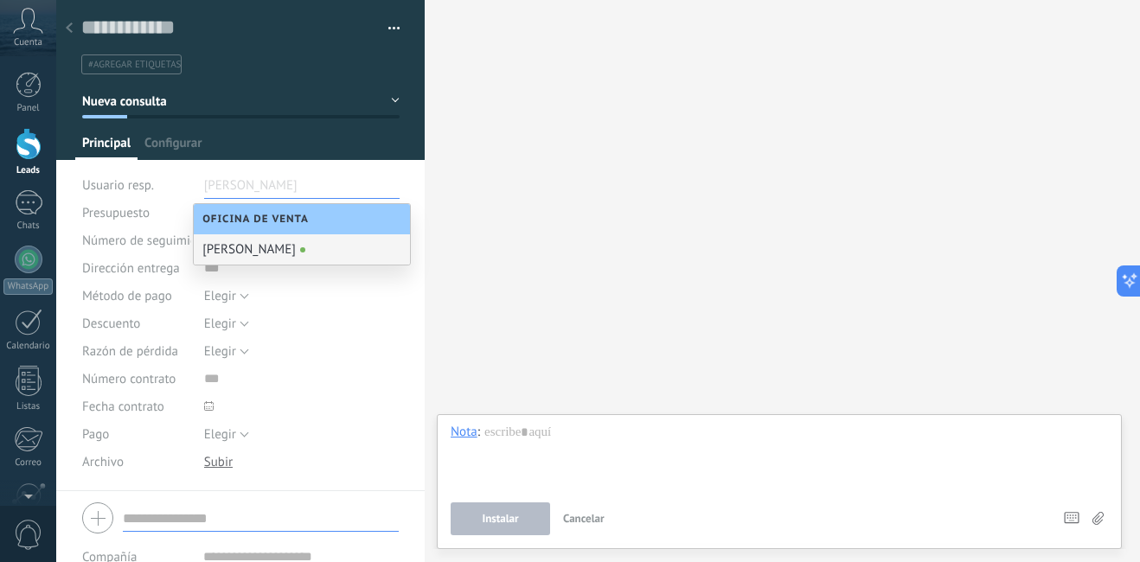
click at [471, 245] on div "Buscar Carga más Participantes: 0 Agregar usuario Bots: 0" at bounding box center [782, 281] width 715 height 562
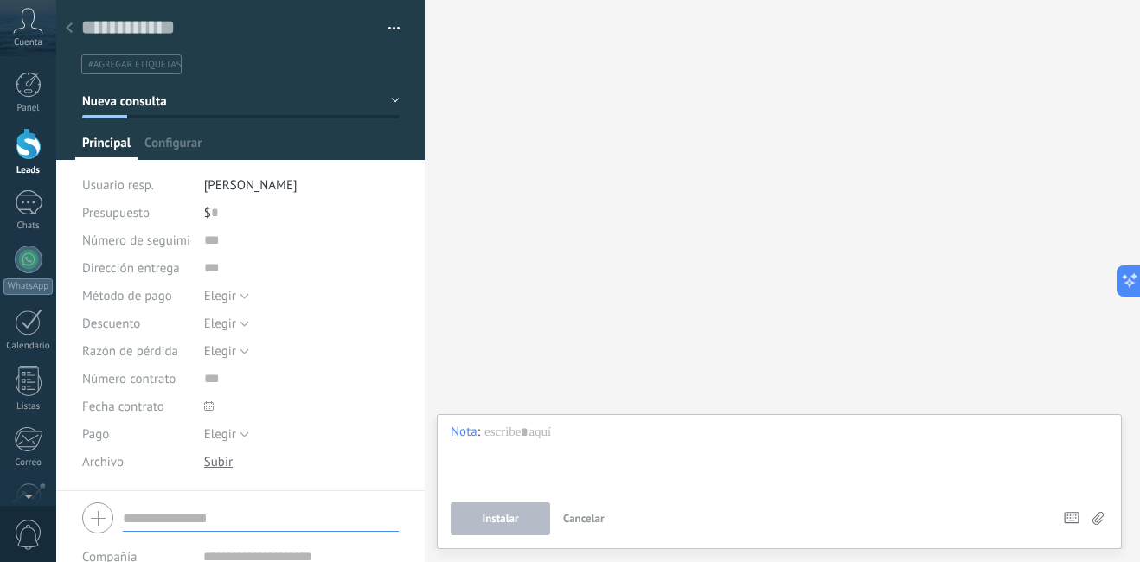
click at [225, 225] on div "$ 0" at bounding box center [301, 213] width 195 height 28
click at [152, 63] on span "#agregar etiquetas" at bounding box center [134, 65] width 93 height 12
click at [212, 122] on div at bounding box center [240, 80] width 369 height 160
click at [186, 133] on div at bounding box center [240, 80] width 369 height 160
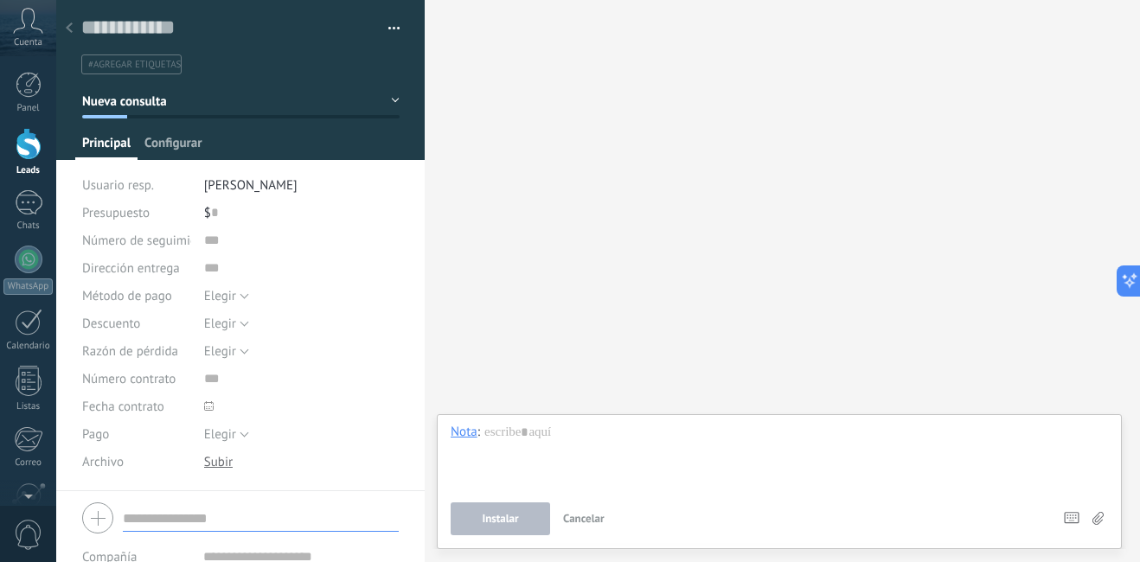
click at [187, 150] on span "Configurar" at bounding box center [172, 147] width 57 height 25
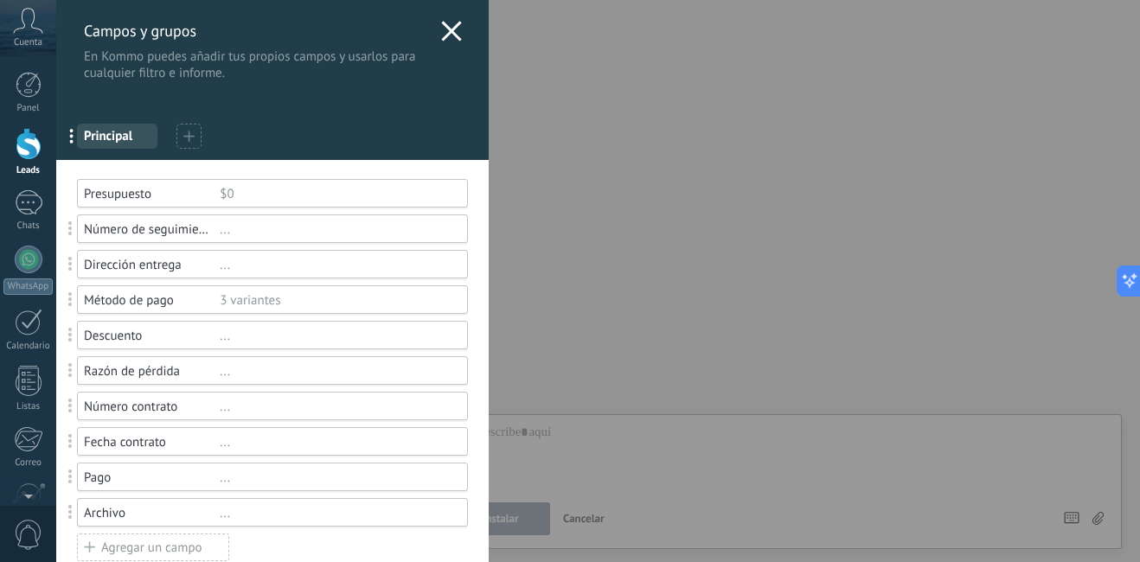
click at [441, 32] on icon at bounding box center [451, 31] width 21 height 21
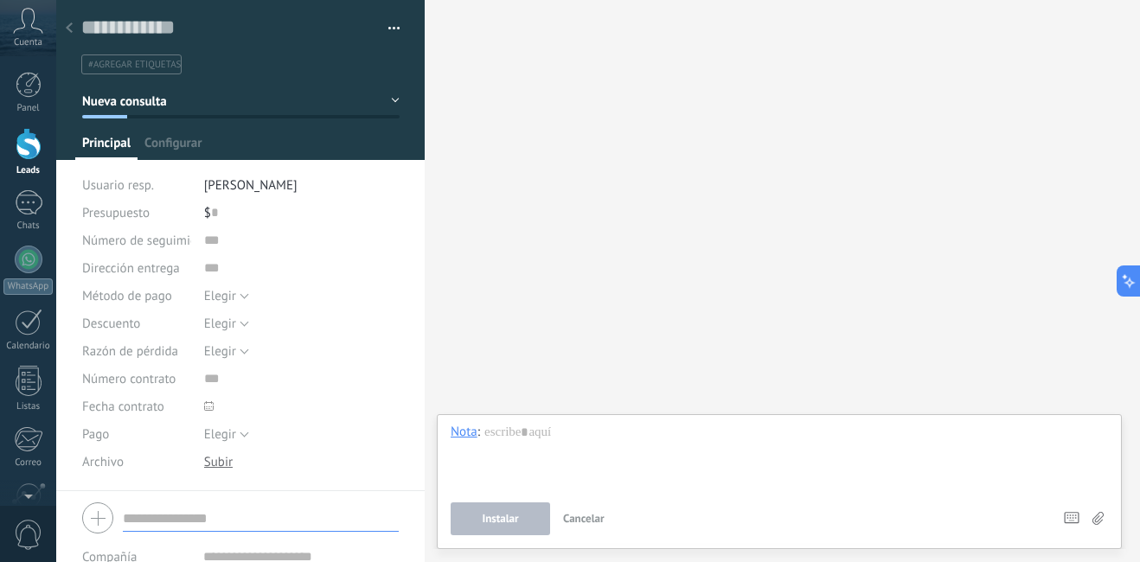
click at [68, 16] on div at bounding box center [69, 29] width 24 height 34
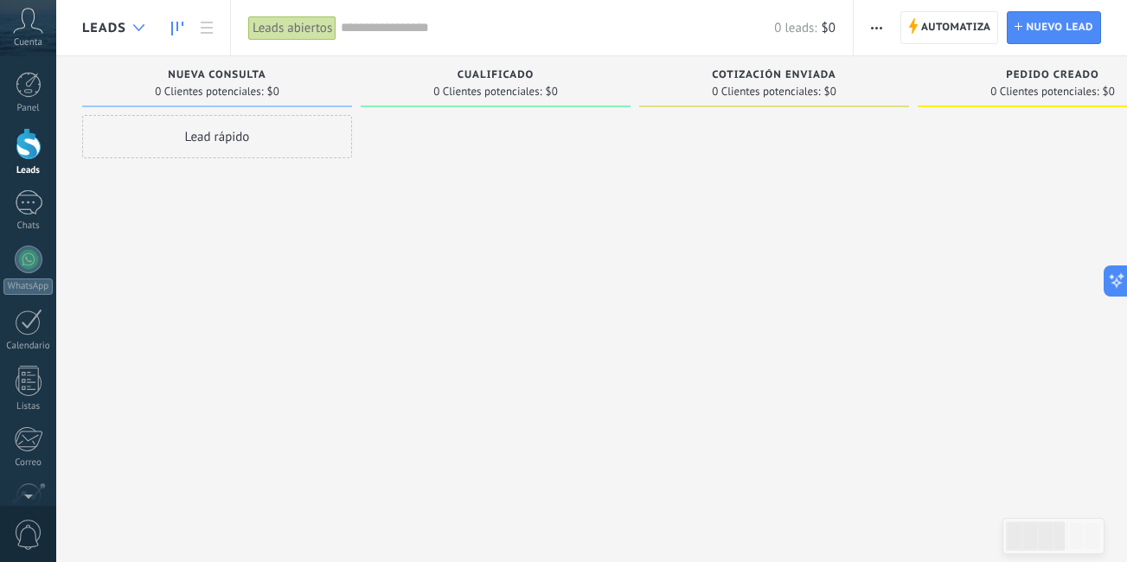
click at [141, 27] on icon at bounding box center [138, 27] width 11 height 7
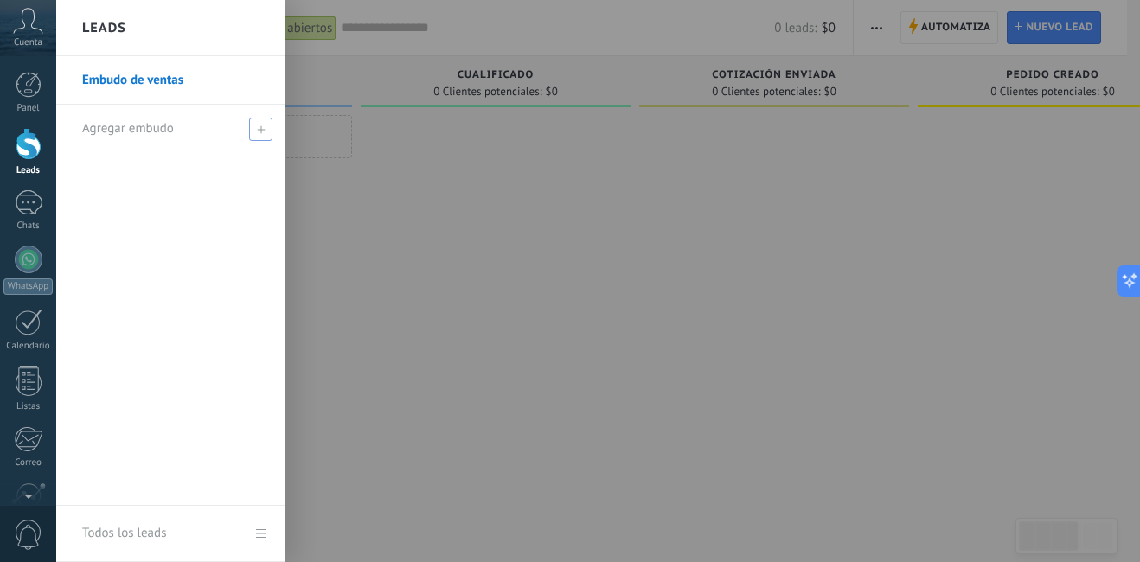
click at [153, 131] on span "Agregar embudo" at bounding box center [128, 128] width 92 height 16
type input "******"
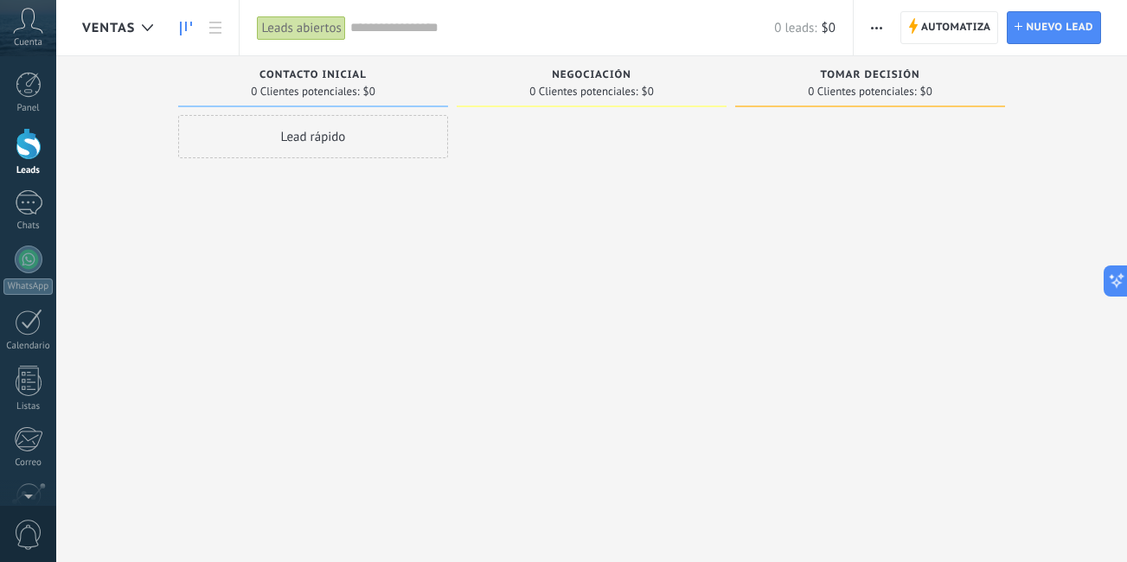
click at [335, 133] on div "Lead rápido" at bounding box center [313, 136] width 270 height 43
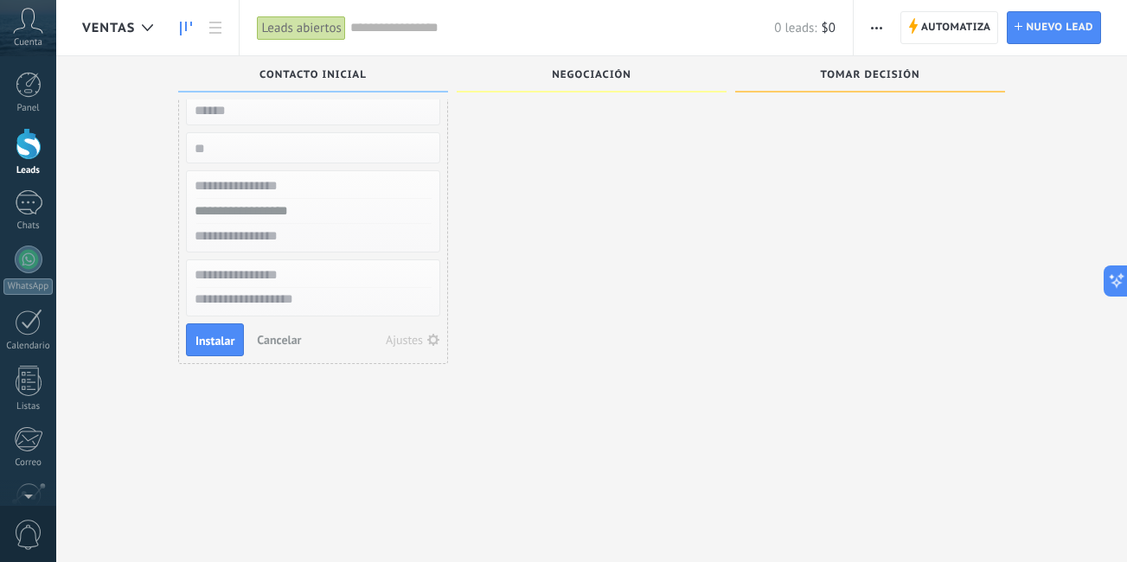
scroll to position [29, 0]
click at [274, 329] on button "Cancelar" at bounding box center [279, 339] width 58 height 26
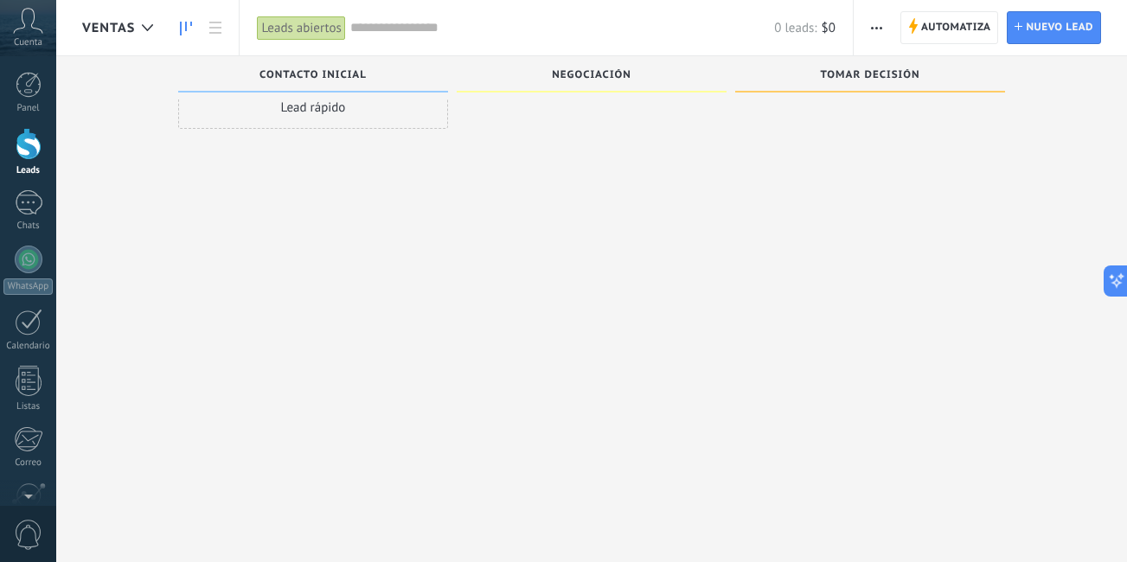
click at [312, 27] on div "Leads abiertos" at bounding box center [301, 28] width 88 height 25
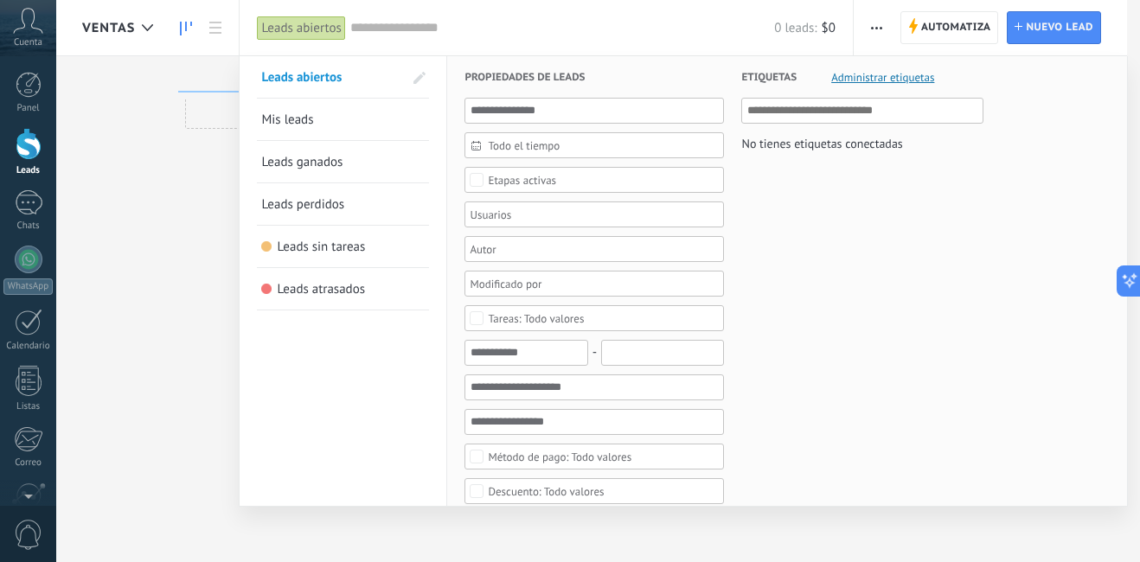
click at [178, 336] on div at bounding box center [570, 281] width 1140 height 562
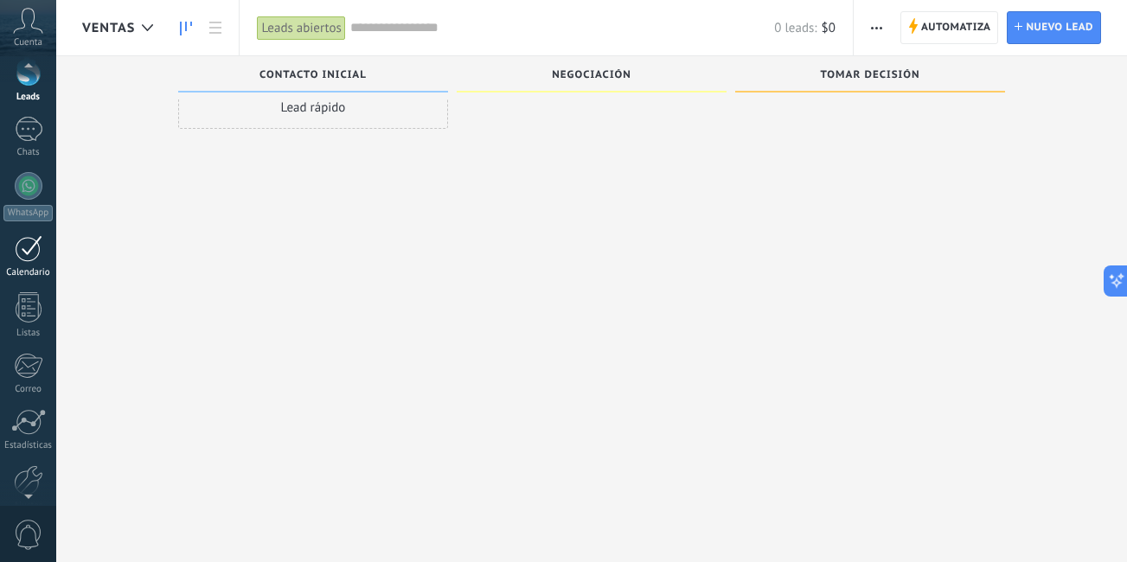
scroll to position [75, 0]
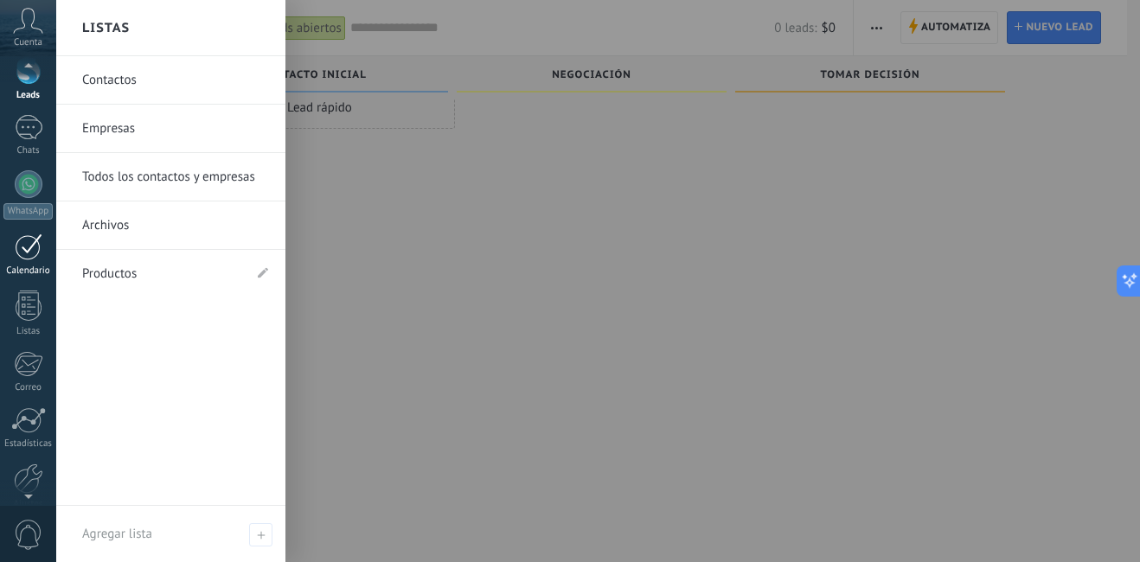
click at [20, 326] on div "Listas" at bounding box center [28, 331] width 50 height 11
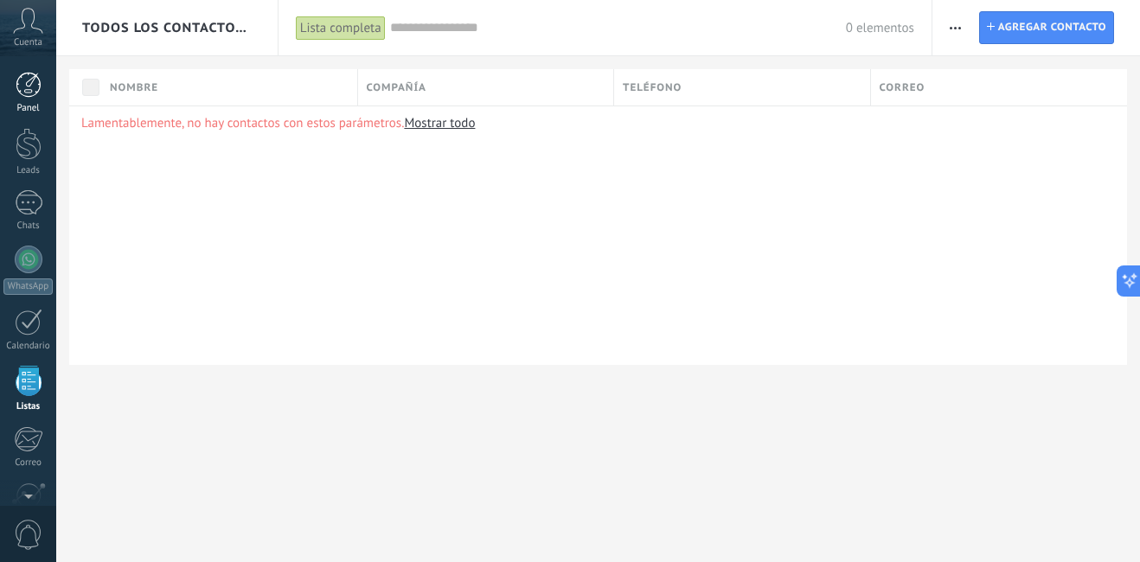
click at [28, 86] on div at bounding box center [29, 85] width 26 height 26
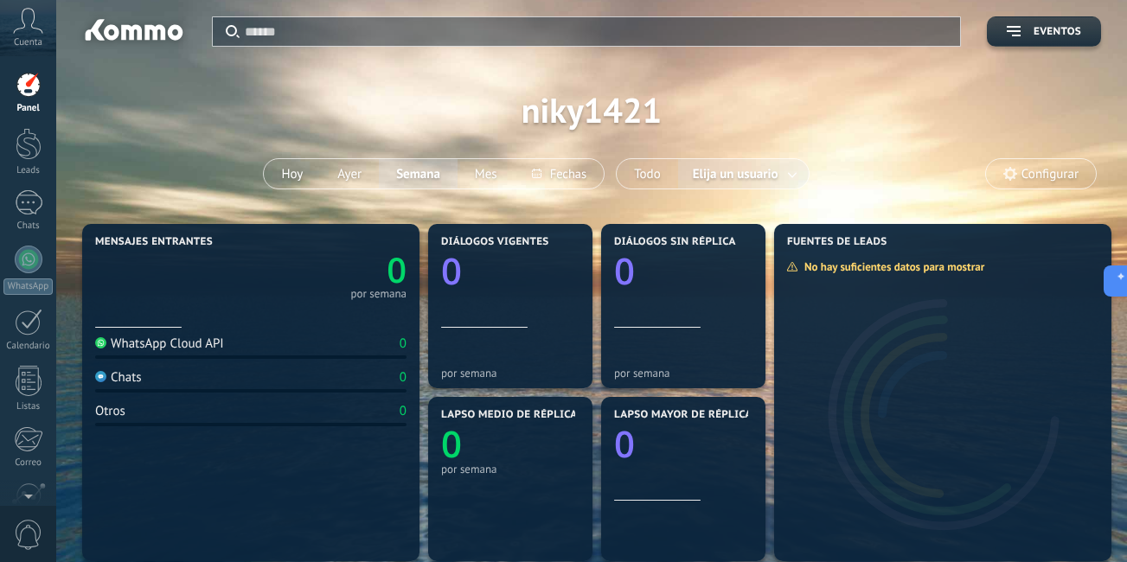
click at [30, 40] on span "Cuenta" at bounding box center [28, 42] width 29 height 11
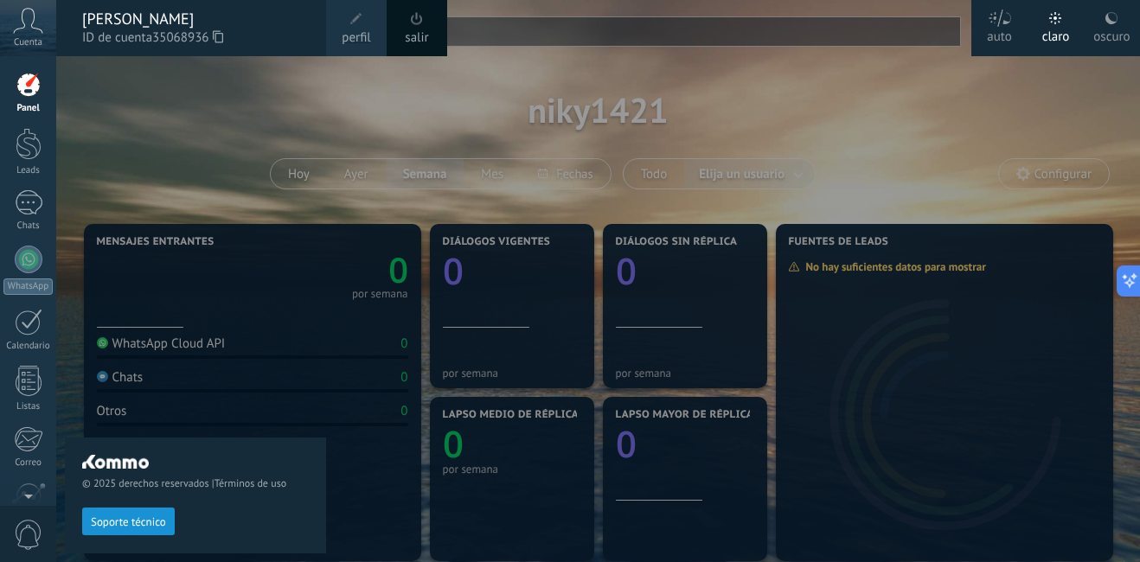
click at [30, 40] on span "Cuenta" at bounding box center [28, 42] width 29 height 11
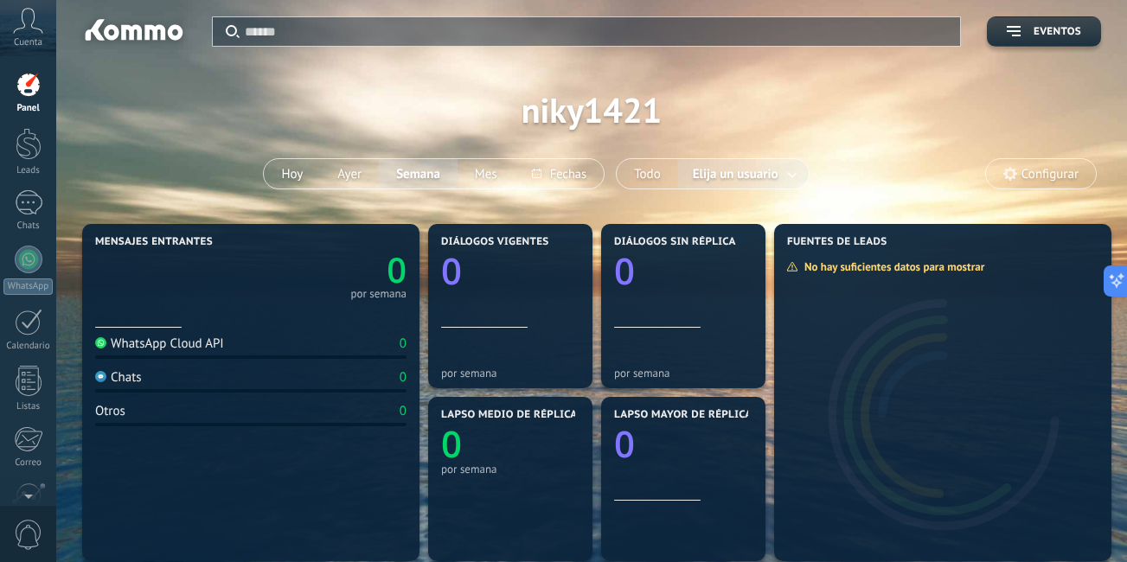
click at [21, 96] on div at bounding box center [29, 85] width 26 height 26
click at [1063, 39] on button "Eventos" at bounding box center [1044, 31] width 114 height 30
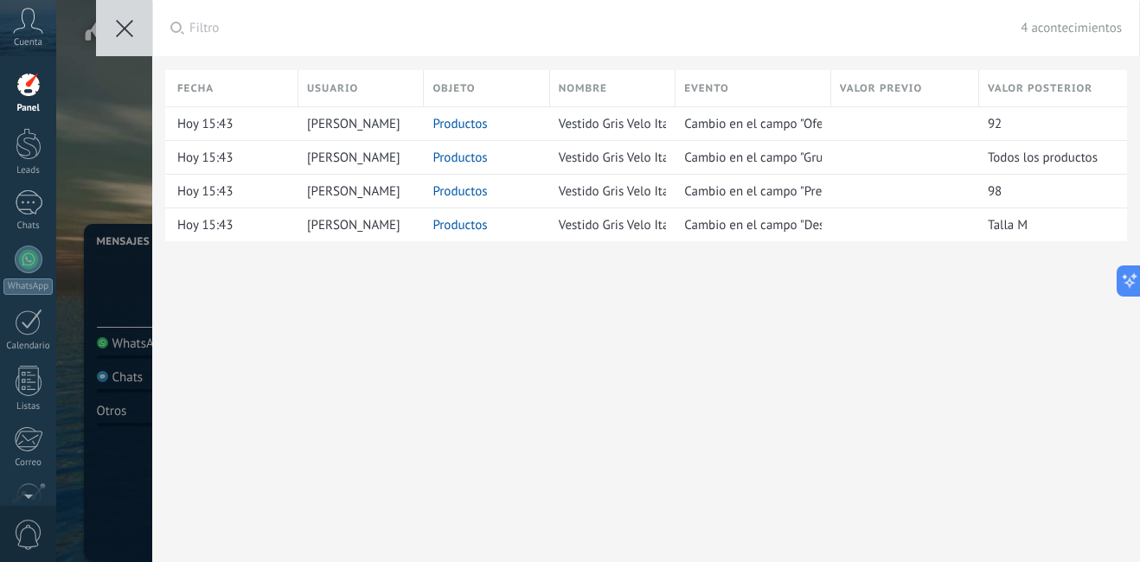
click at [125, 28] on use at bounding box center [124, 28] width 17 height 17
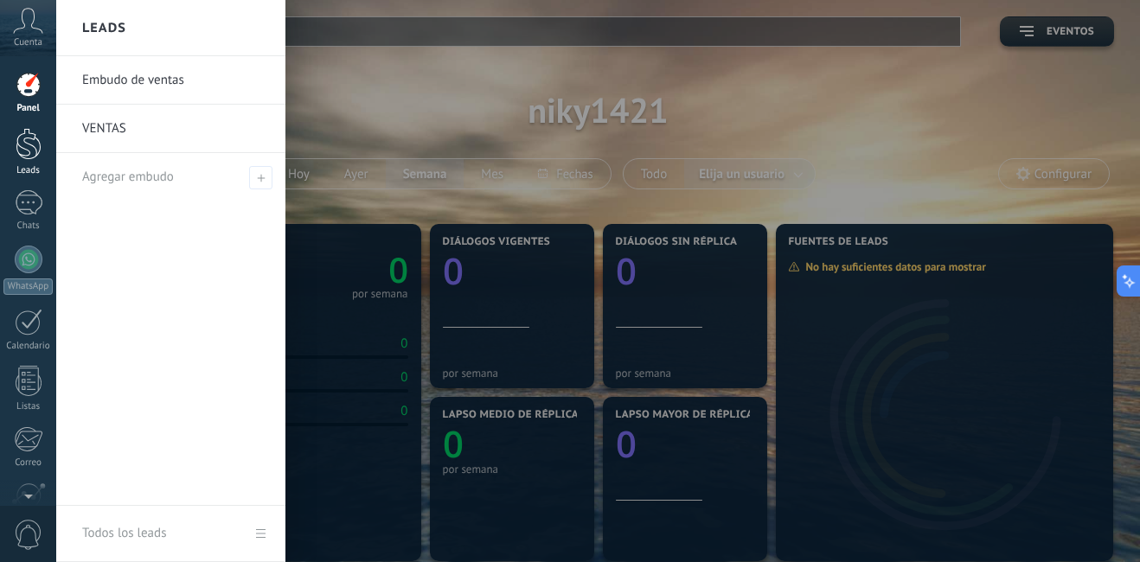
click at [29, 162] on link "Leads" at bounding box center [28, 152] width 56 height 48
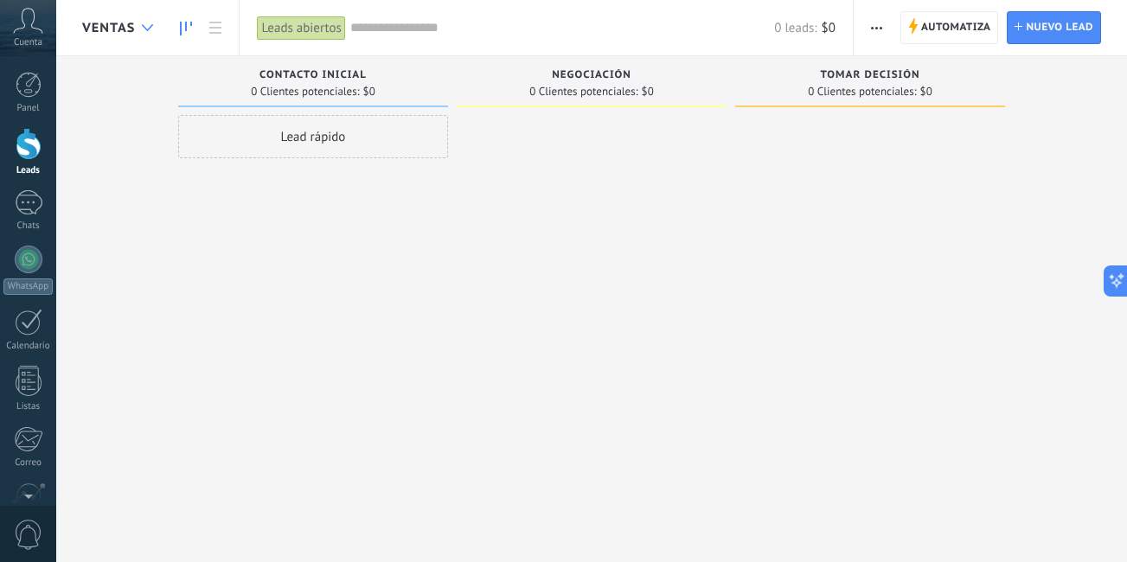
click at [140, 18] on div at bounding box center [147, 28] width 29 height 34
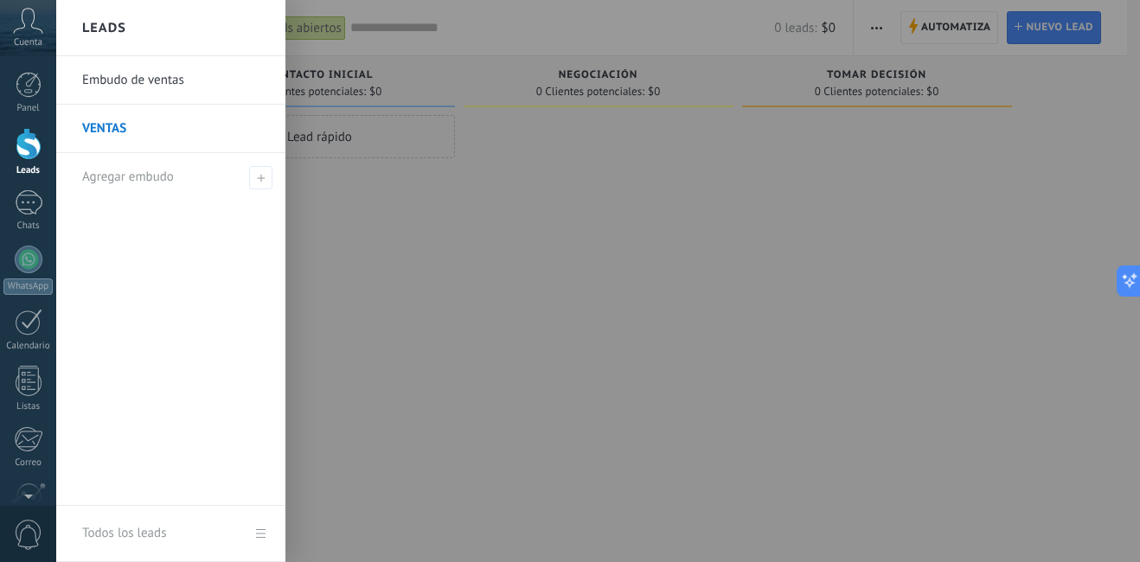
click at [169, 66] on link "Embudo de ventas" at bounding box center [175, 80] width 186 height 48
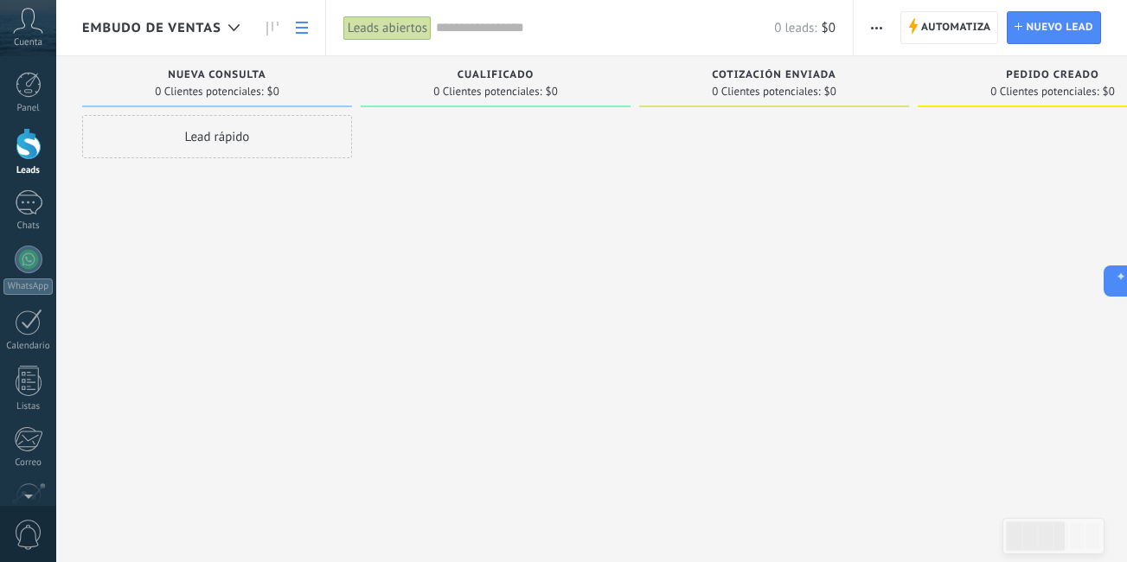
click at [291, 31] on link at bounding box center [301, 28] width 29 height 34
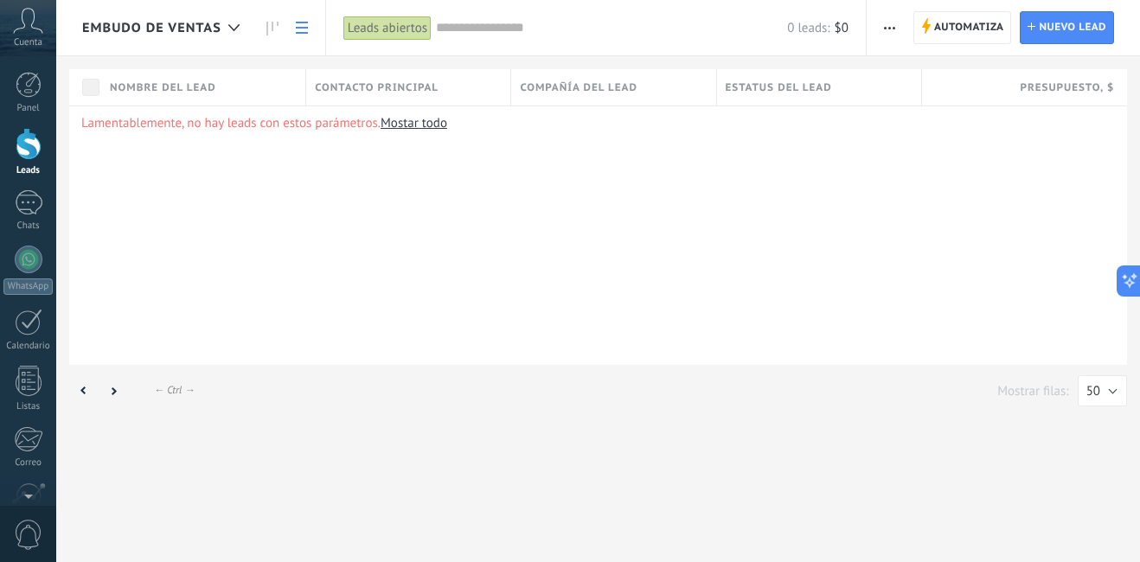
click at [291, 32] on link at bounding box center [301, 28] width 29 height 34
click at [267, 15] on link at bounding box center [272, 28] width 29 height 34
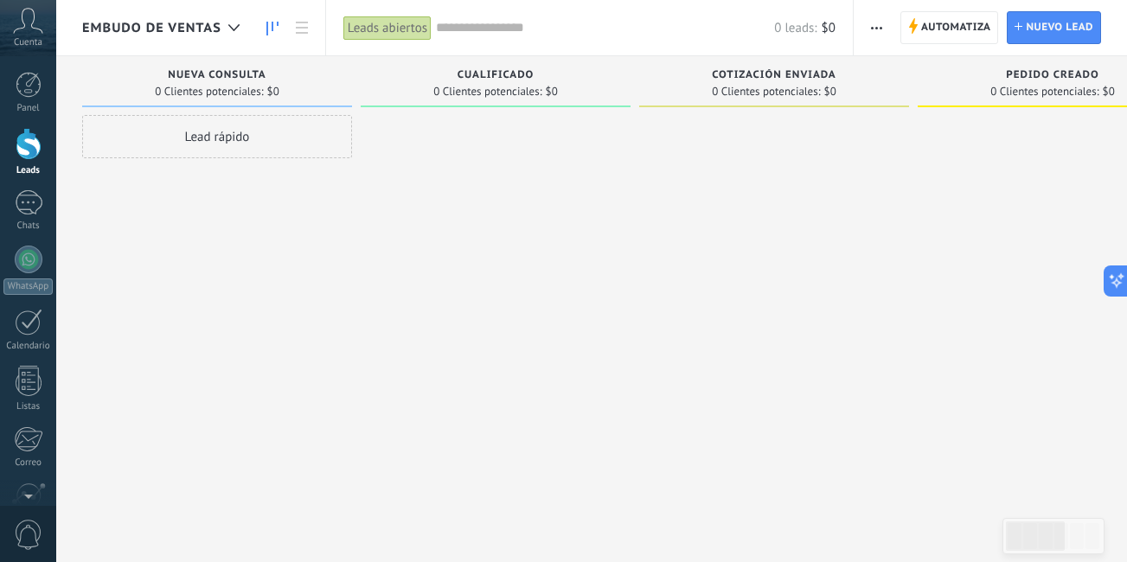
click at [502, 94] on span "0 Clientes potenciales:" at bounding box center [487, 91] width 108 height 10
click at [488, 29] on input "text" at bounding box center [605, 28] width 338 height 18
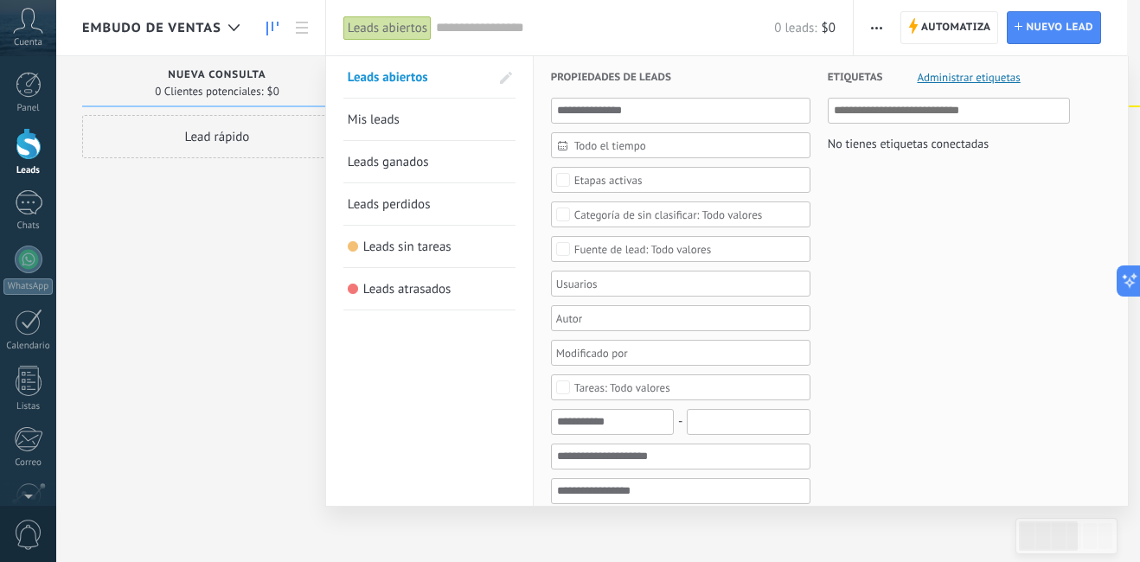
click at [410, 108] on link "Mis leads" at bounding box center [429, 120] width 163 height 42
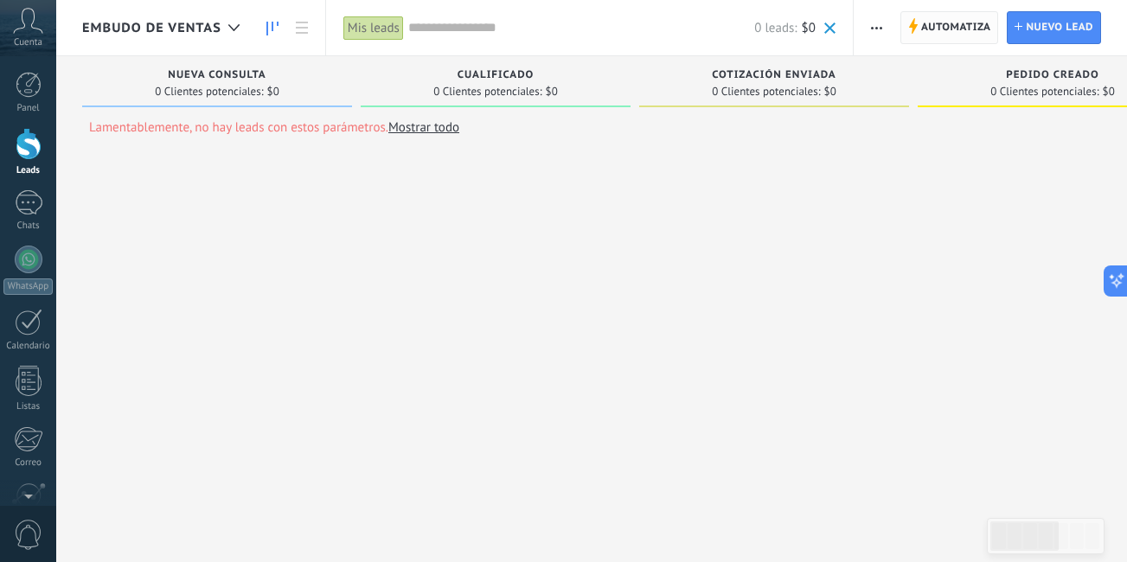
click at [940, 32] on span "Automatiza" at bounding box center [956, 27] width 70 height 31
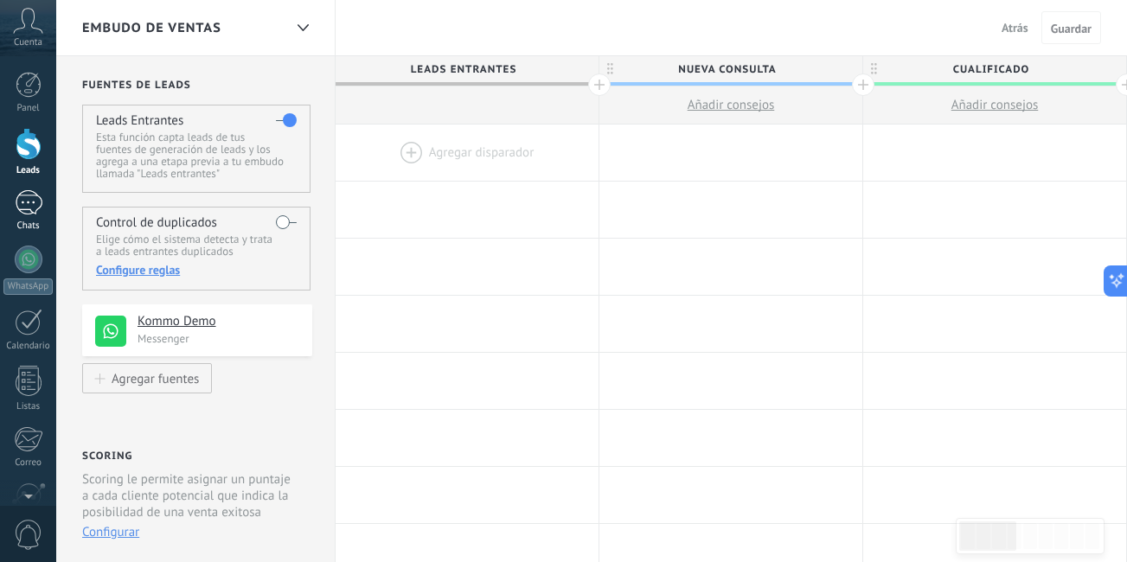
click at [25, 200] on div at bounding box center [29, 202] width 28 height 25
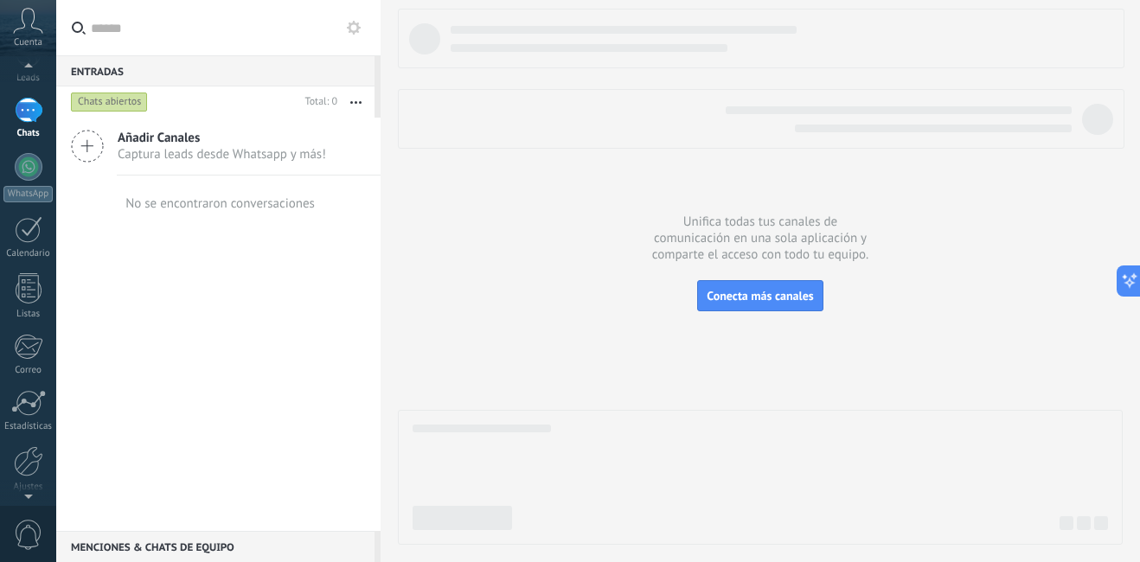
scroll to position [94, 0]
click at [25, 200] on div "WhatsApp" at bounding box center [27, 192] width 49 height 16
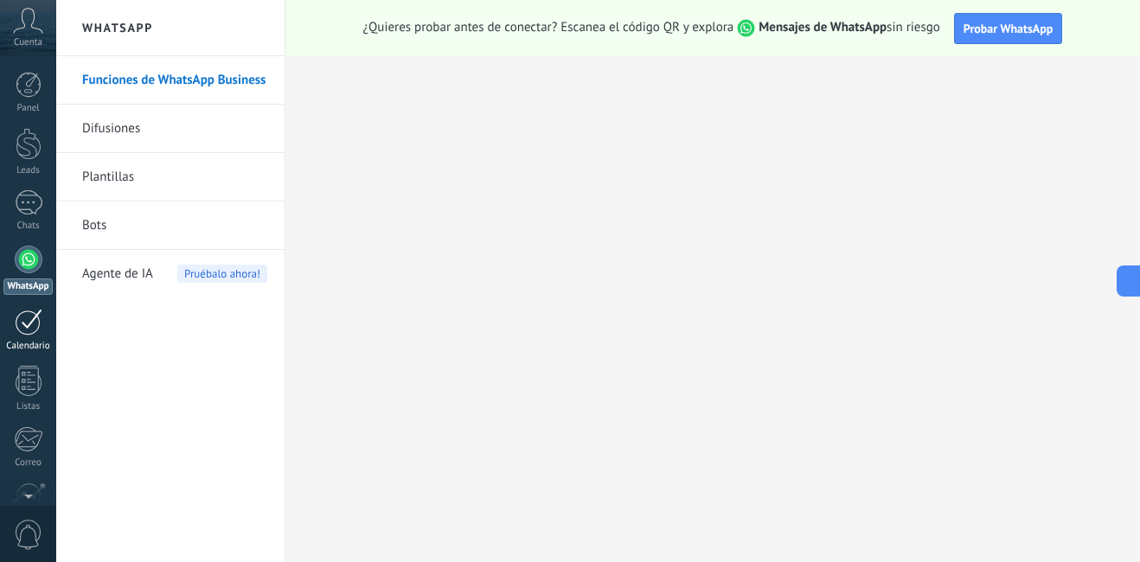
click at [19, 318] on div at bounding box center [29, 322] width 28 height 27
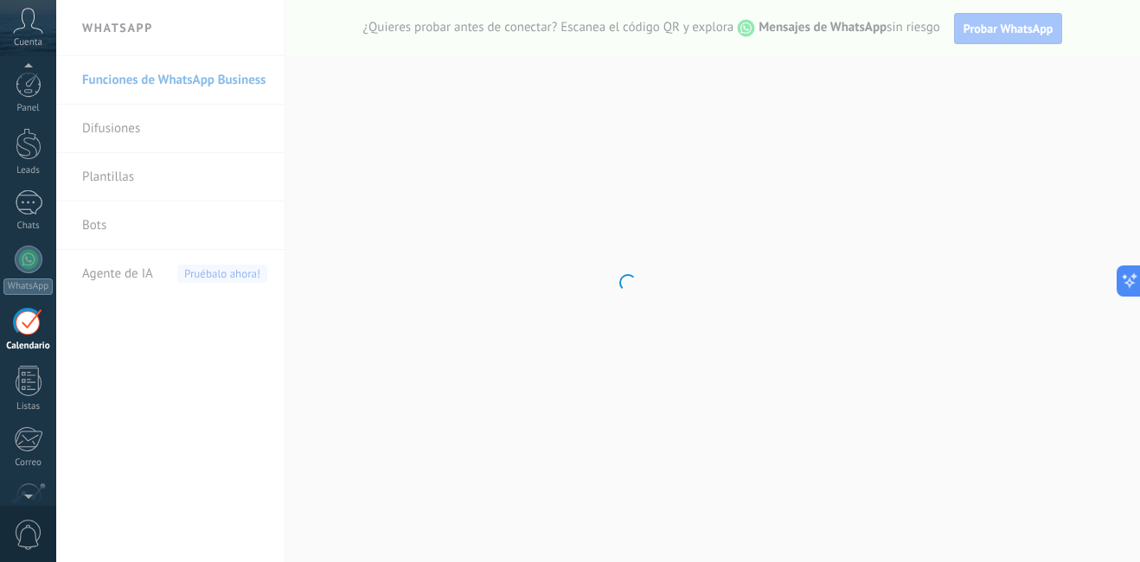
scroll to position [63, 0]
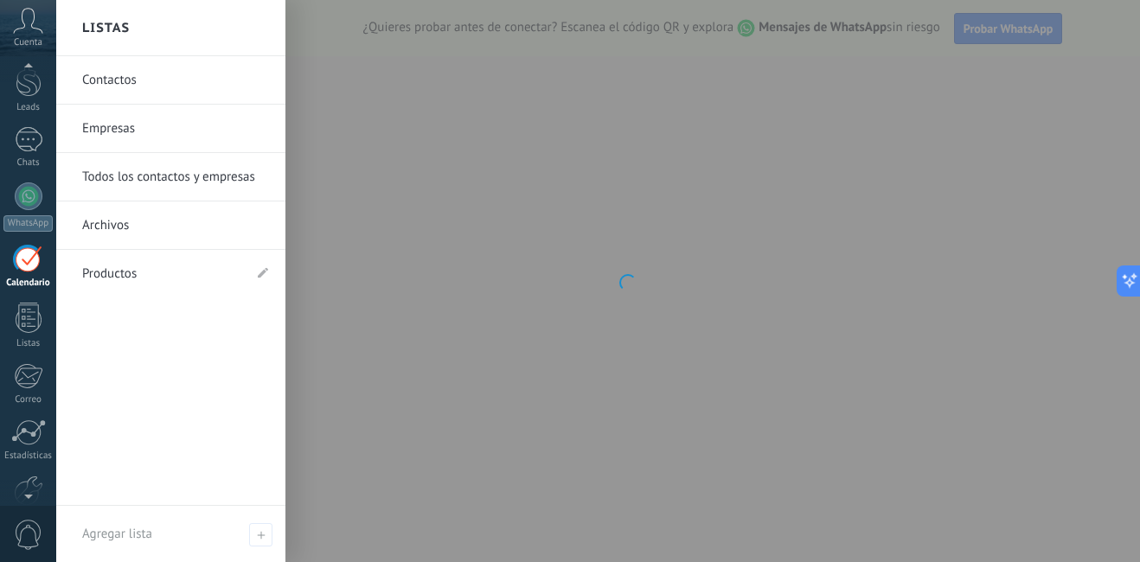
click at [19, 318] on div at bounding box center [29, 318] width 26 height 30
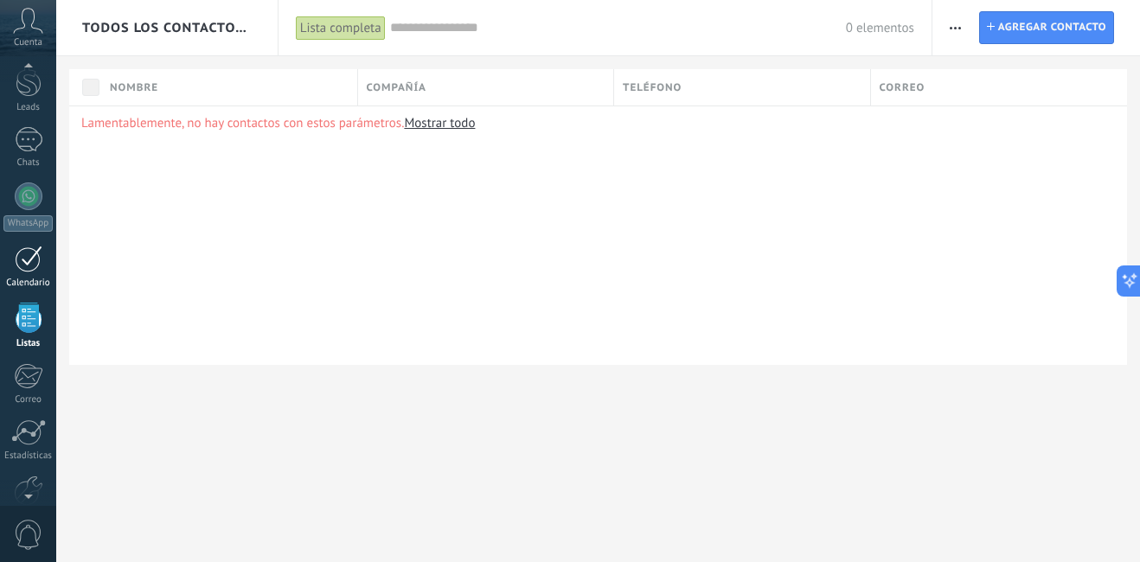
click at [19, 318] on div at bounding box center [29, 318] width 26 height 30
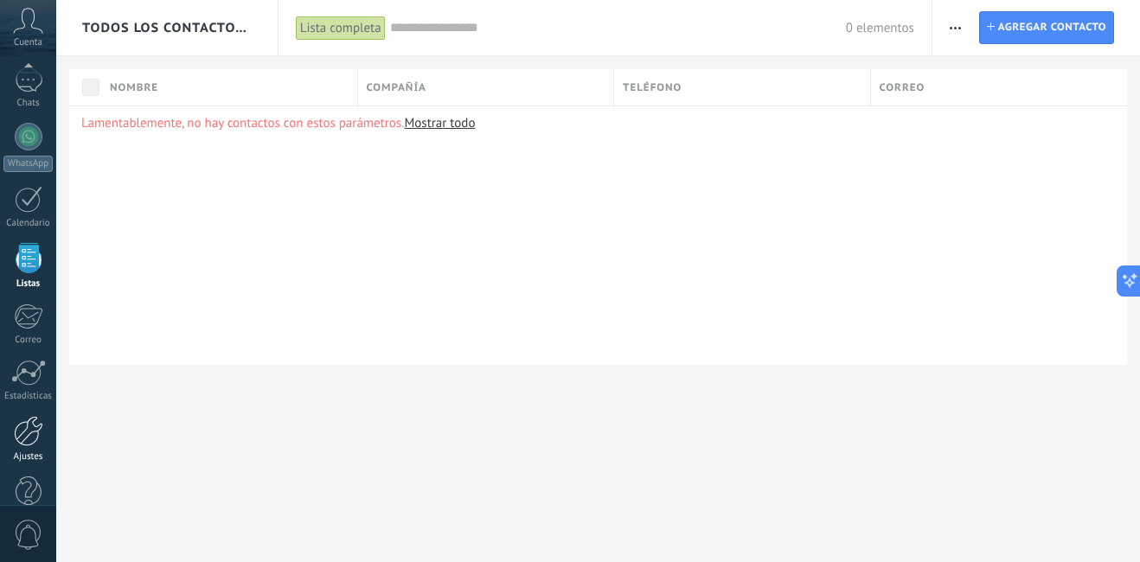
scroll to position [157, 0]
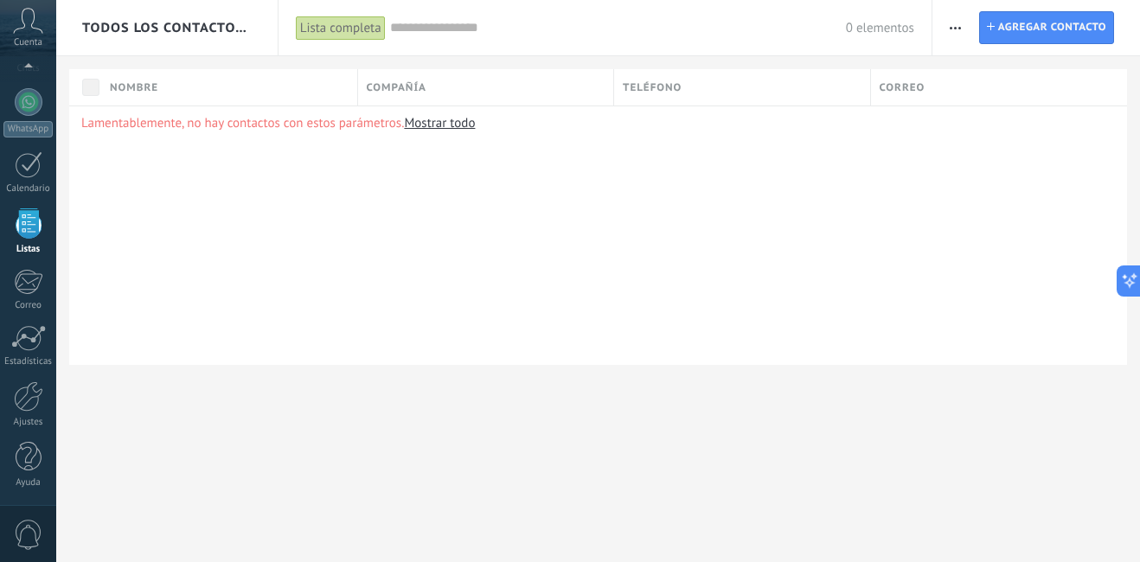
click at [22, 521] on span "0" at bounding box center [28, 535] width 29 height 30
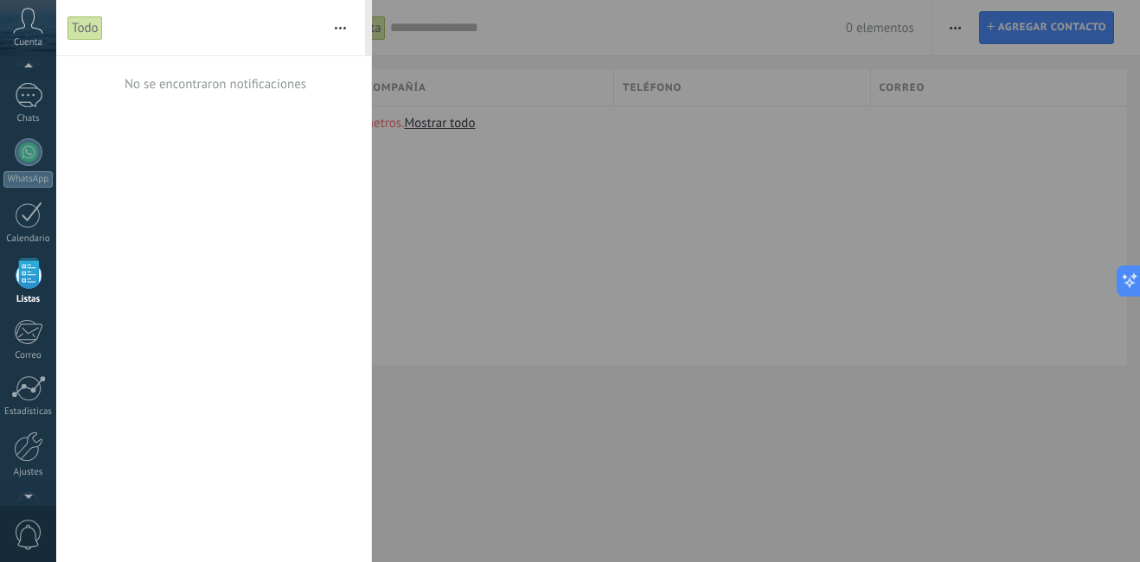
scroll to position [107, 0]
click at [33, 32] on icon at bounding box center [28, 21] width 30 height 26
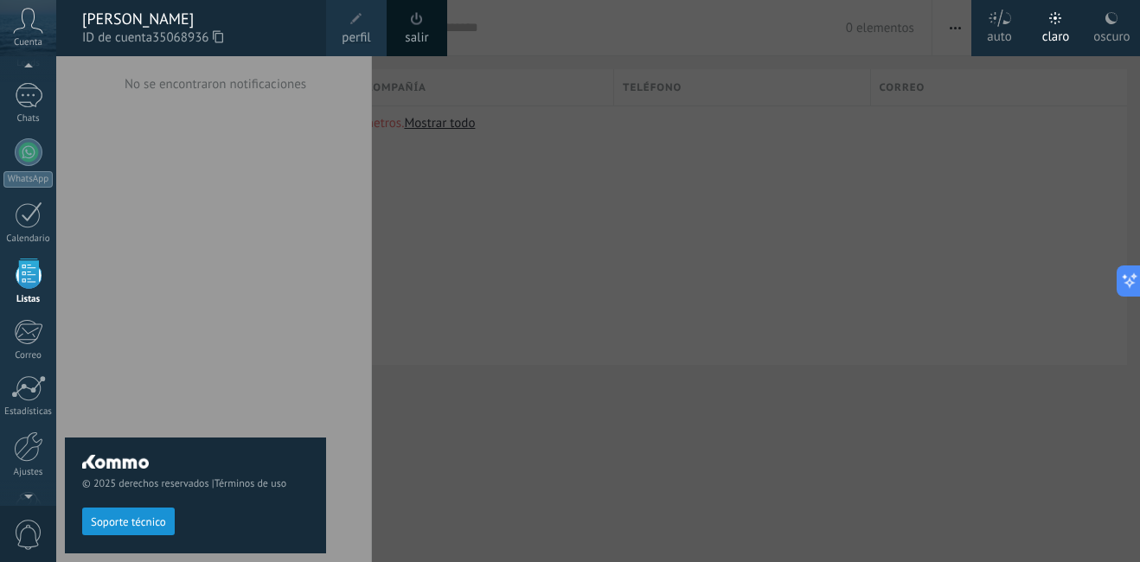
click at [545, 149] on div at bounding box center [626, 281] width 1140 height 562
click at [29, 23] on icon at bounding box center [28, 21] width 30 height 26
